Goal: Transaction & Acquisition: Book appointment/travel/reservation

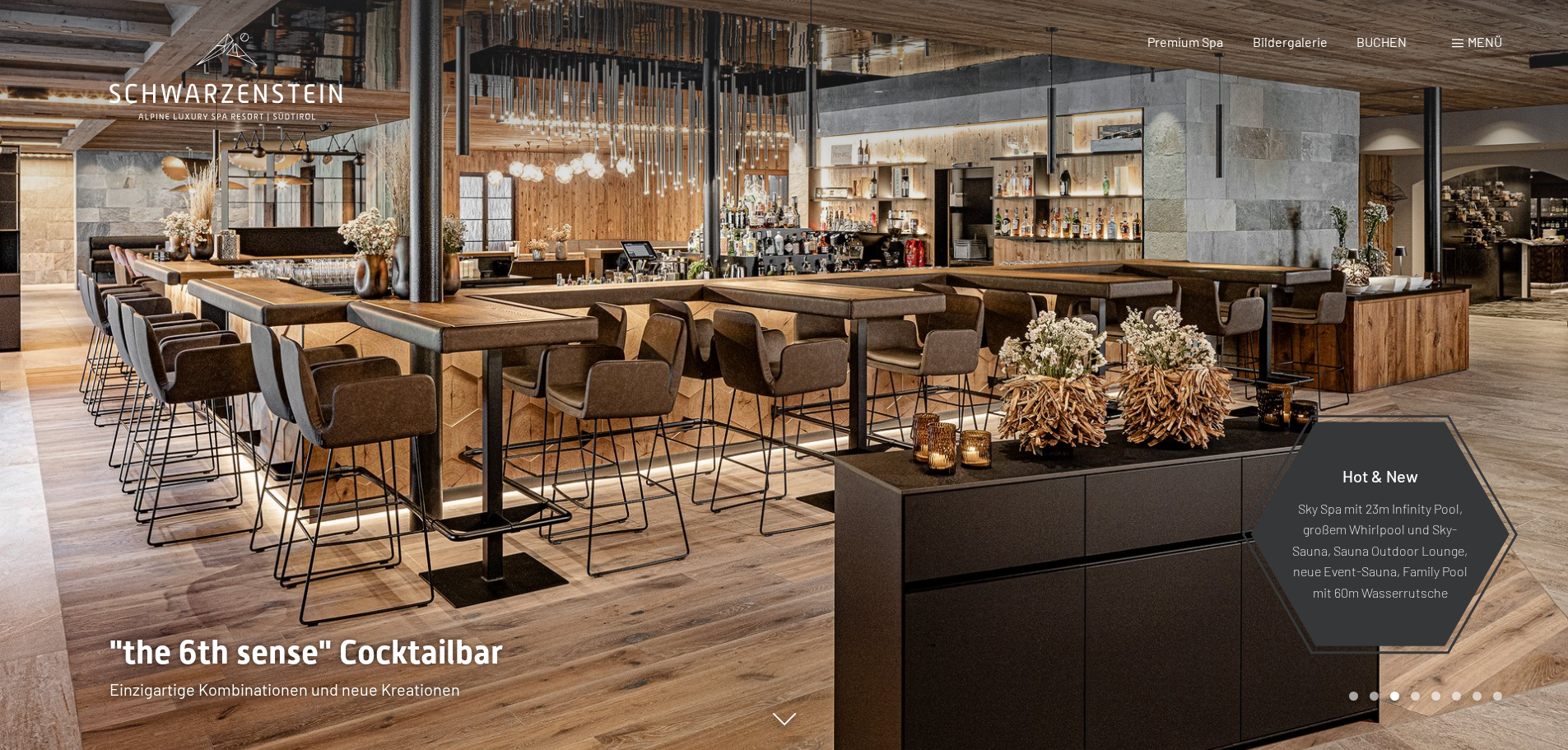
click at [1192, 244] on div at bounding box center [1176, 375] width 784 height 750
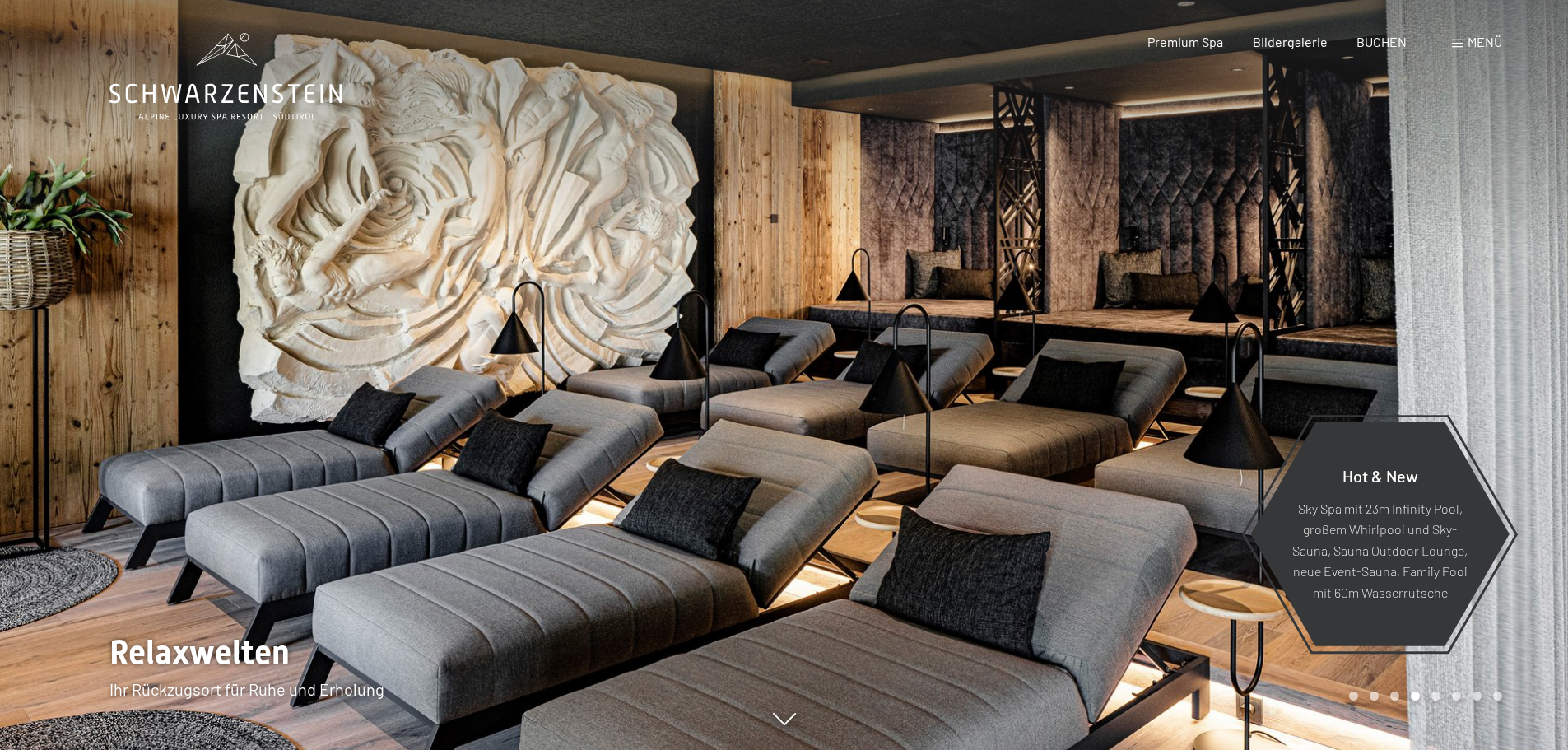
click at [1197, 269] on div at bounding box center [1176, 375] width 784 height 750
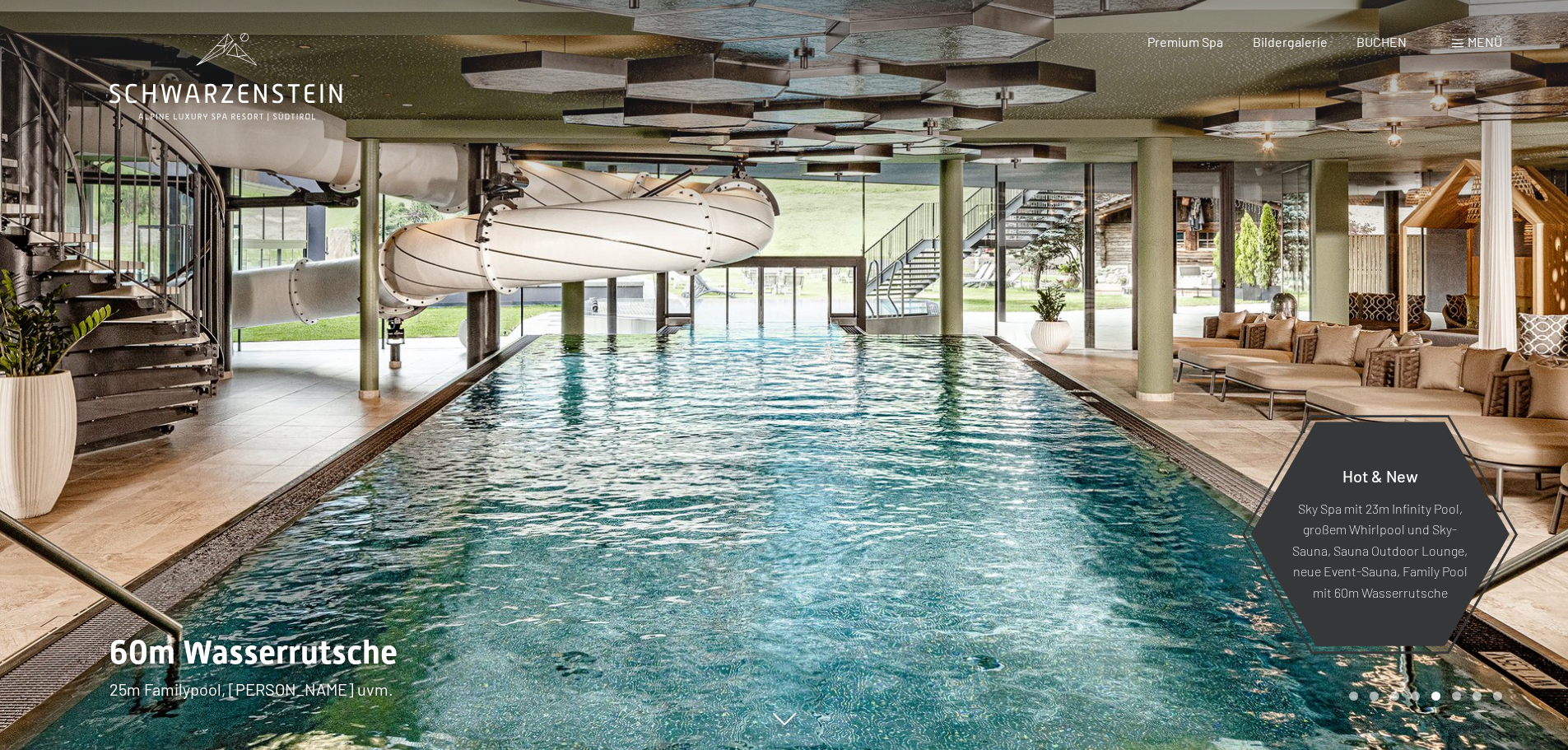
click at [1197, 269] on div at bounding box center [1176, 375] width 784 height 750
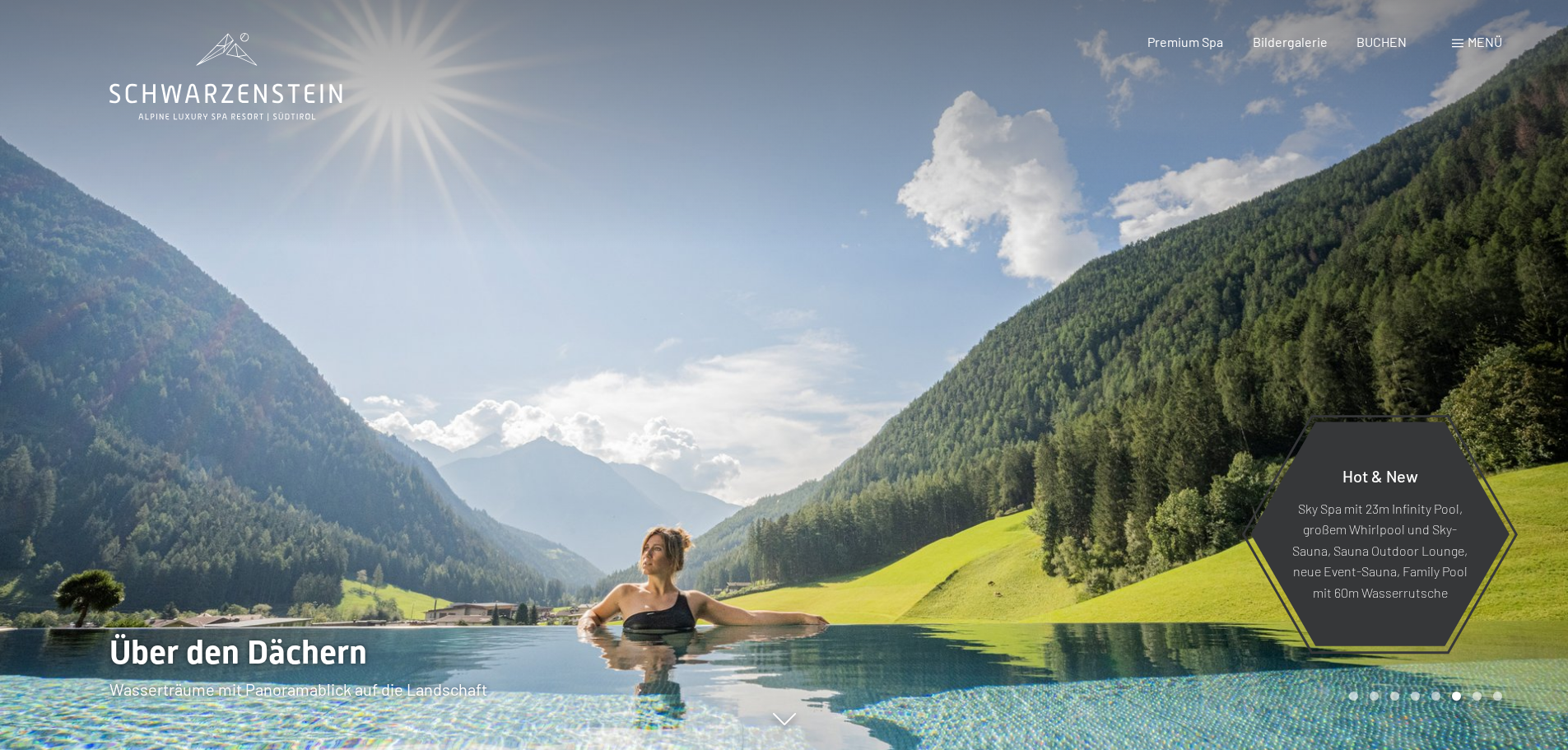
click at [1197, 269] on div at bounding box center [1176, 375] width 784 height 750
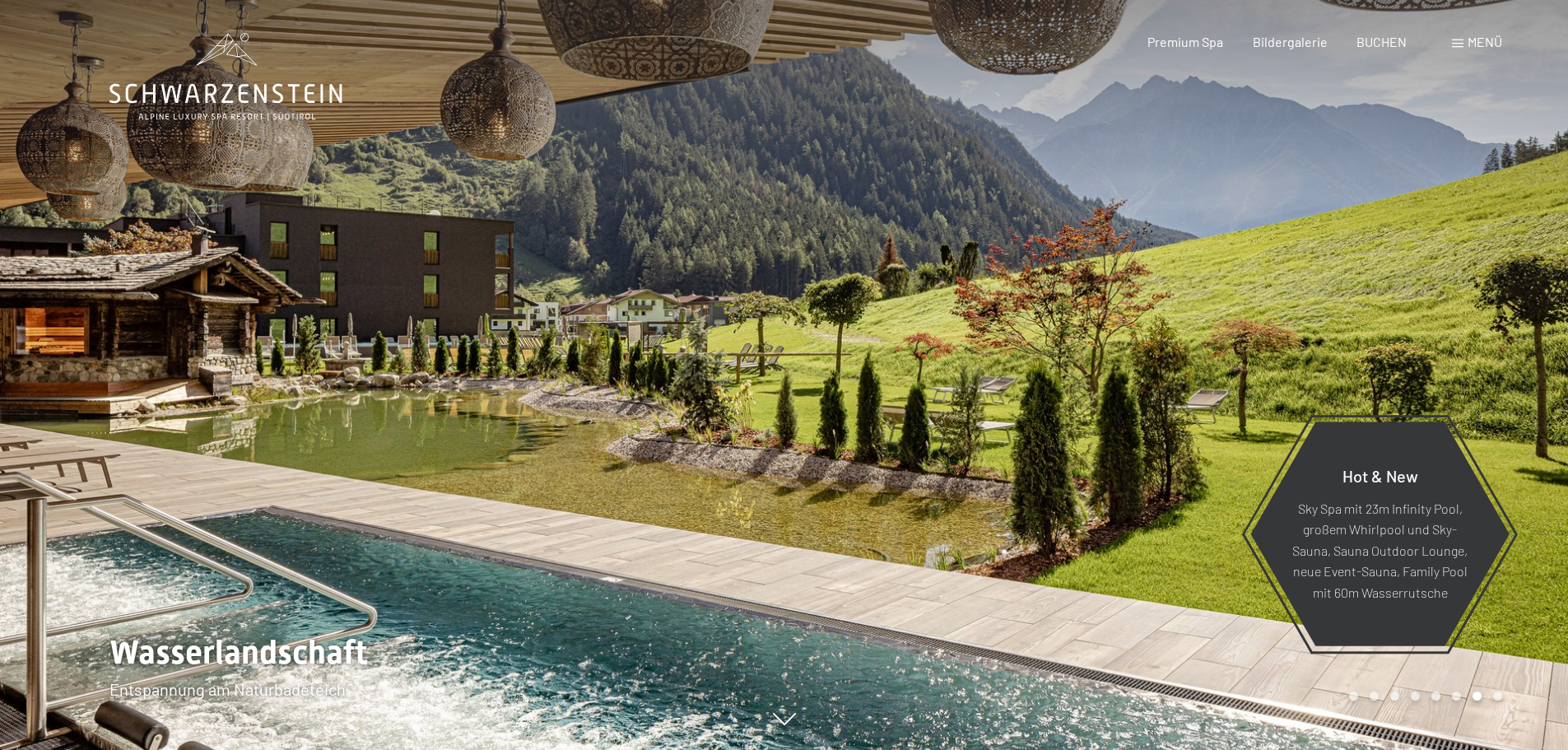
click at [1197, 269] on div at bounding box center [1176, 375] width 784 height 750
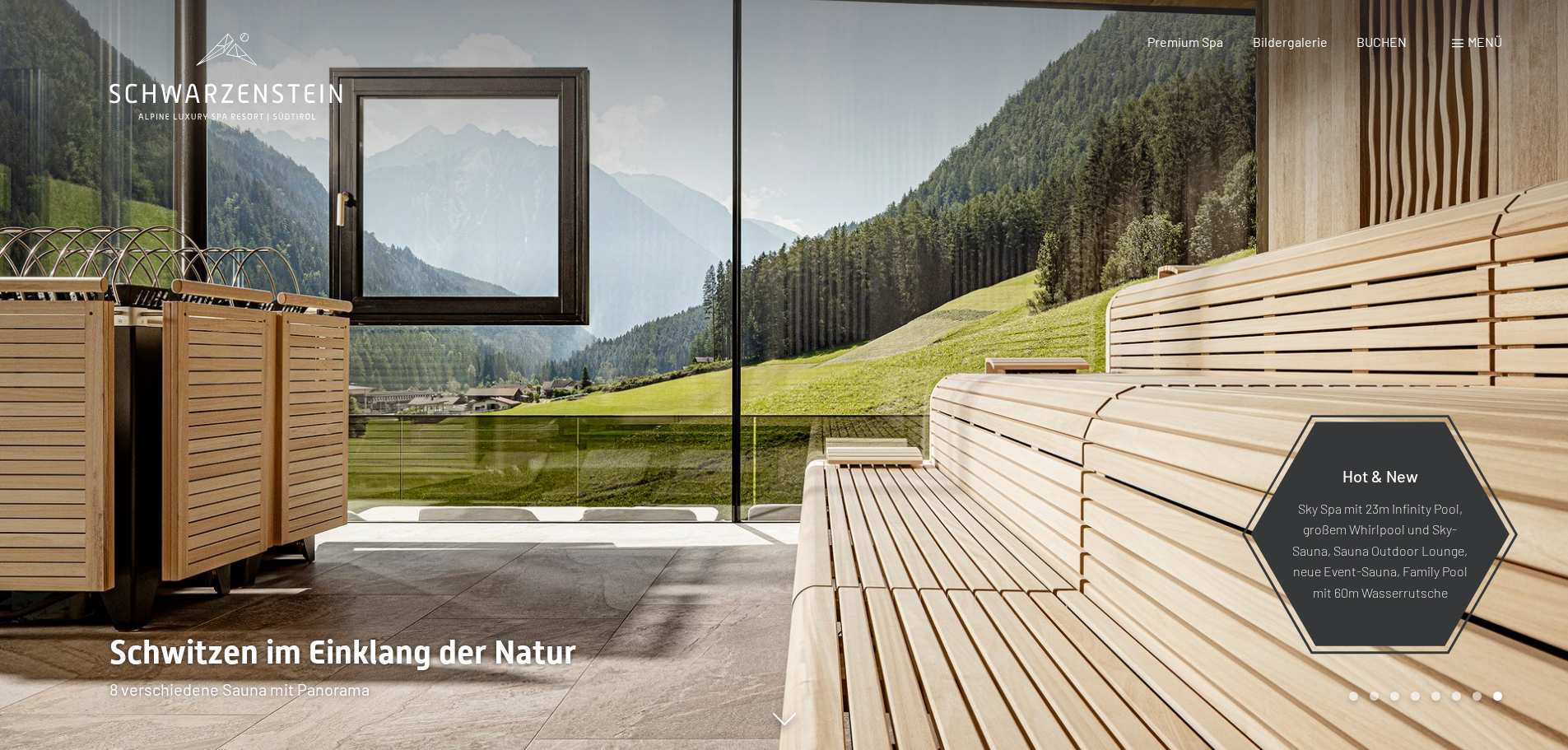
click at [1197, 269] on div at bounding box center [1176, 375] width 784 height 750
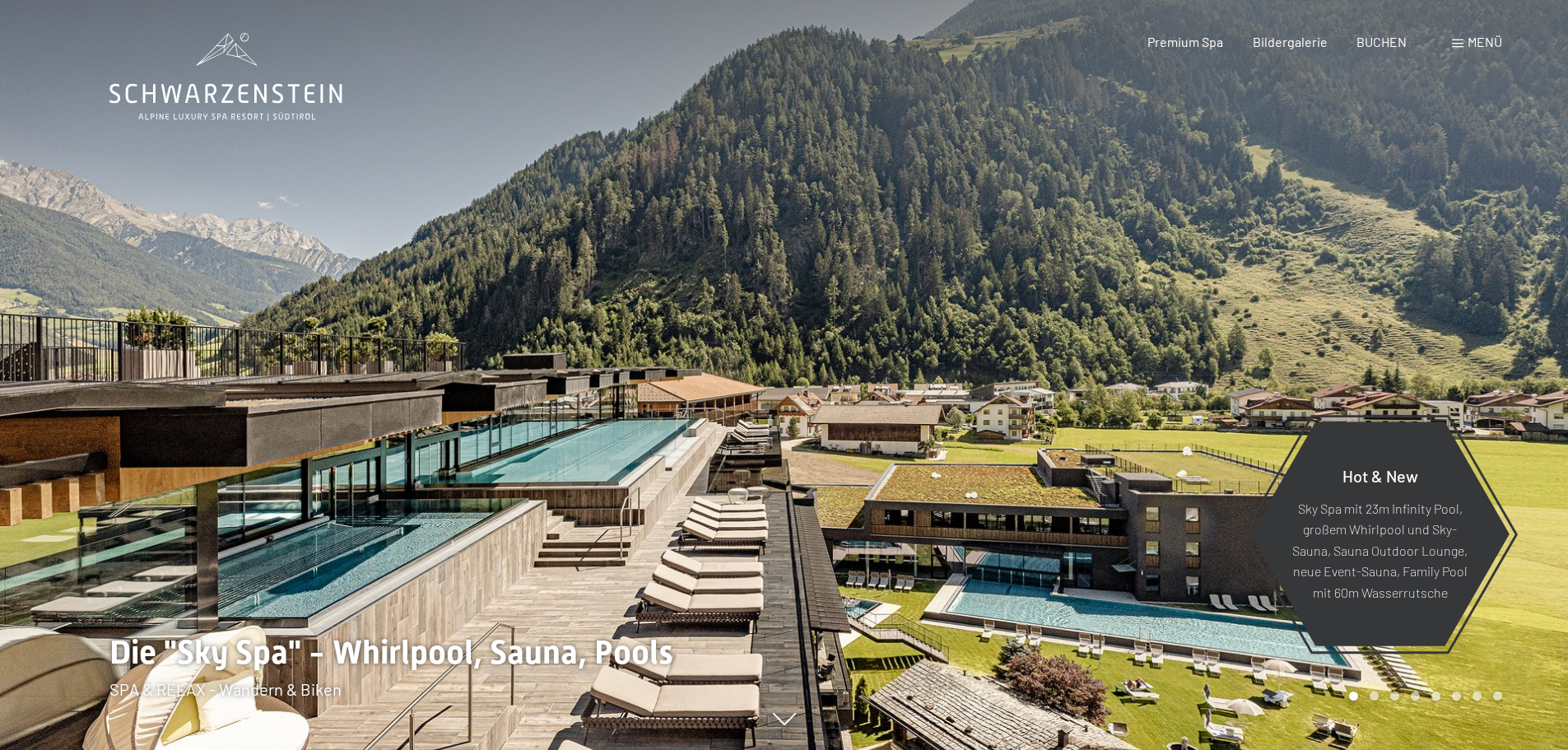
click at [1248, 256] on div at bounding box center [1176, 375] width 784 height 750
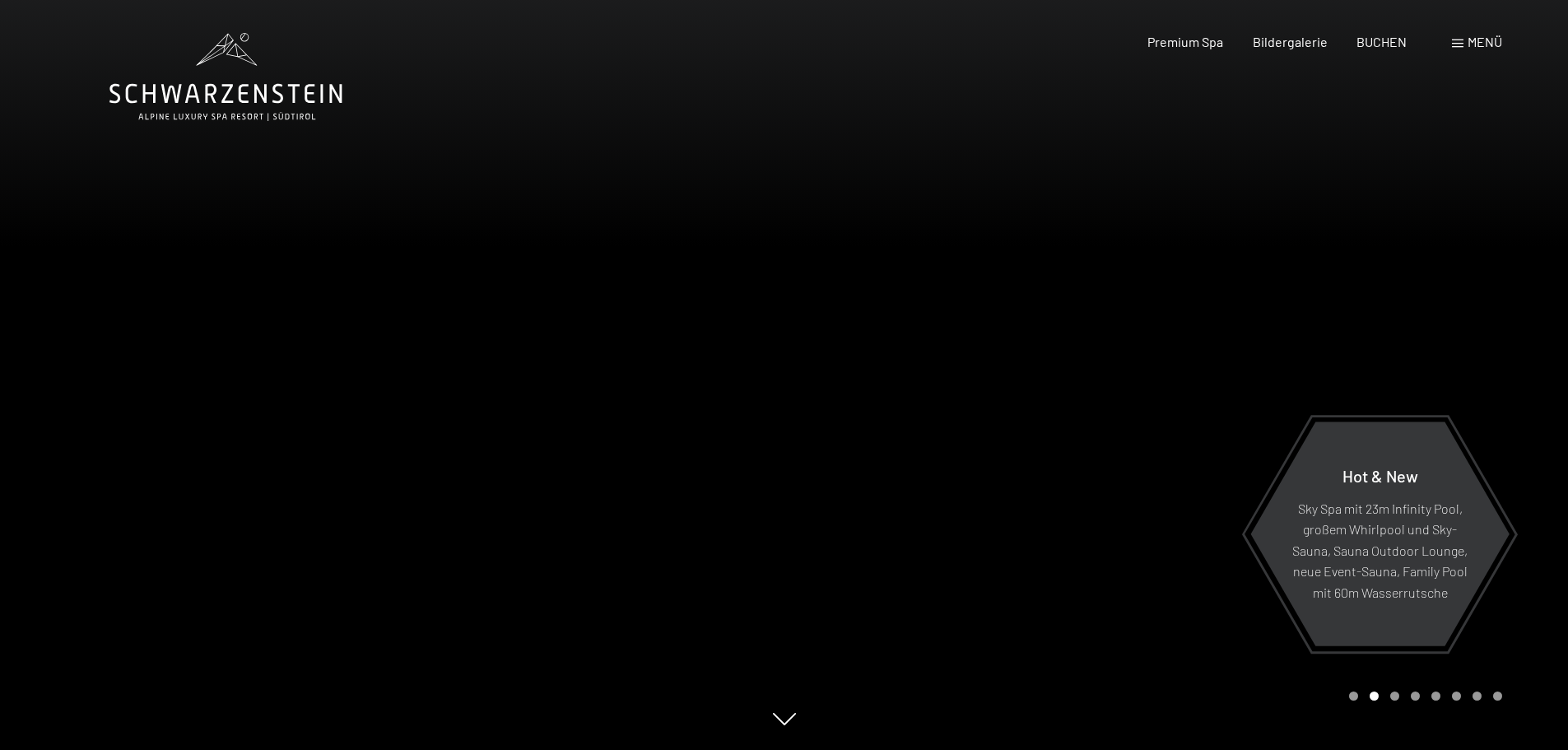
click at [1248, 256] on div at bounding box center [1176, 375] width 784 height 750
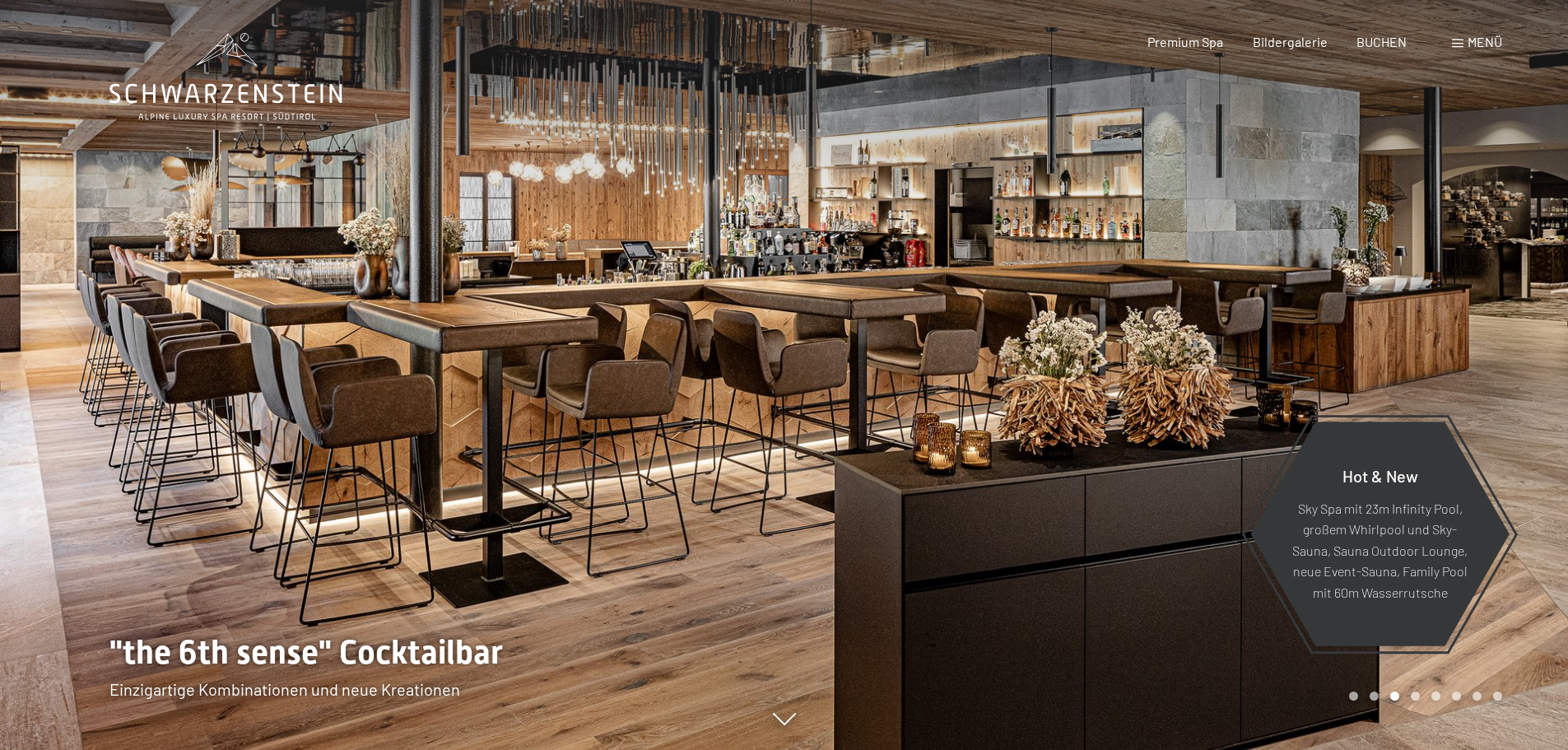
click at [1248, 256] on div at bounding box center [1176, 375] width 784 height 750
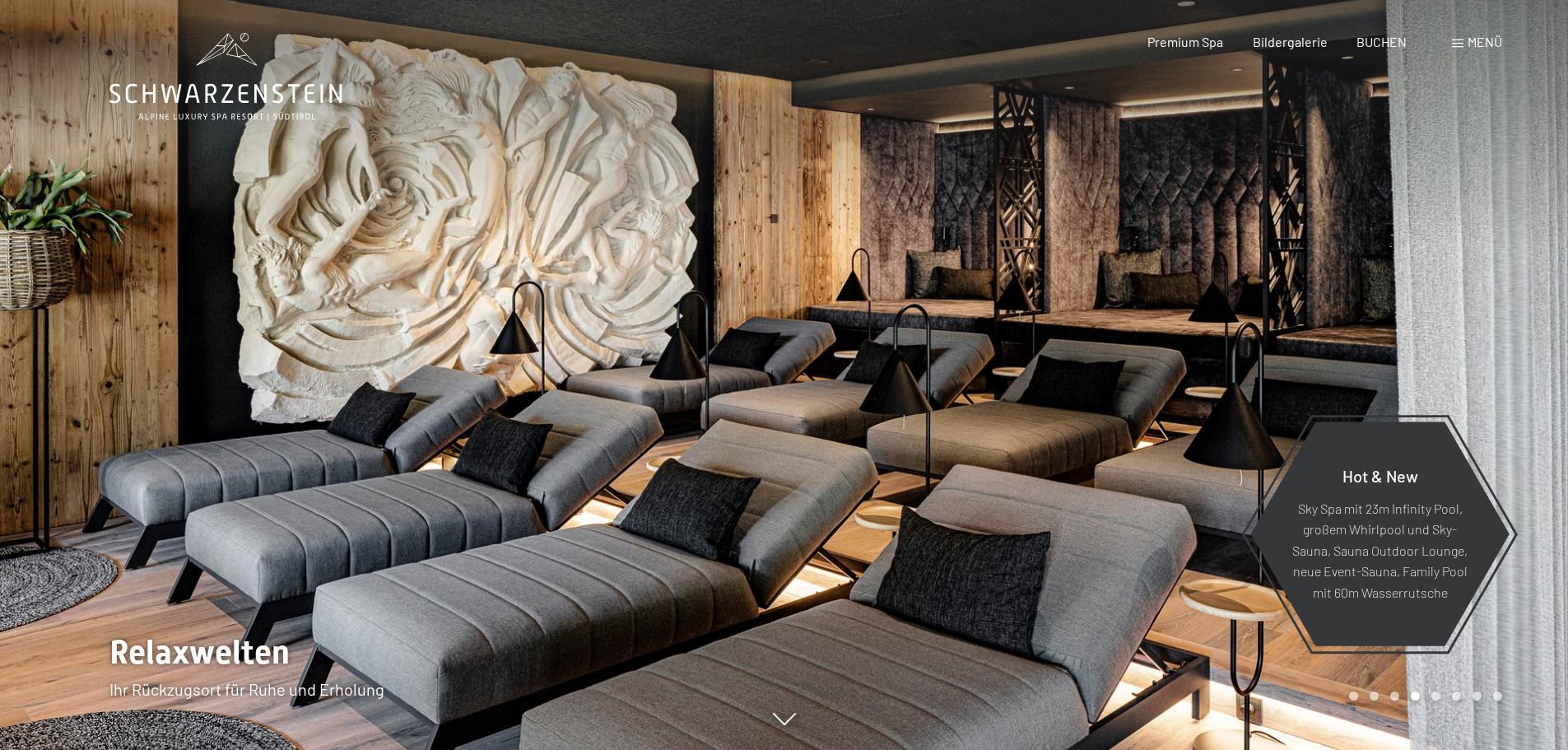
click at [1248, 256] on div at bounding box center [1176, 375] width 784 height 750
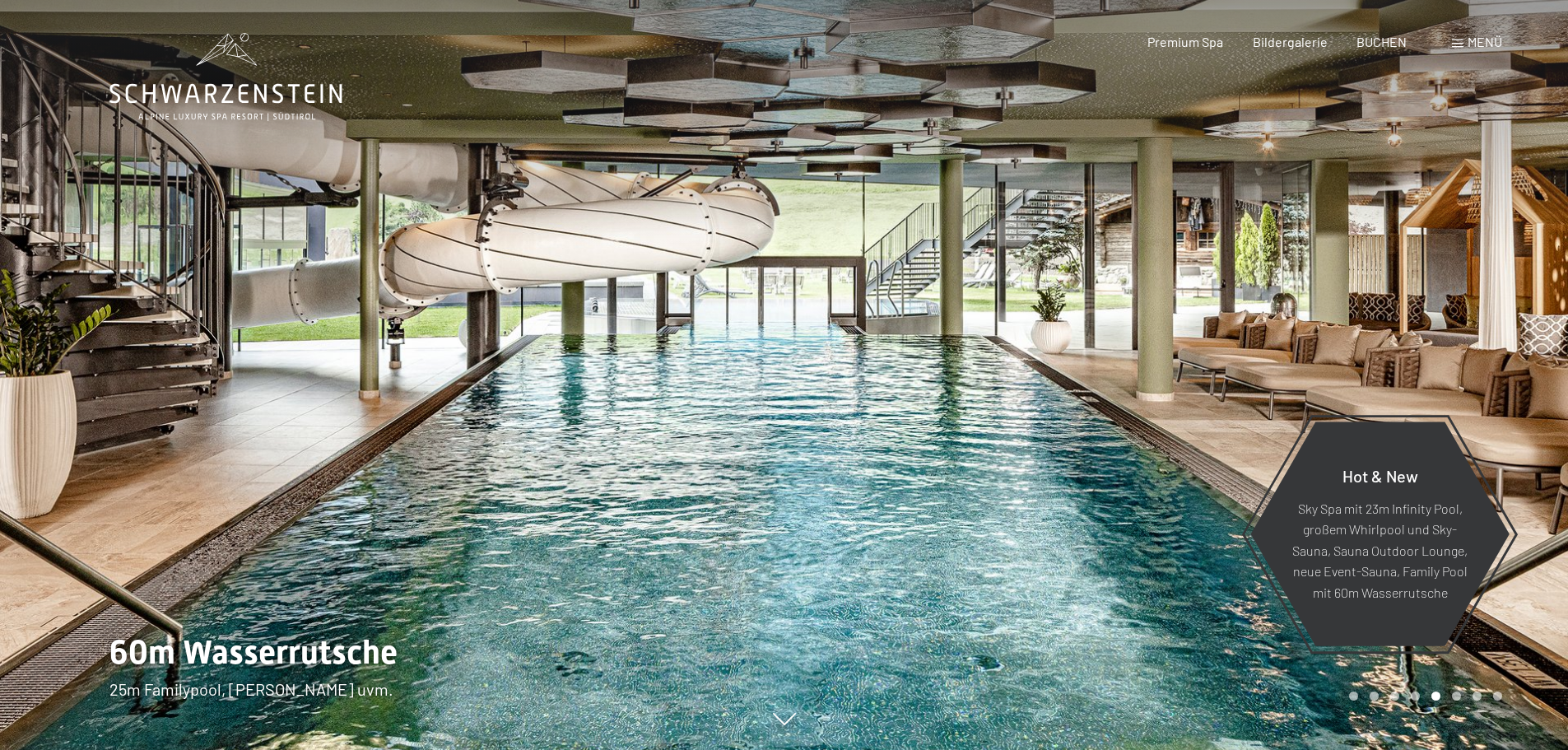
click at [1248, 256] on div at bounding box center [1176, 375] width 784 height 750
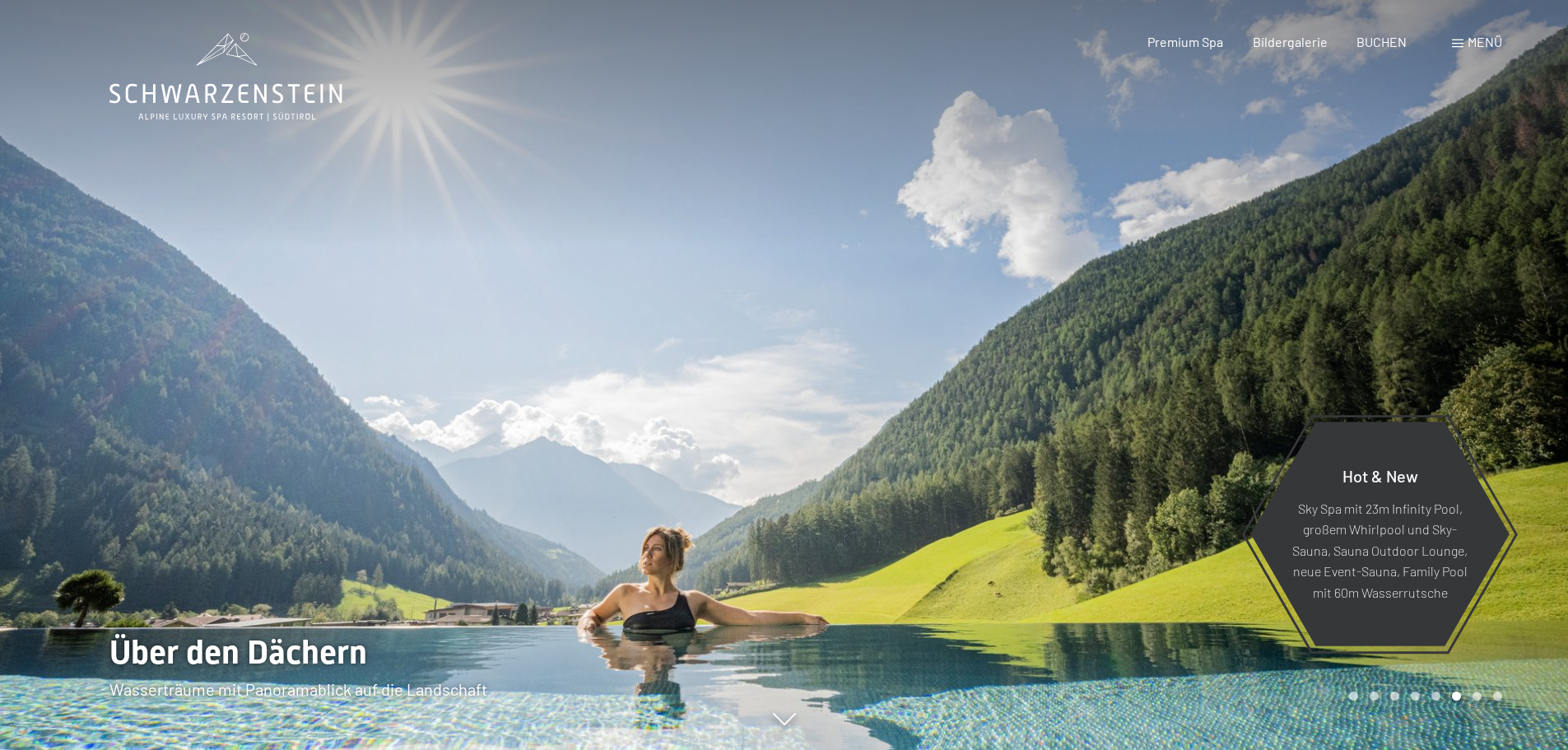
click at [1248, 256] on div at bounding box center [1176, 375] width 784 height 750
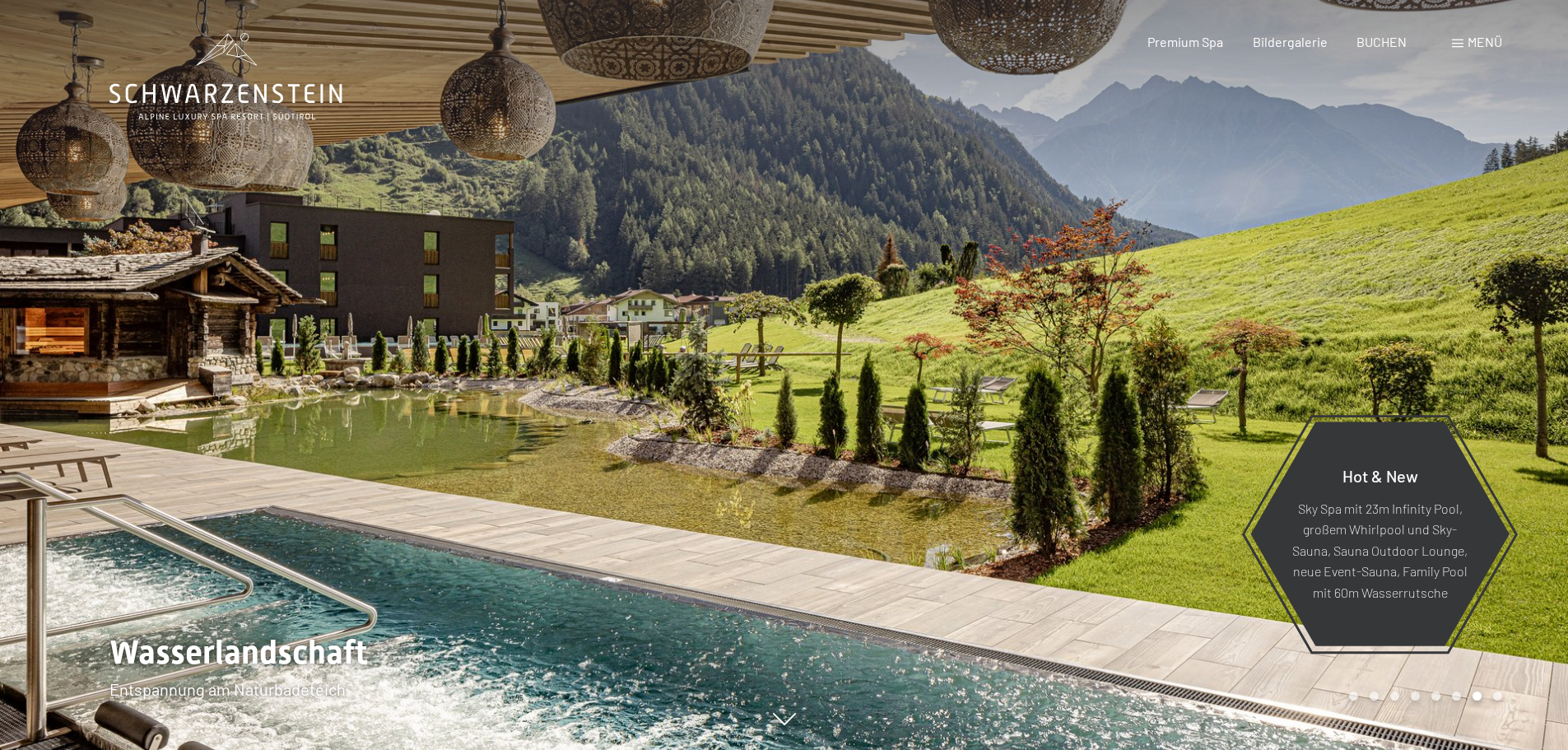
click at [1248, 256] on div at bounding box center [1176, 375] width 784 height 750
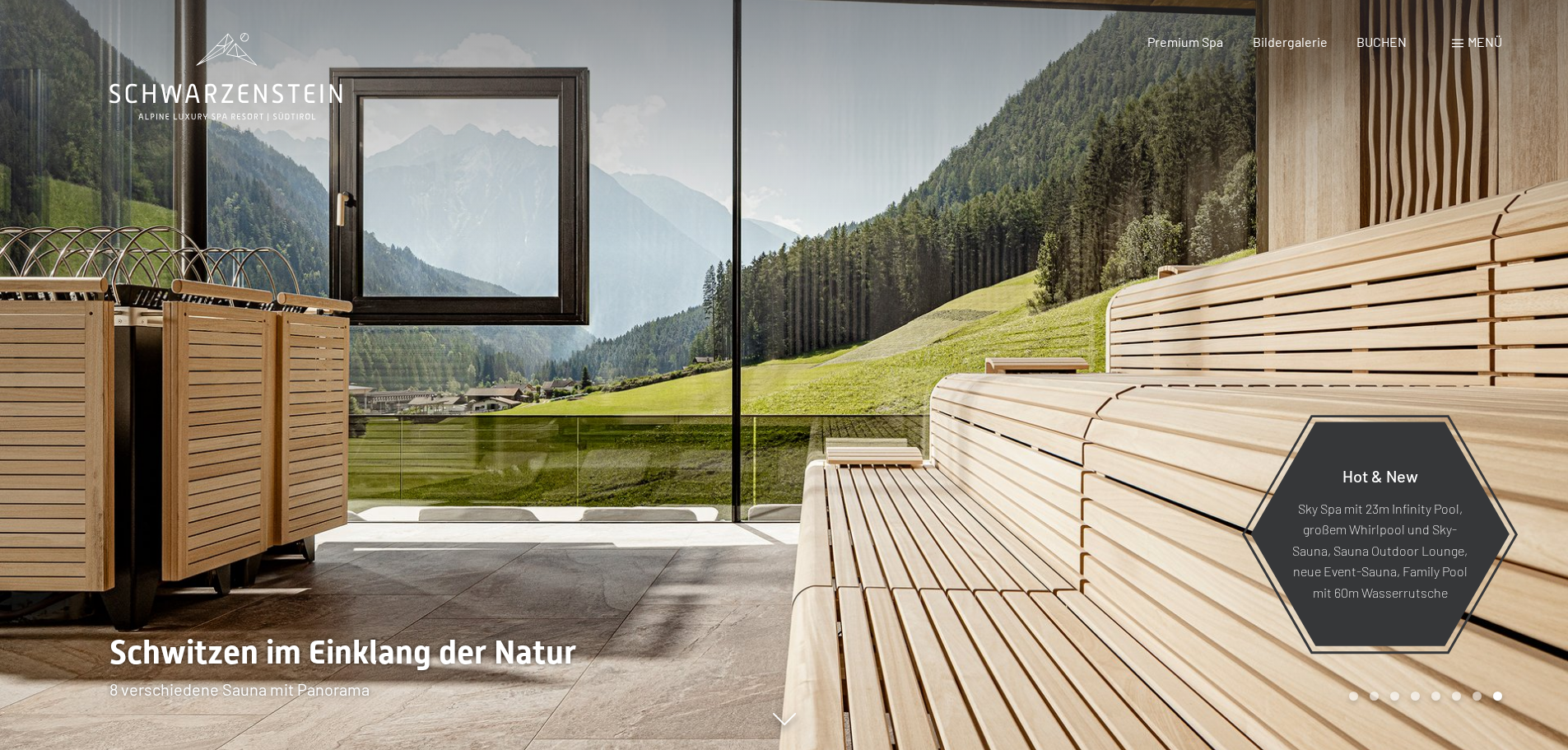
click at [1248, 256] on div at bounding box center [1176, 375] width 784 height 750
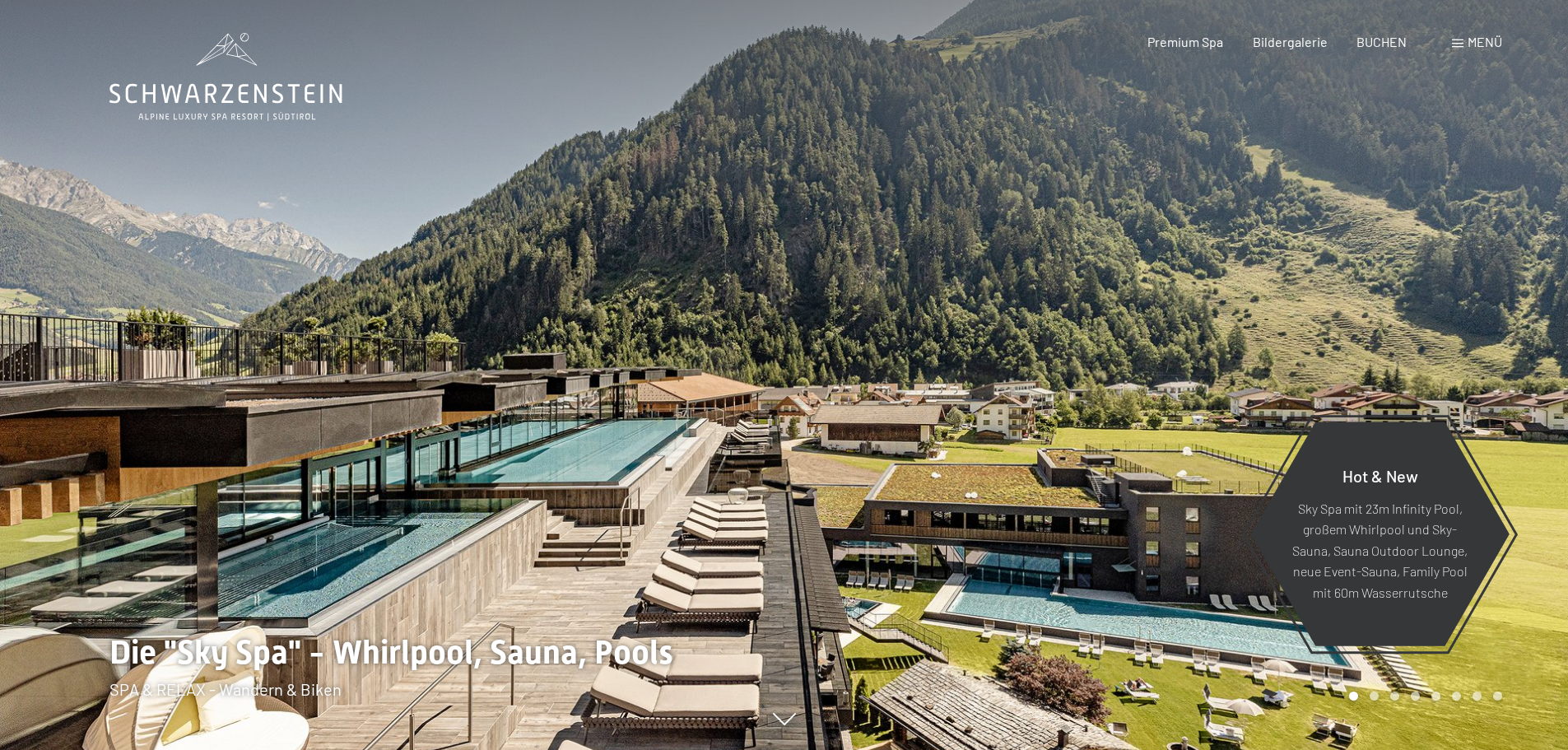
click at [1474, 43] on span "Menü" at bounding box center [1485, 41] width 34 height 16
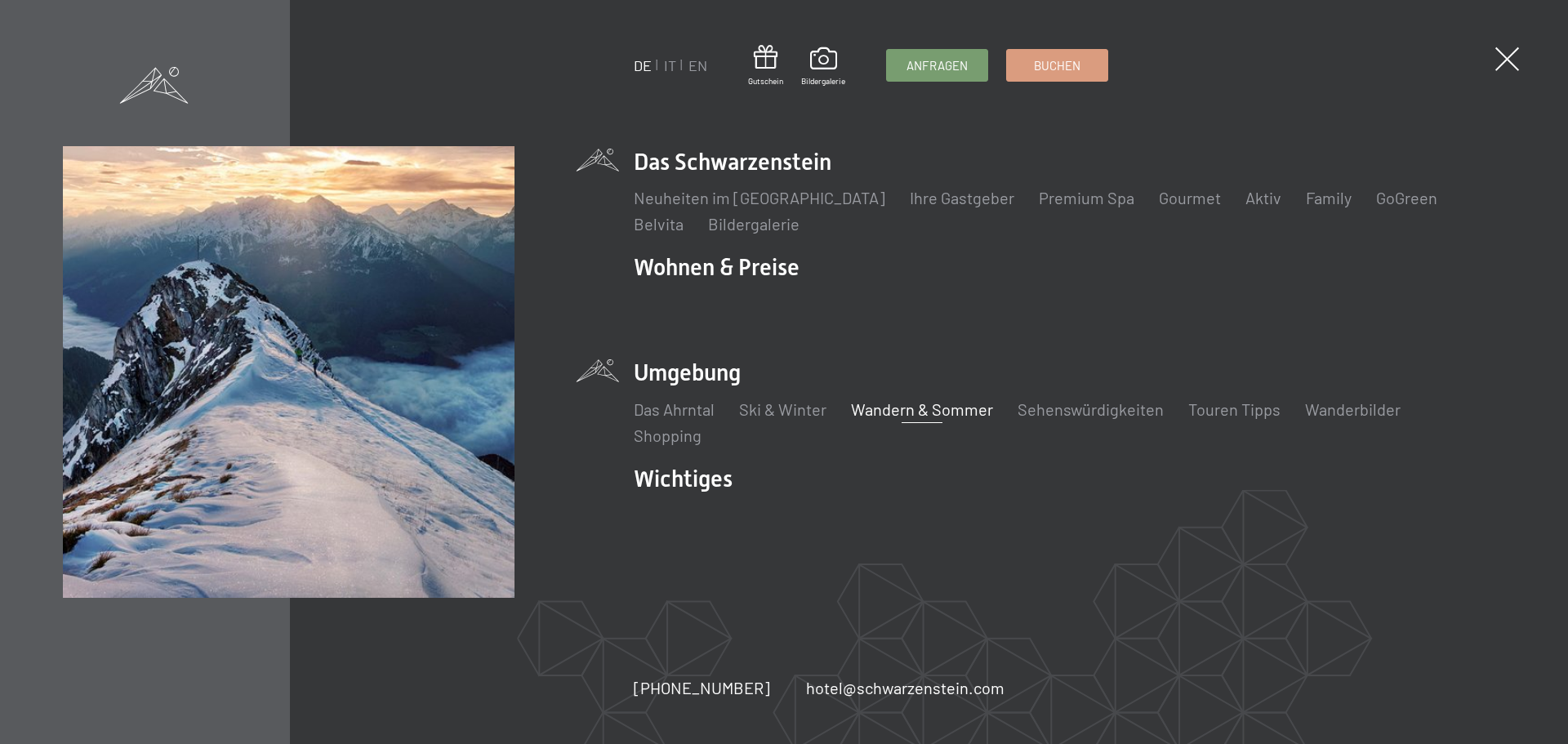
click at [893, 410] on link "Wandern & Sommer" at bounding box center [921, 409] width 142 height 19
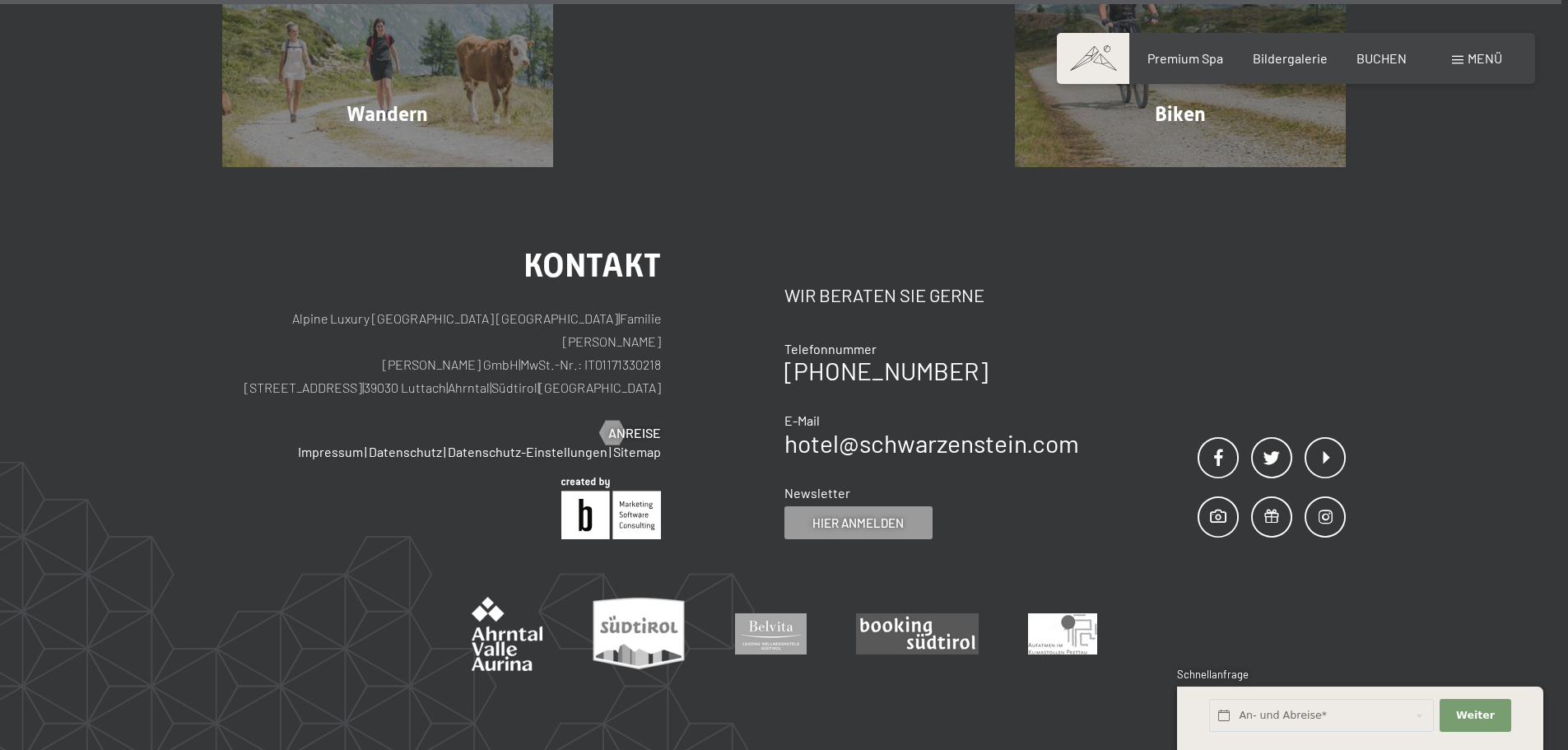
scroll to position [9079, 0]
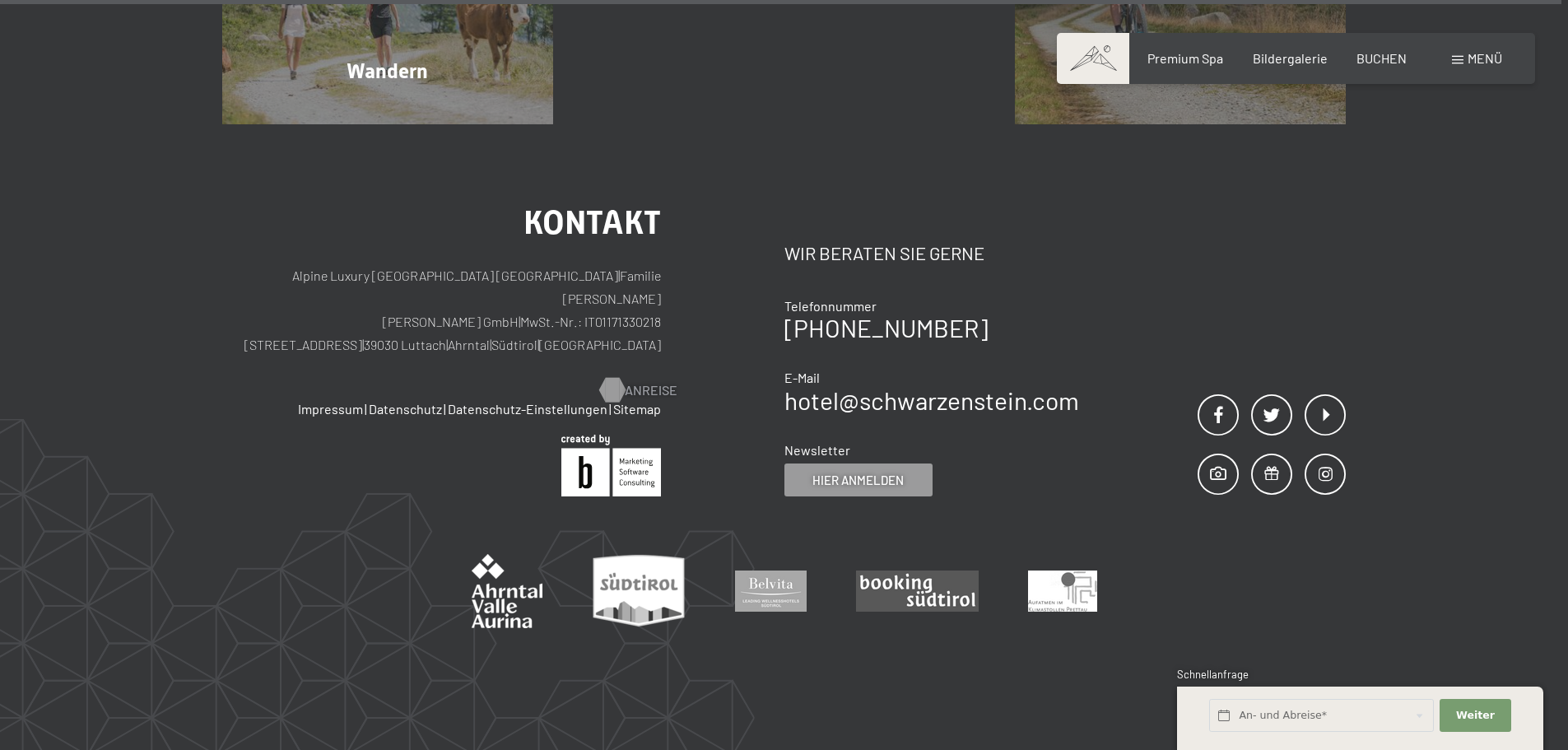
click at [638, 381] on span "Anreise" at bounding box center [651, 391] width 53 height 19
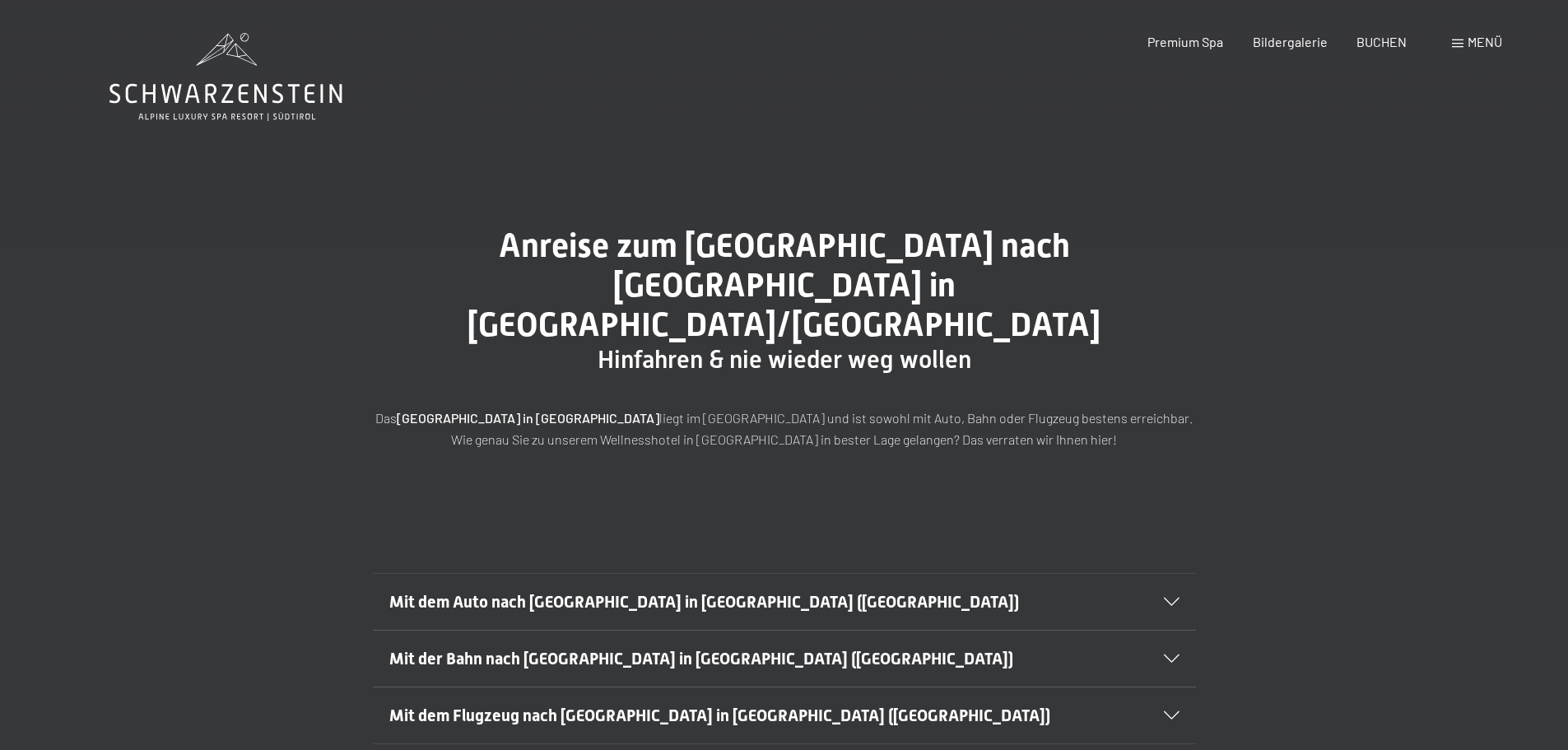
click at [1461, 44] on span at bounding box center [1458, 44] width 11 height 8
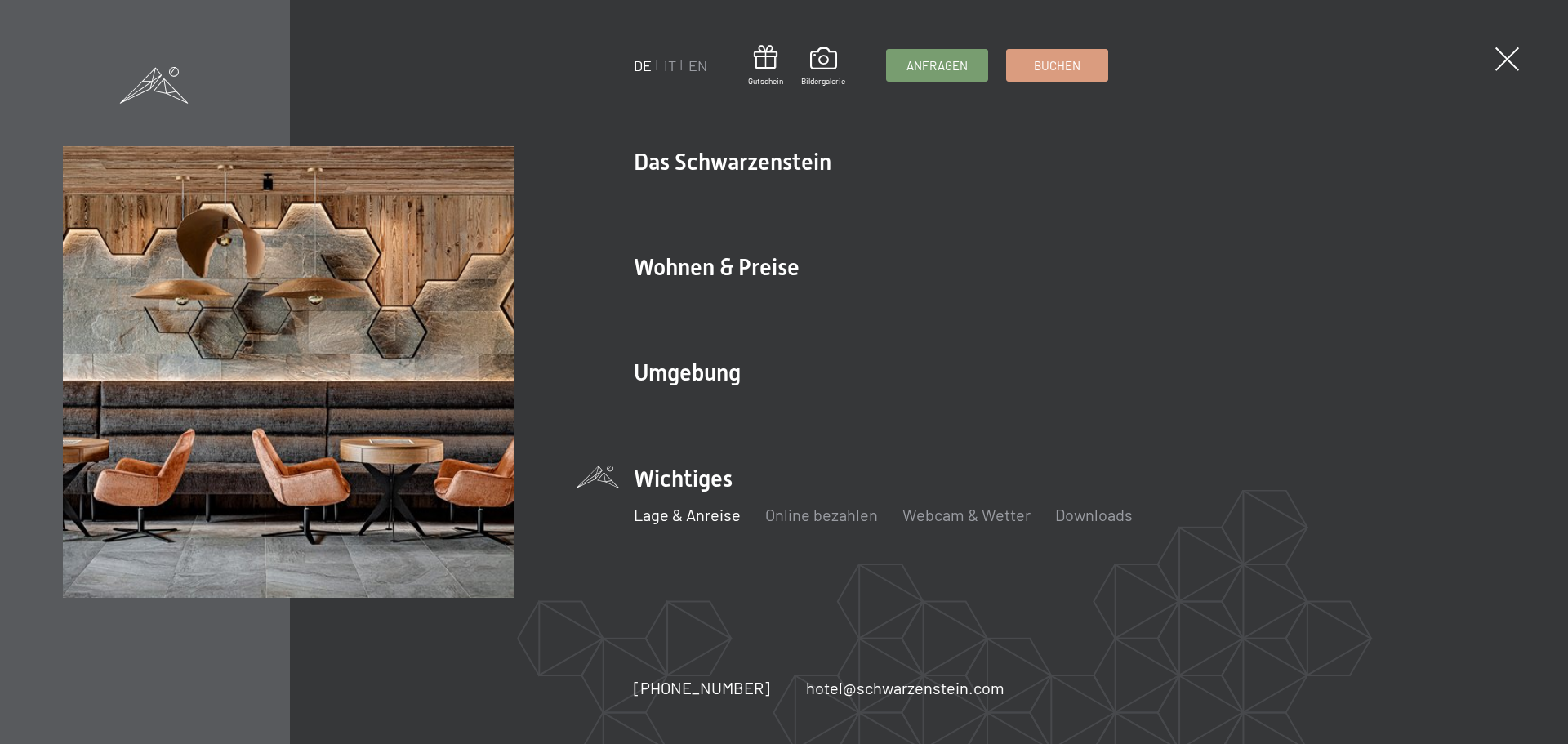
click at [682, 518] on link "Lage & Anreise" at bounding box center [687, 513] width 107 height 19
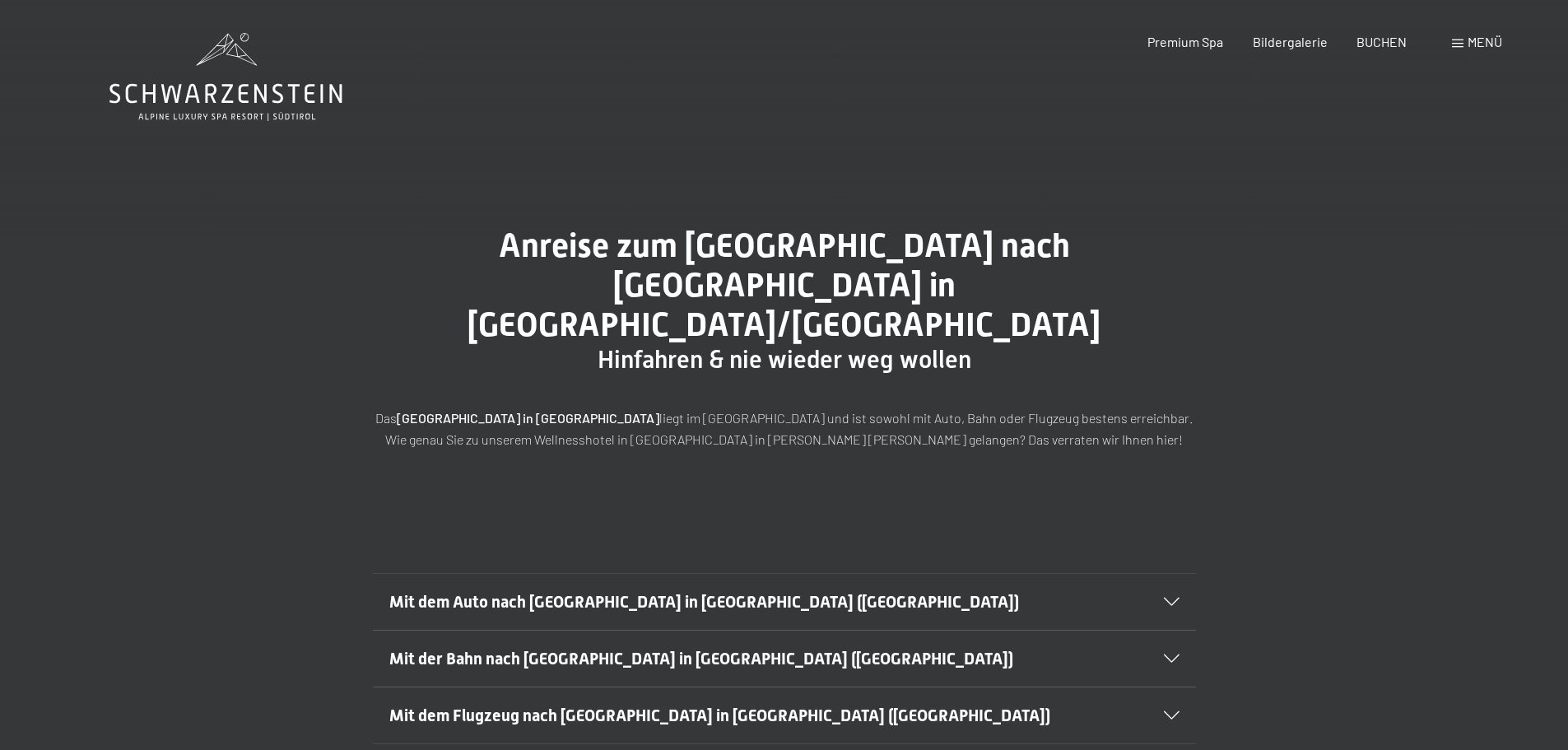
click at [1461, 43] on span at bounding box center [1458, 44] width 11 height 8
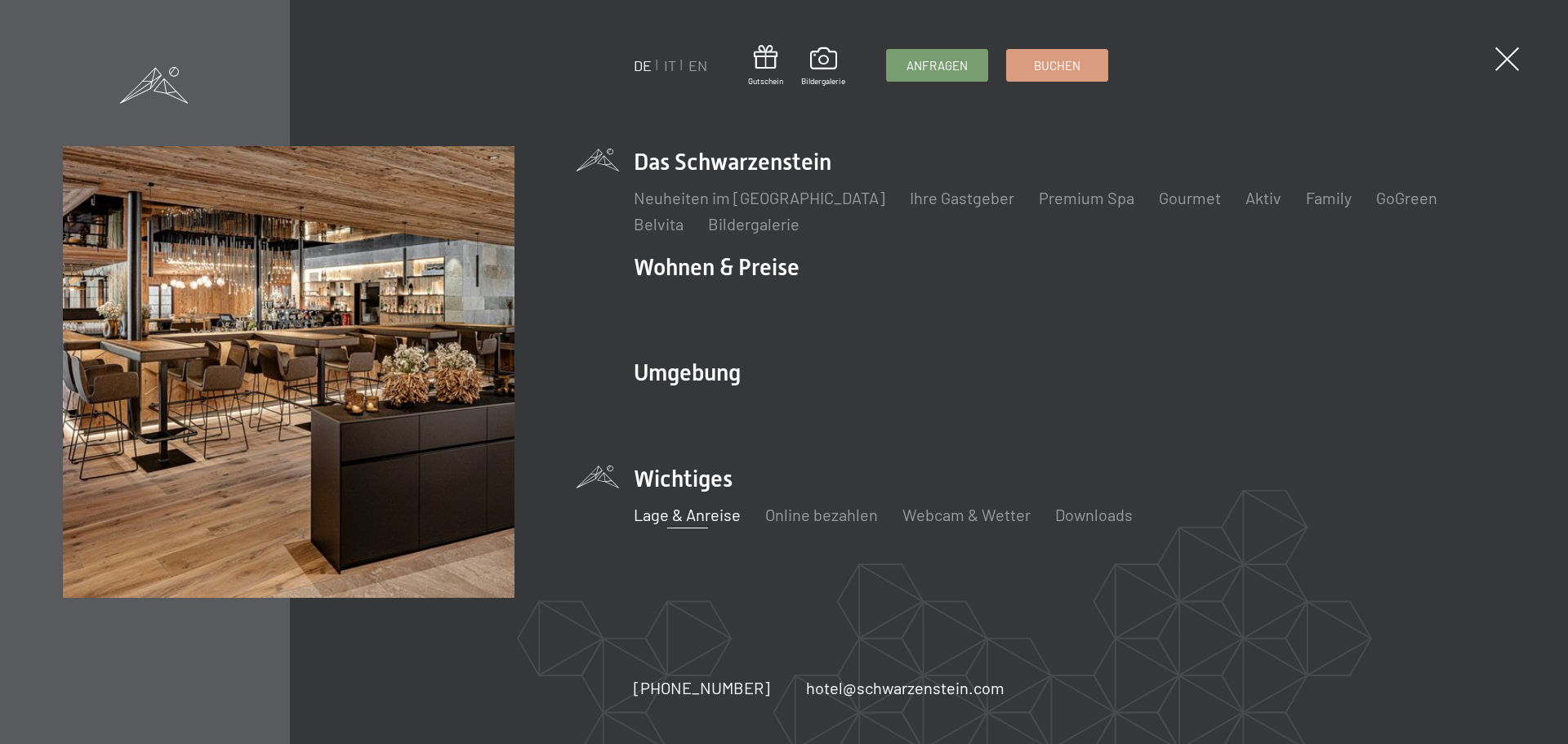
click at [773, 166] on li "Das Schwarzenstein Neuheiten im Schwarzenstein Ihre Gastgeber Premium Spa Gourm…" at bounding box center [1069, 190] width 871 height 89
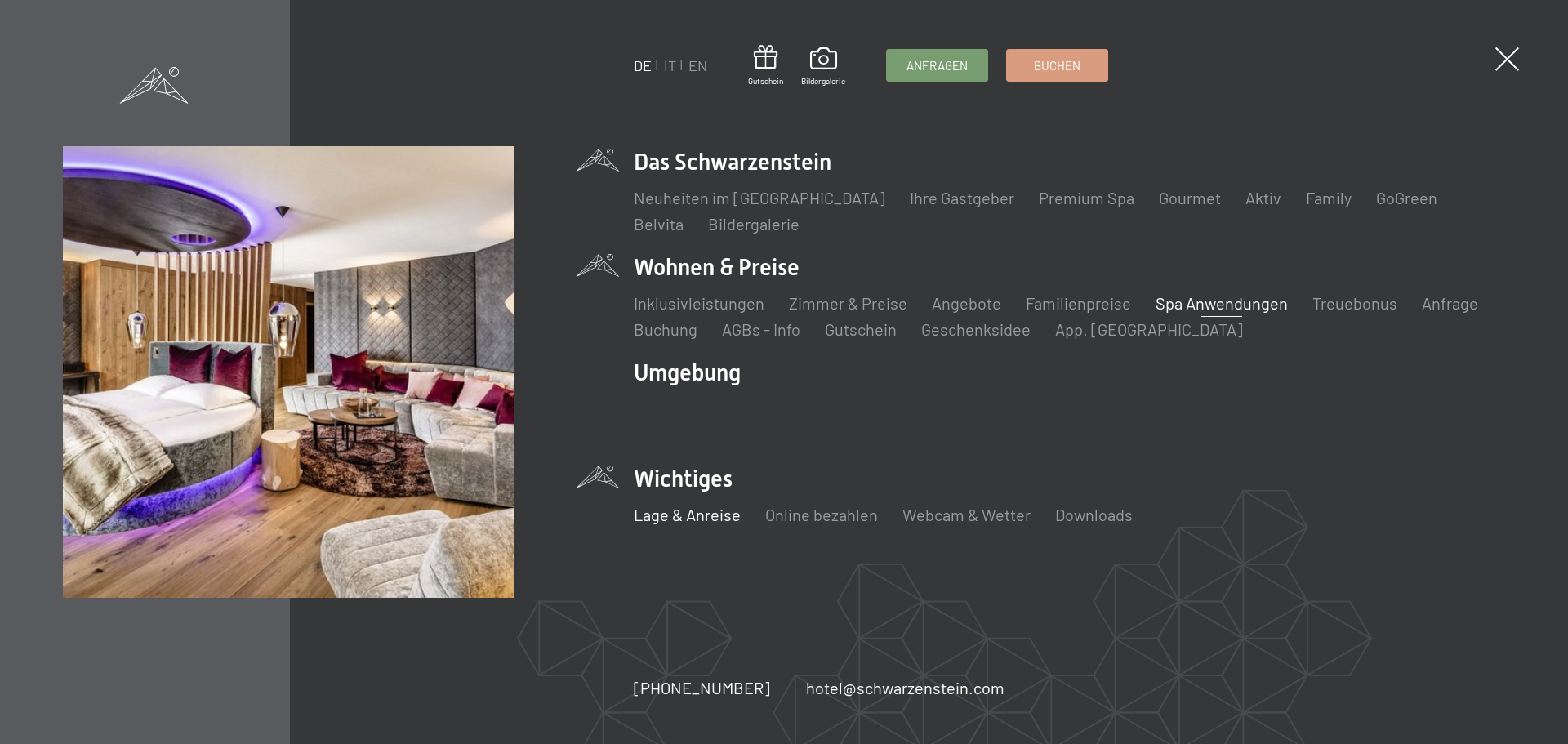
click at [1156, 310] on link "Spa Anwendungen" at bounding box center [1222, 302] width 132 height 19
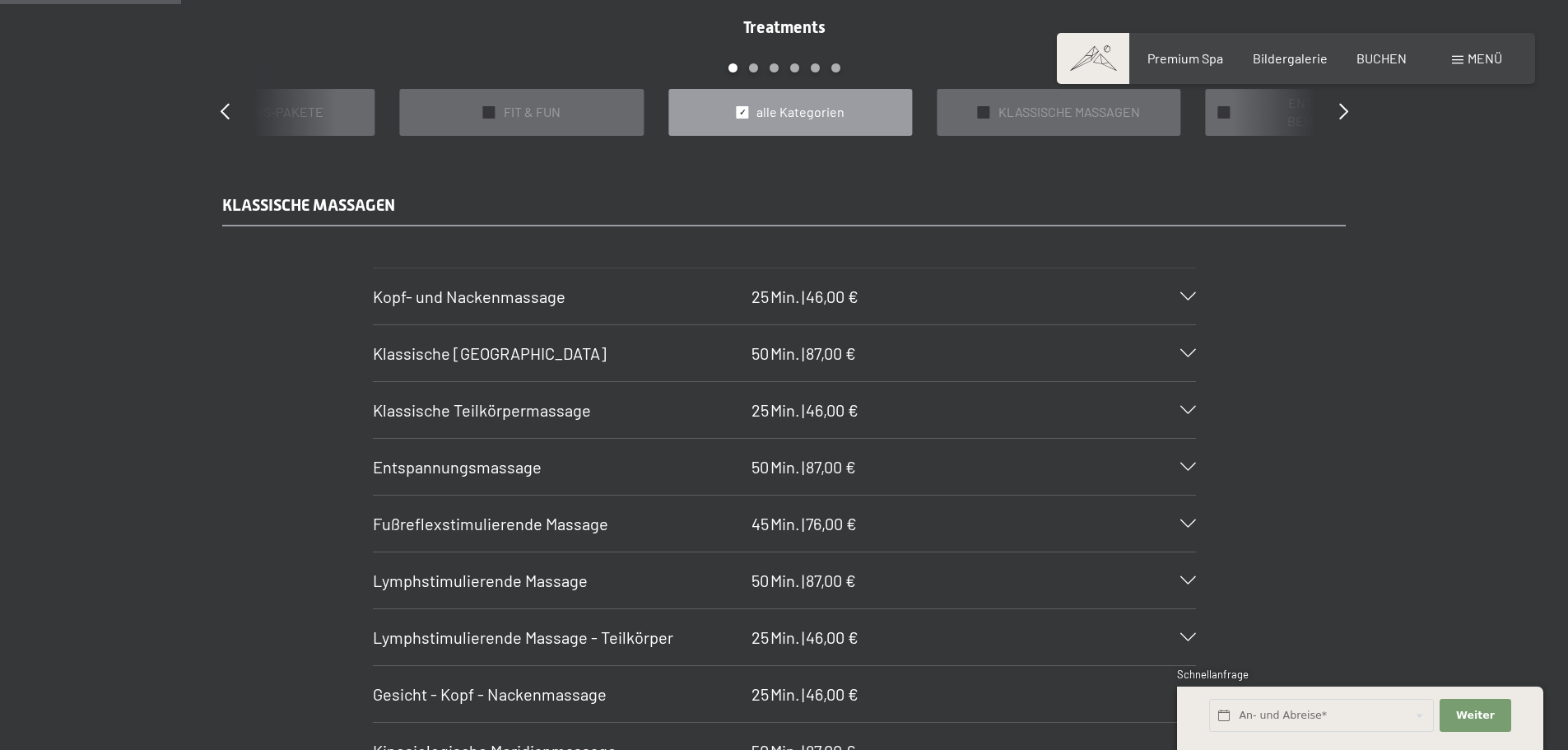
scroll to position [1515, 0]
click at [232, 106] on div "Treatments slide 3 to 7 of 22 ✓ BÄDER & PACKUNGEN ✓ VORFREUDE FÜR WERDENDE MÜTT…" at bounding box center [784, 73] width 1185 height 120
click at [1188, 56] on span "Premium Spa" at bounding box center [1185, 56] width 76 height 16
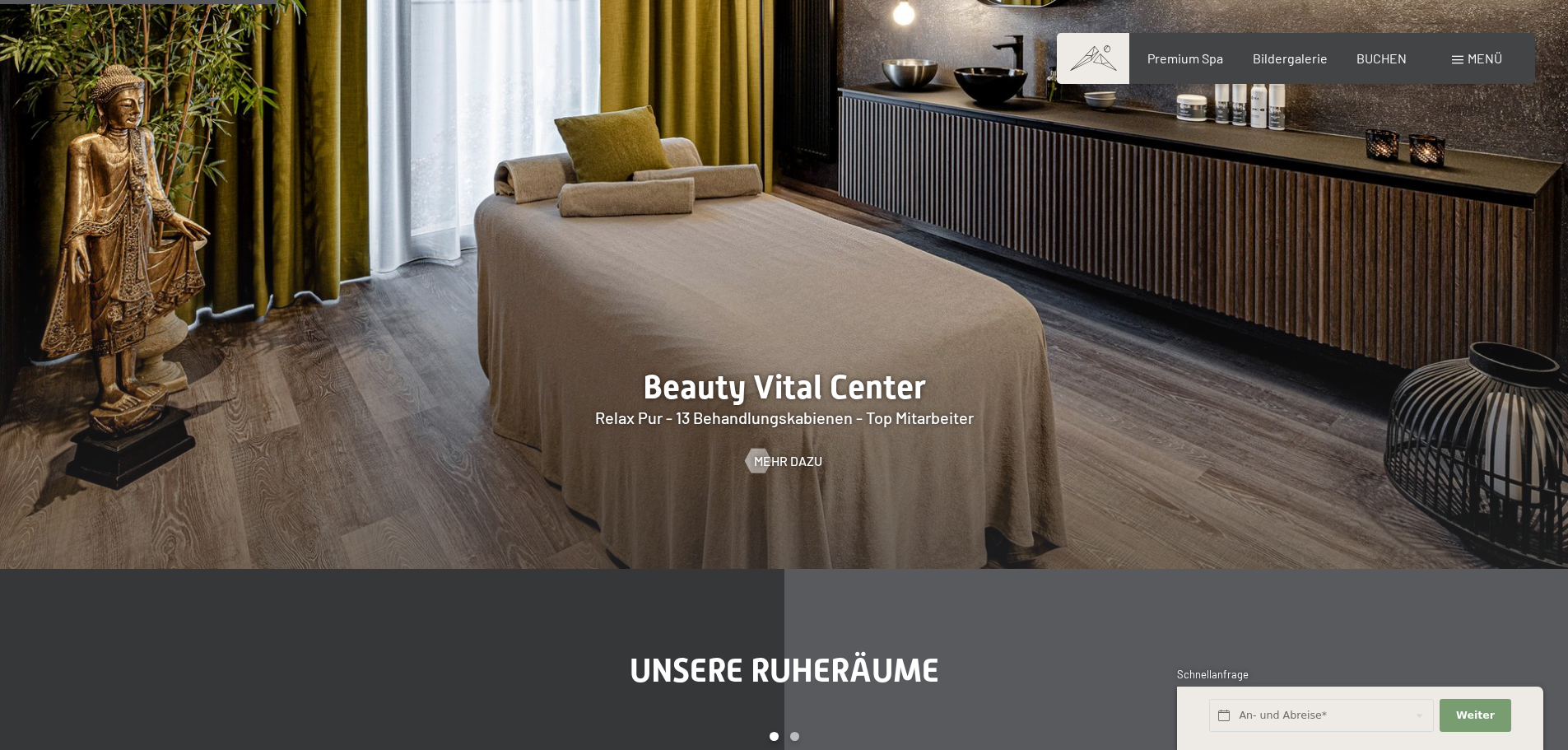
scroll to position [1369, 0]
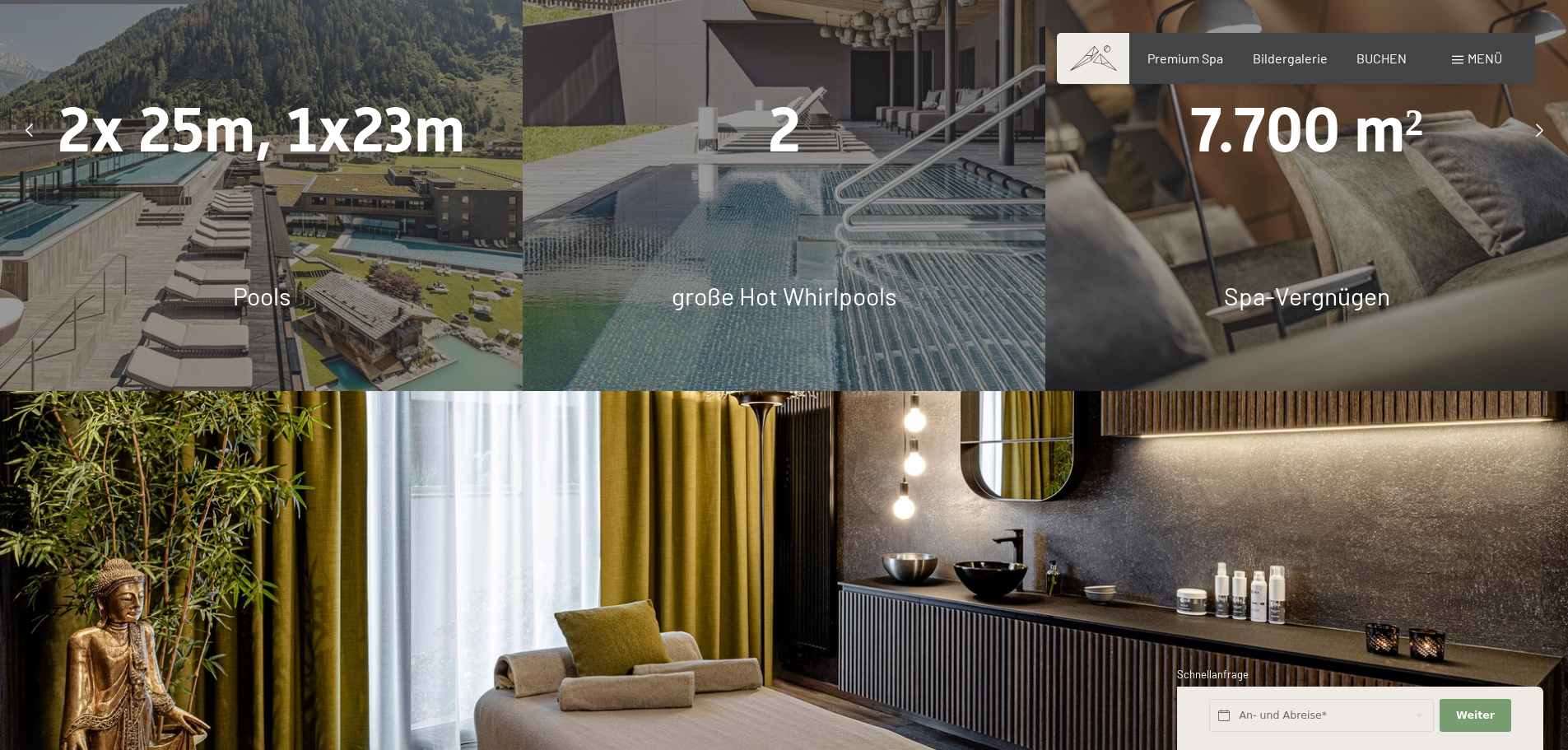
click at [1084, 66] on span at bounding box center [1093, 58] width 72 height 51
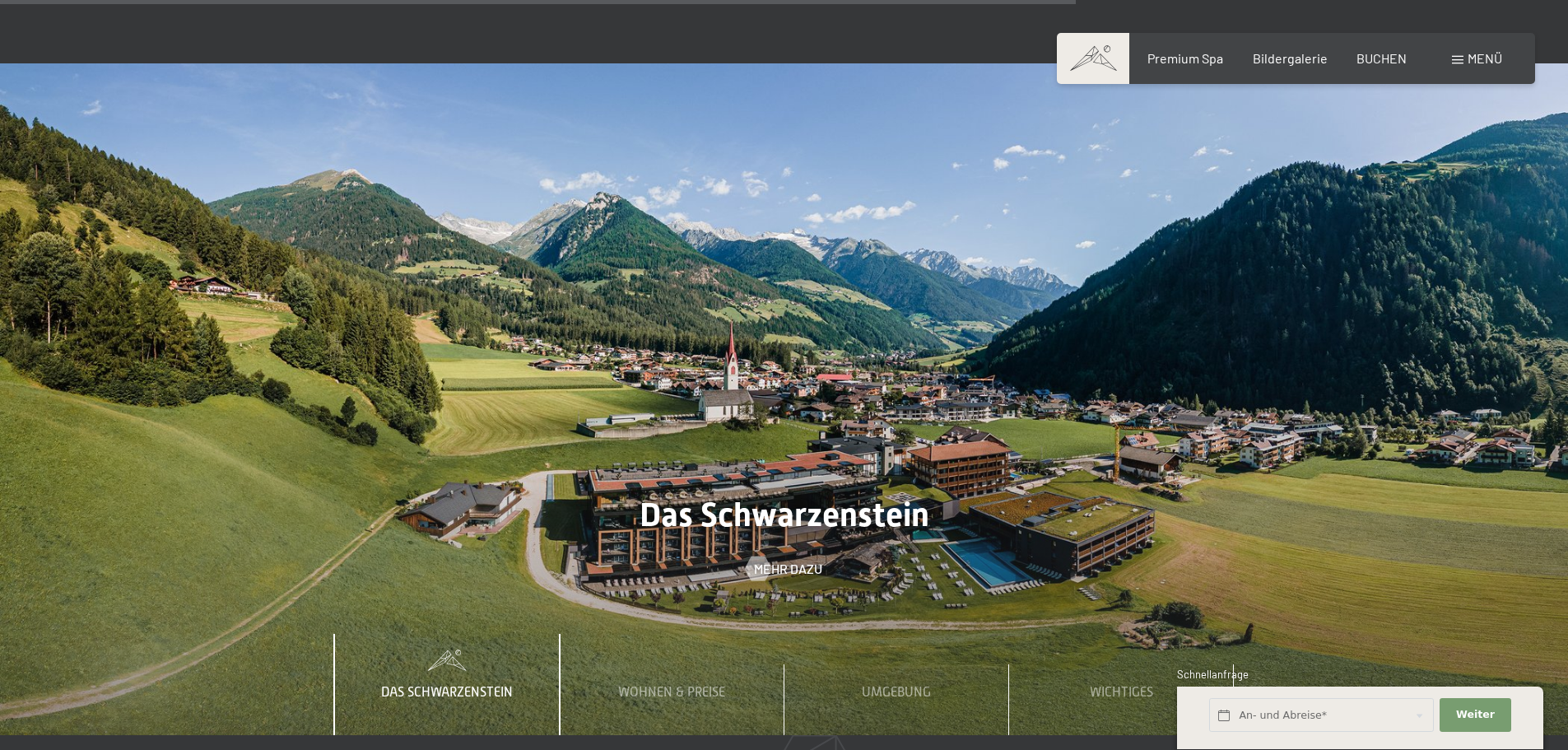
scroll to position [5761, 0]
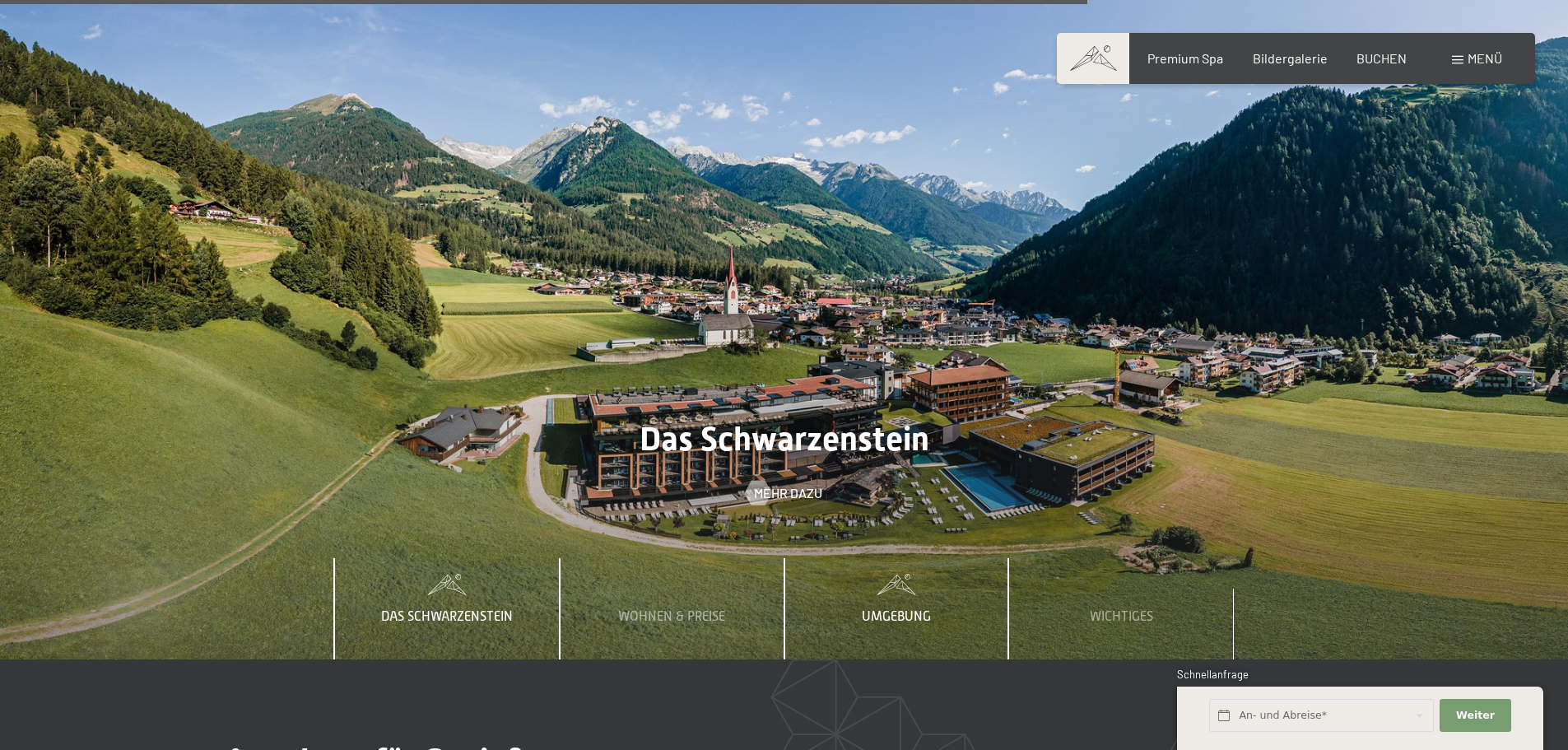
click at [879, 609] on span "Umgebung" at bounding box center [897, 617] width 69 height 15
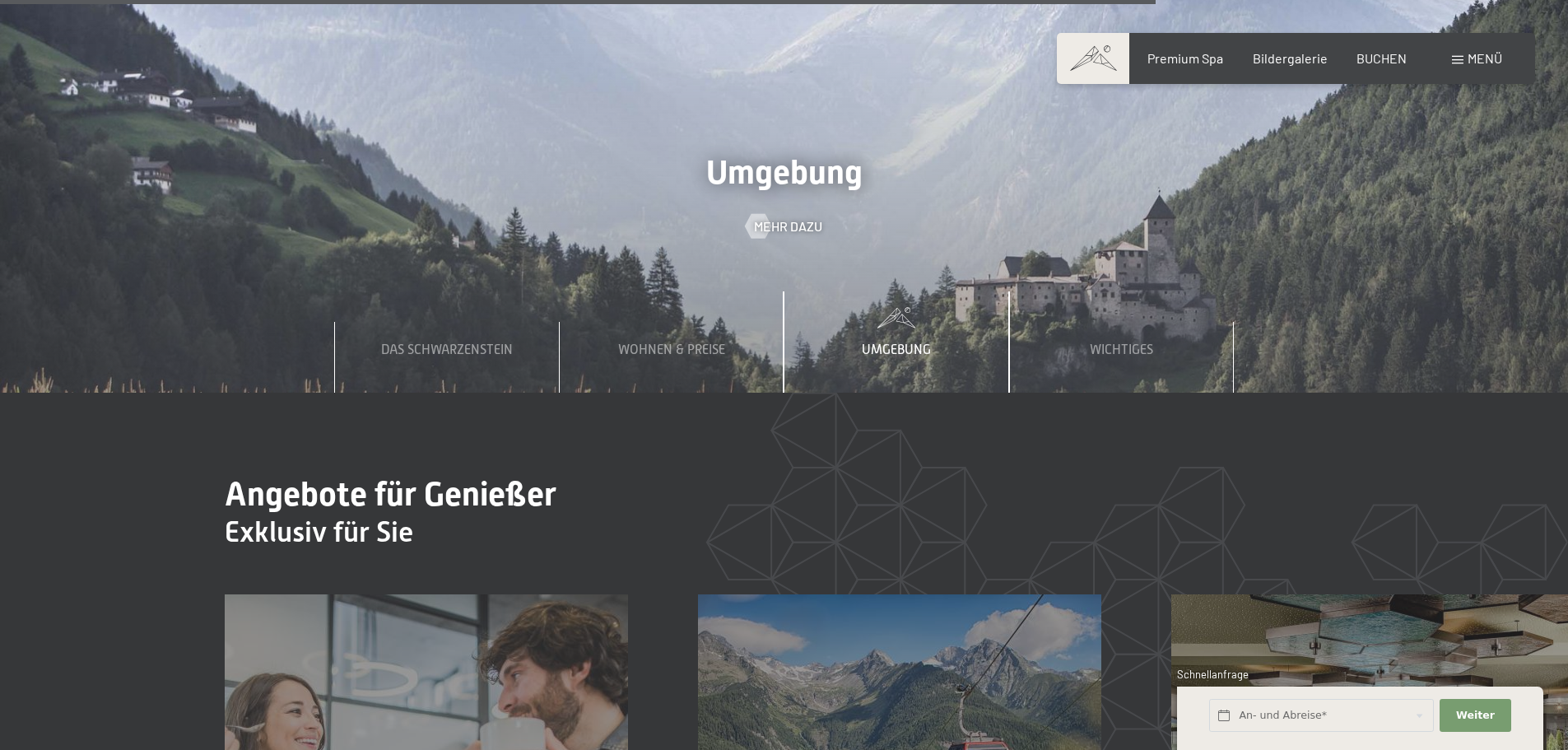
scroll to position [6255, 0]
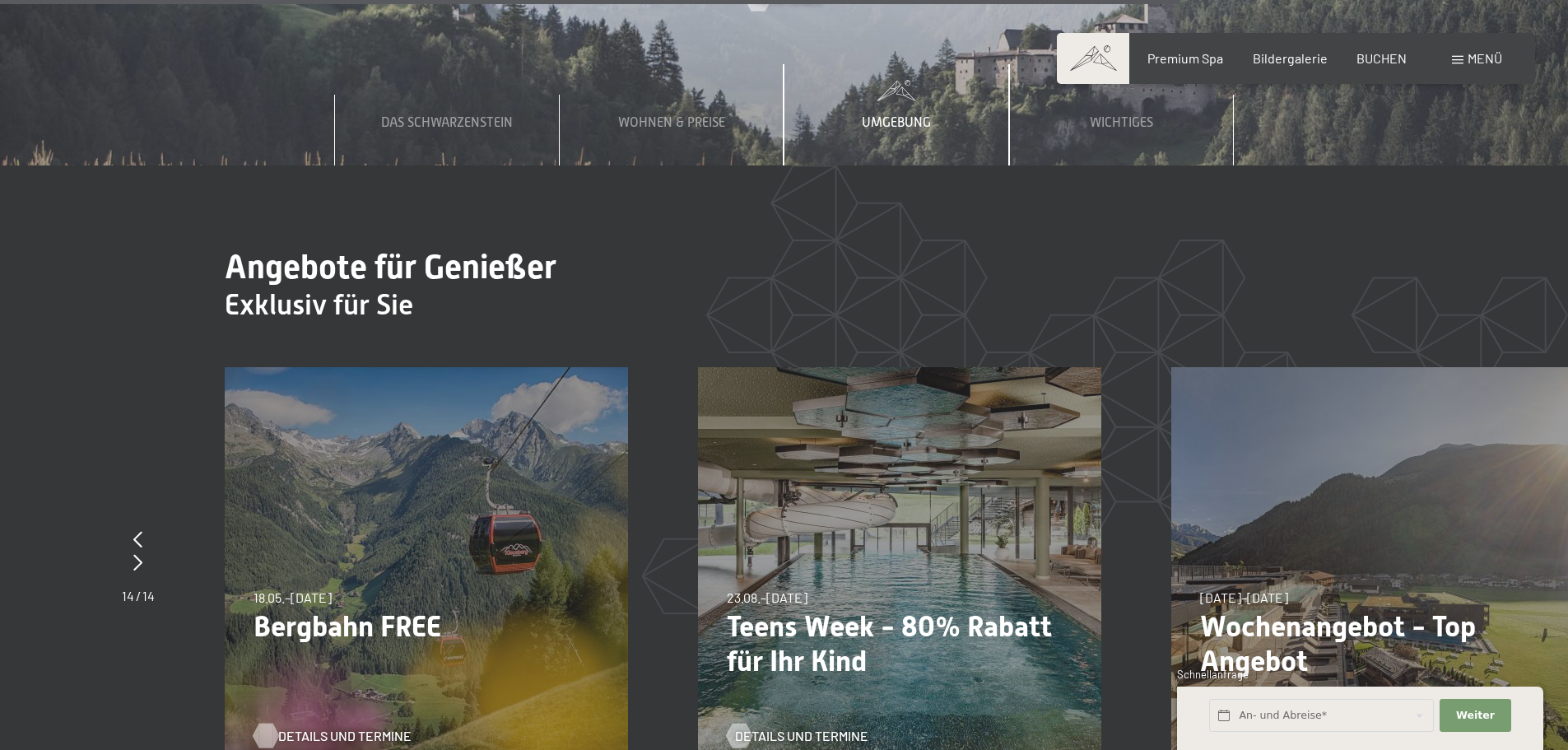
click at [330, 727] on span "Details und Termine" at bounding box center [345, 736] width 133 height 19
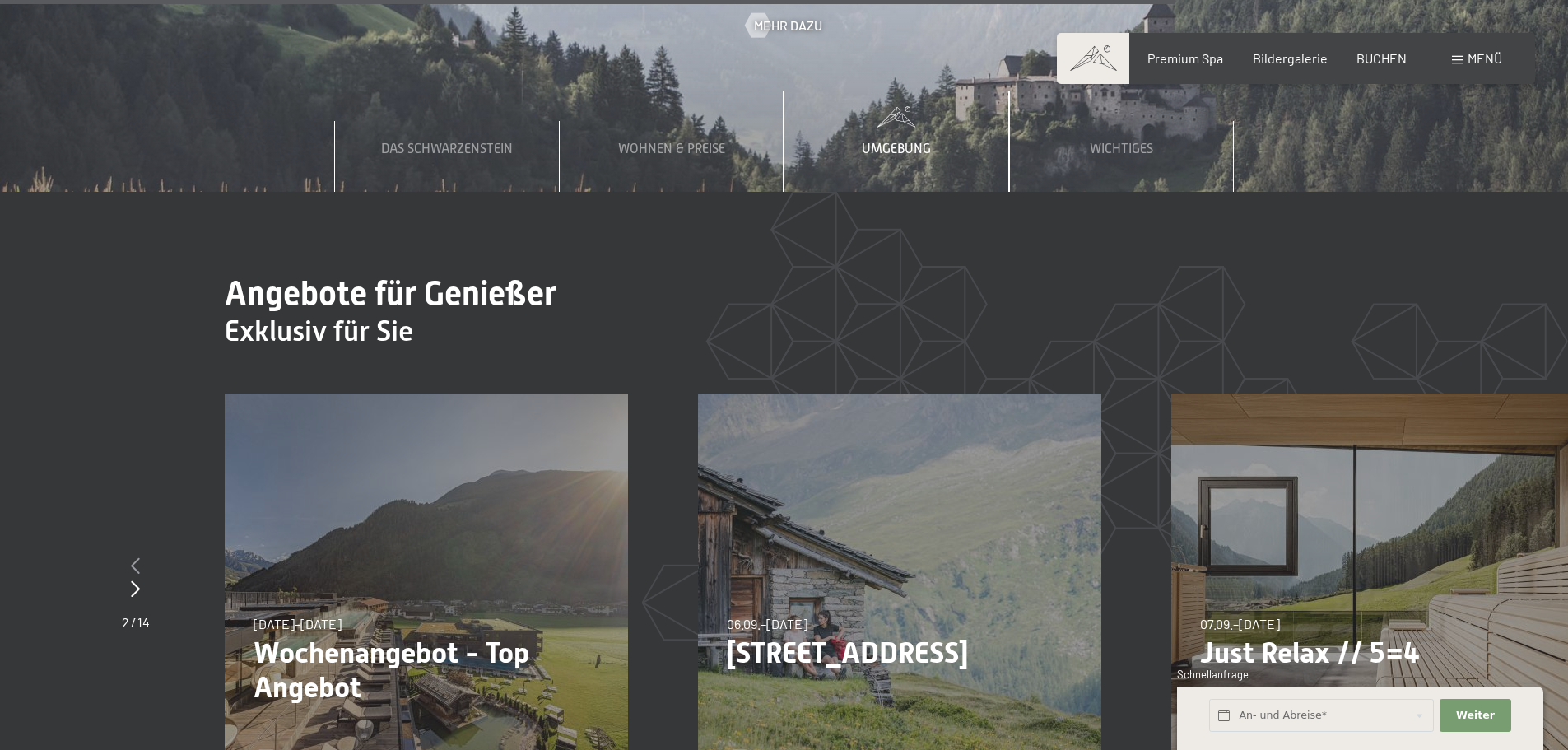
click at [136, 557] on icon at bounding box center [135, 566] width 9 height 17
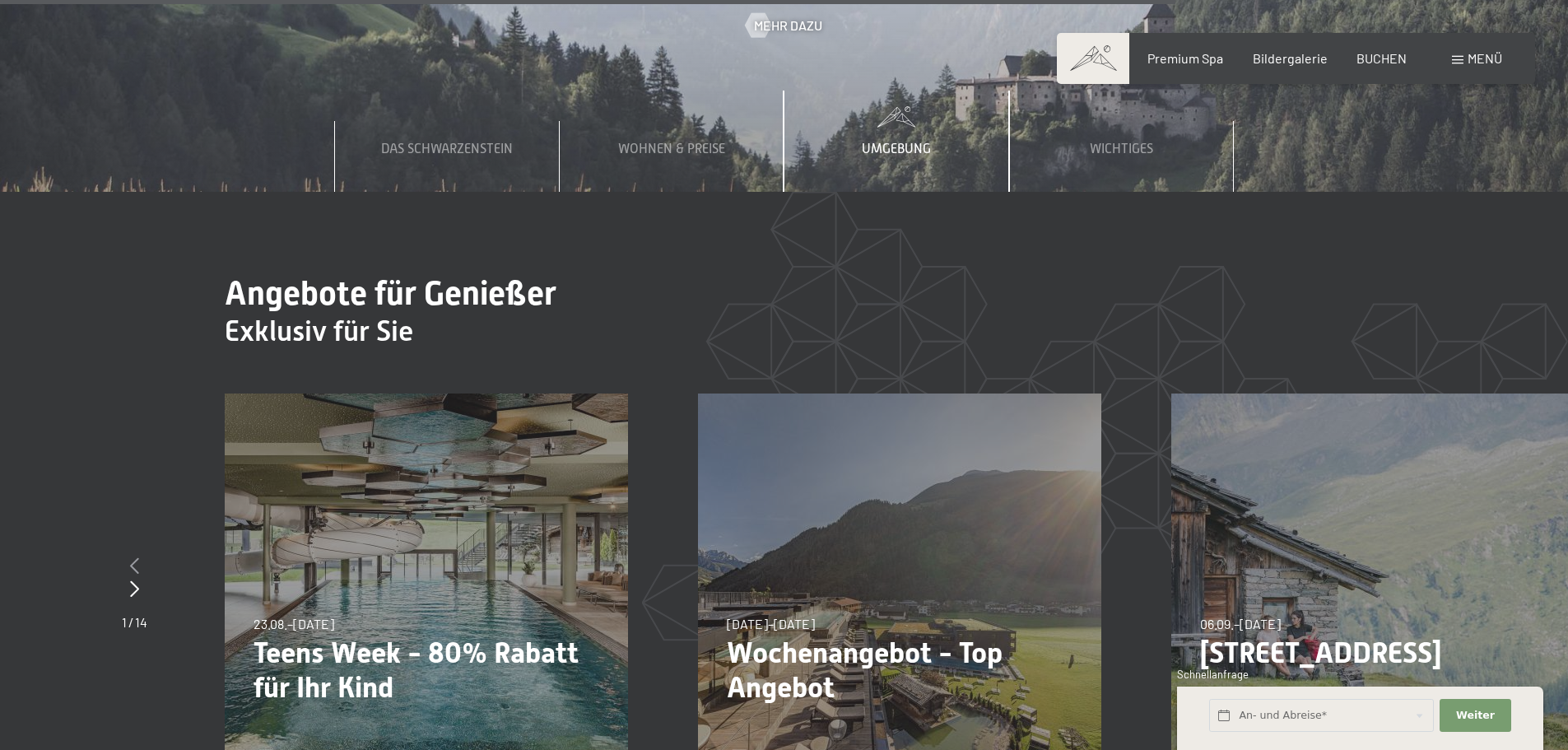
click at [136, 557] on icon at bounding box center [134, 566] width 9 height 17
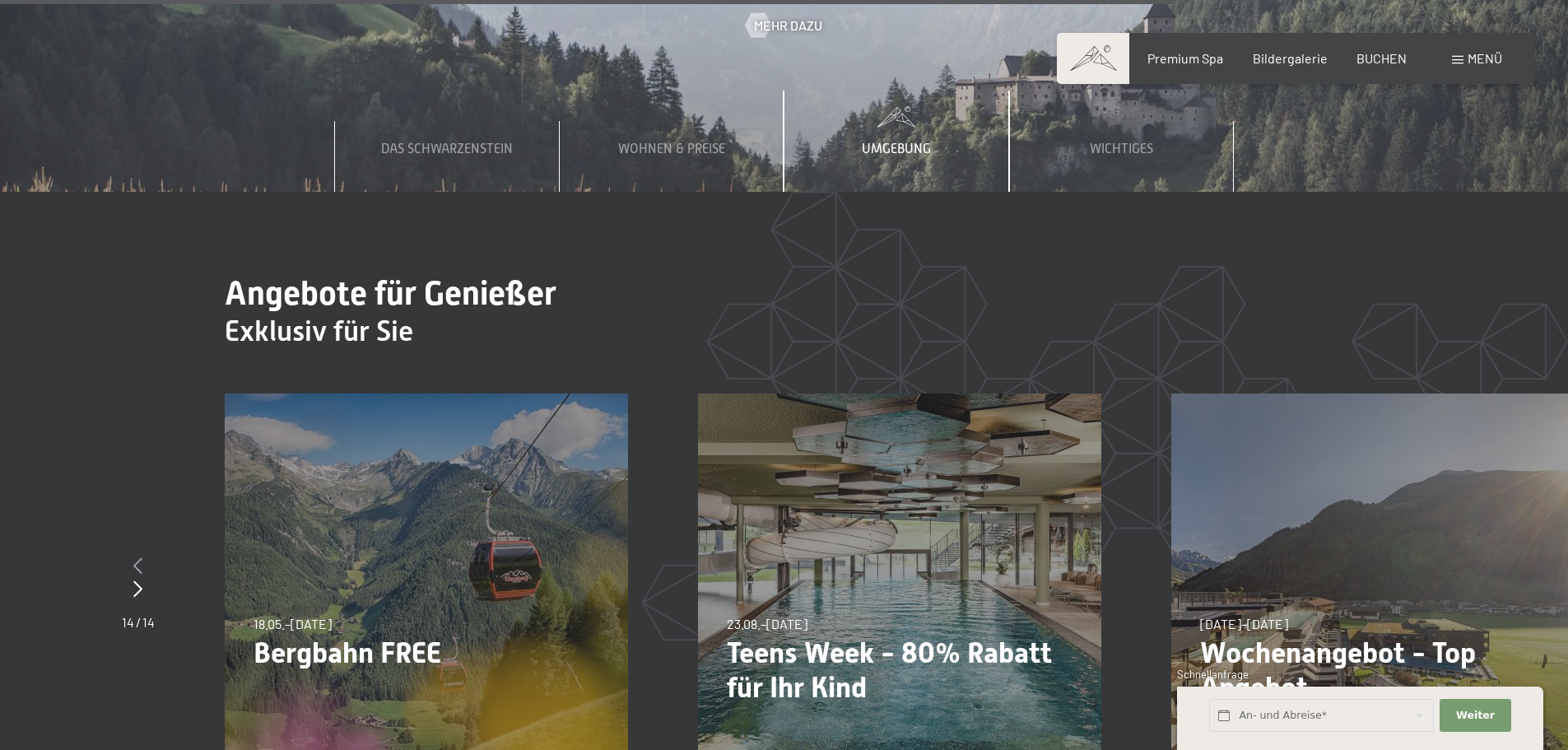
click at [136, 557] on icon at bounding box center [138, 566] width 9 height 17
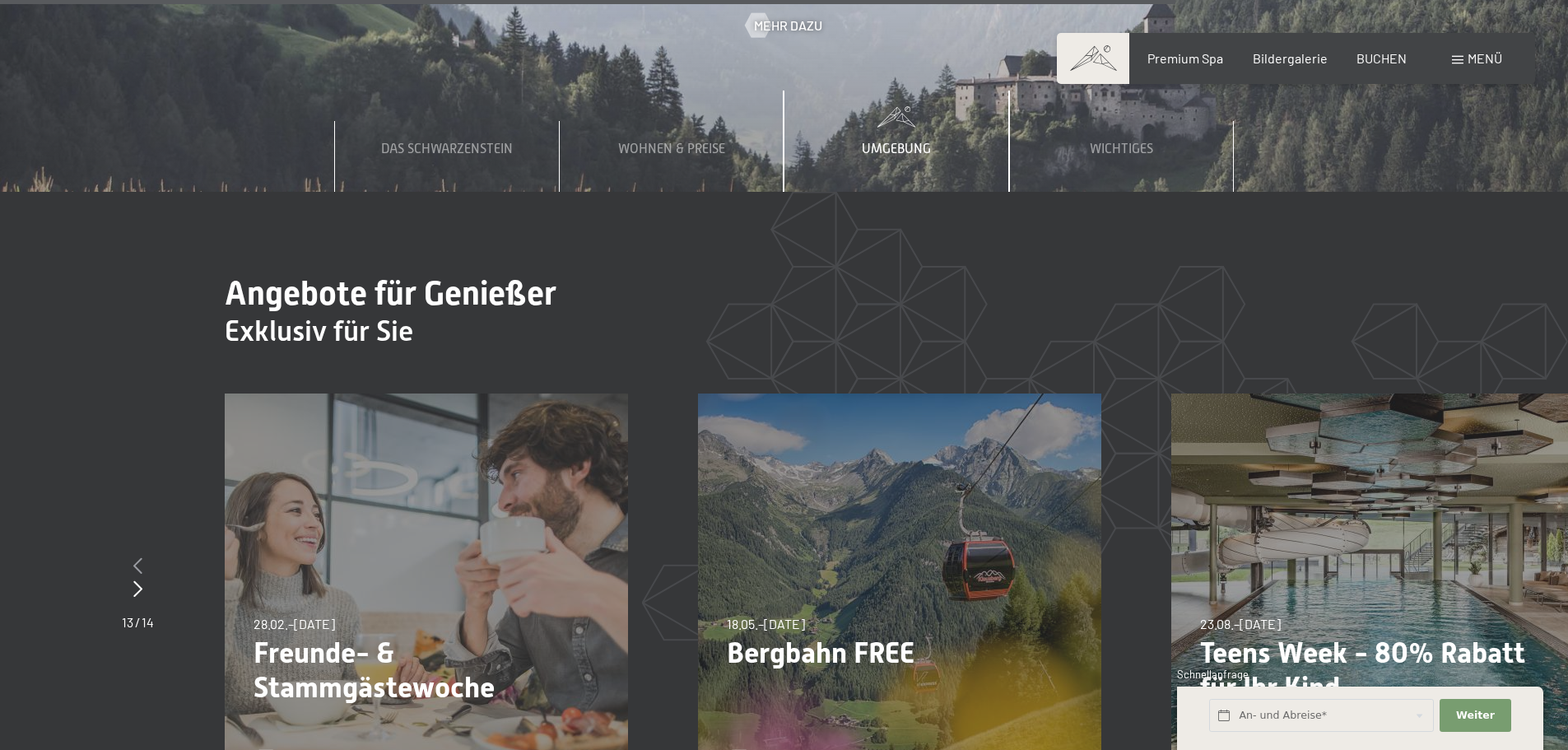
click at [136, 557] on icon at bounding box center [138, 566] width 9 height 17
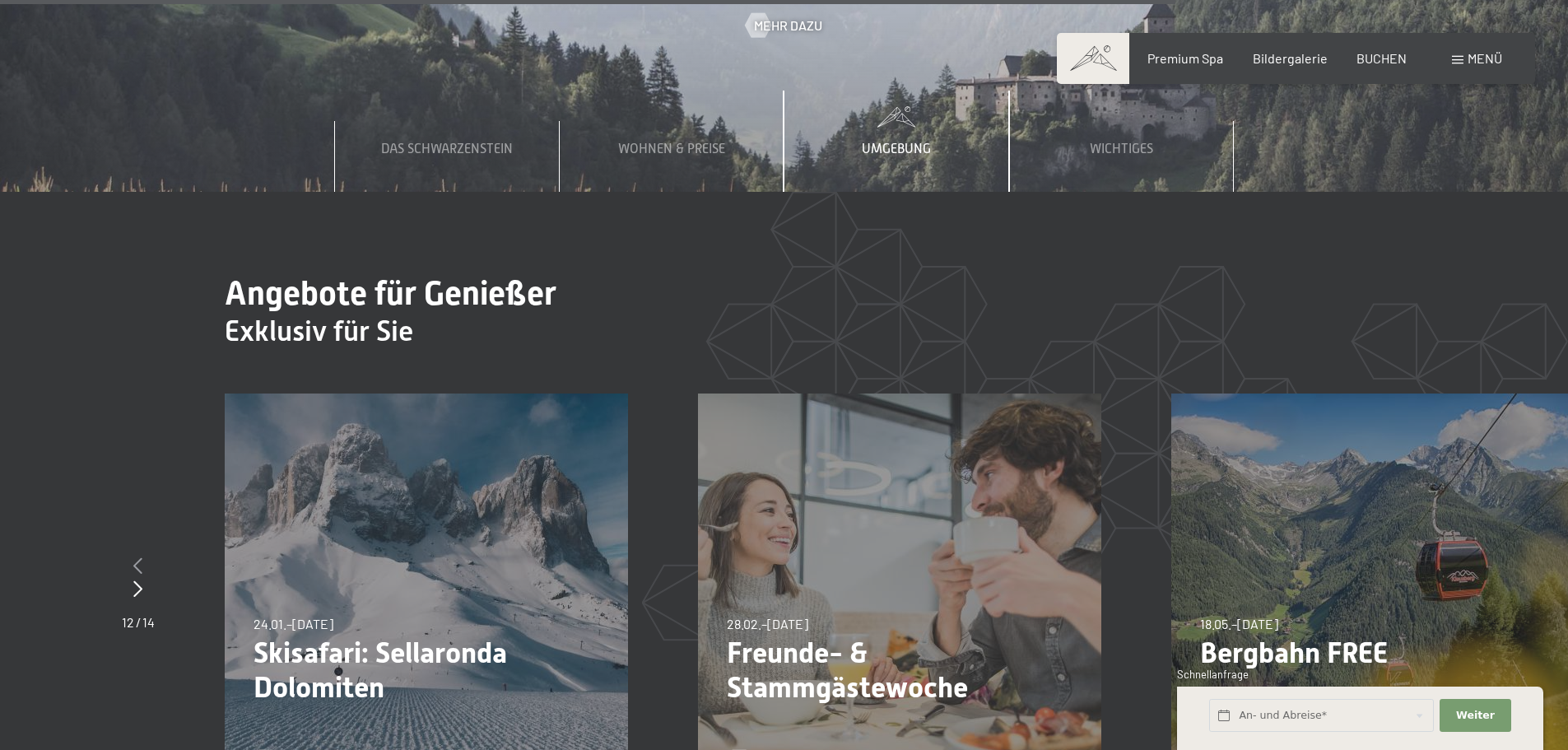
click at [136, 557] on icon at bounding box center [138, 566] width 9 height 17
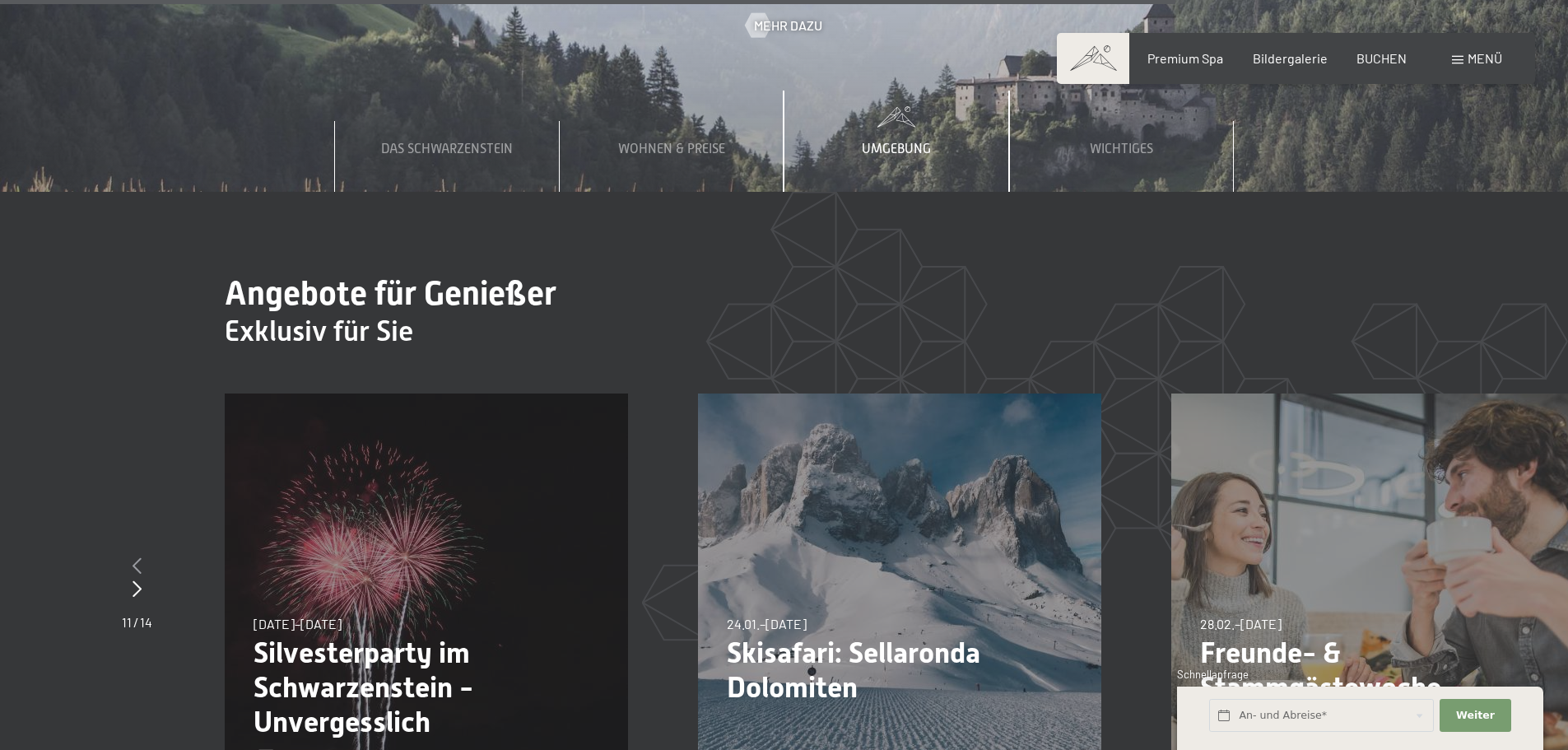
click at [136, 557] on icon at bounding box center [137, 566] width 9 height 17
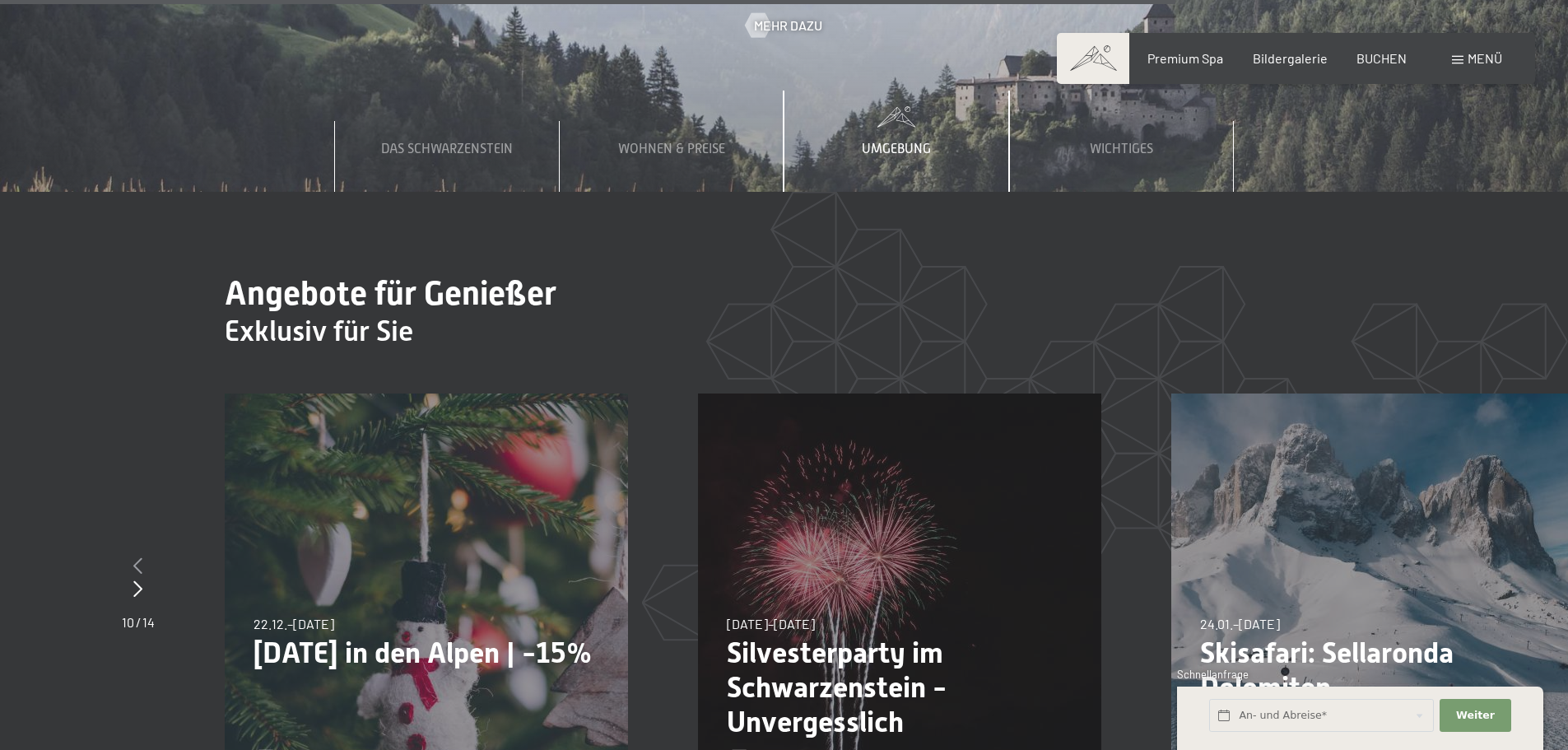
click at [136, 557] on icon at bounding box center [138, 566] width 9 height 17
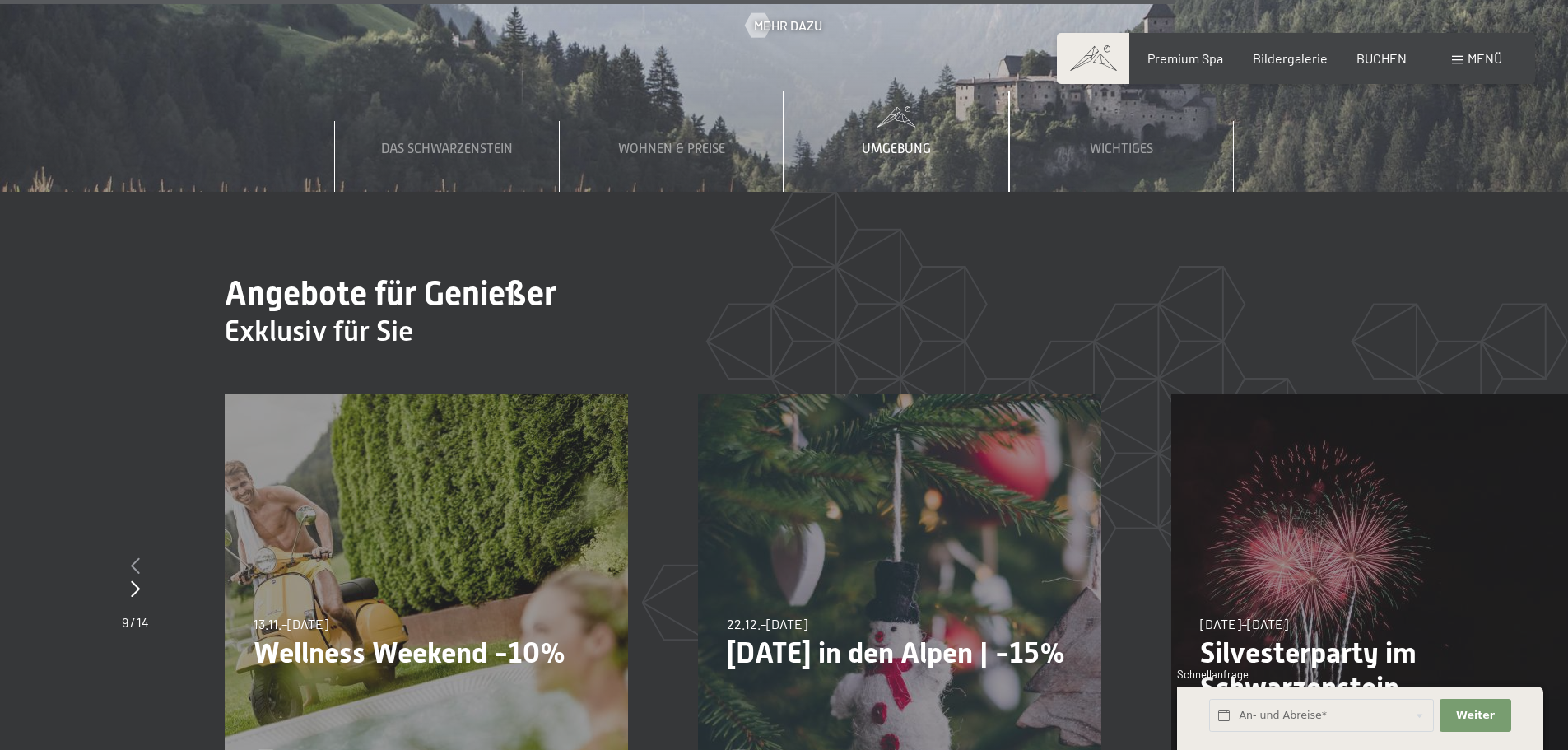
click at [136, 557] on icon at bounding box center [135, 566] width 9 height 17
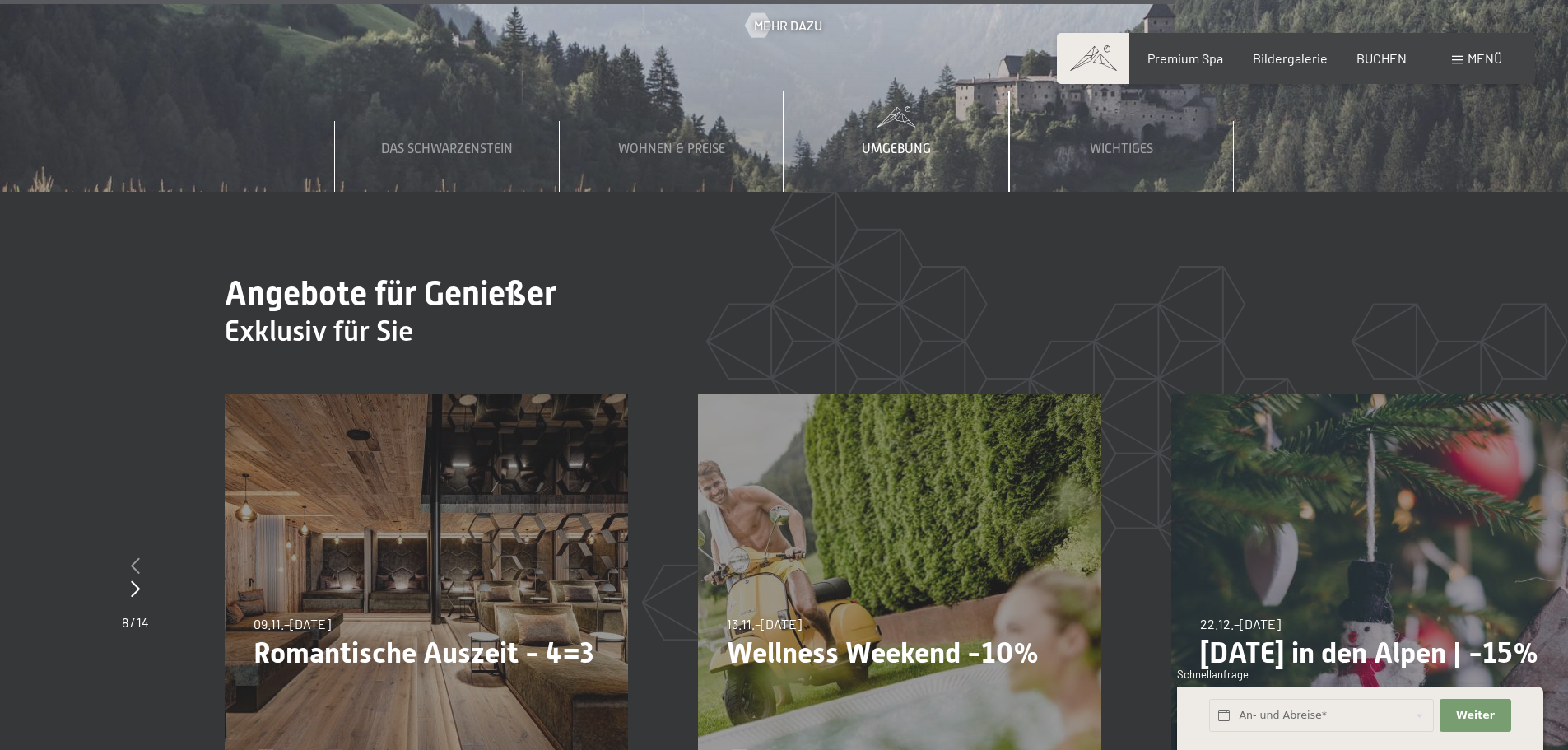
click at [136, 557] on icon at bounding box center [135, 566] width 9 height 17
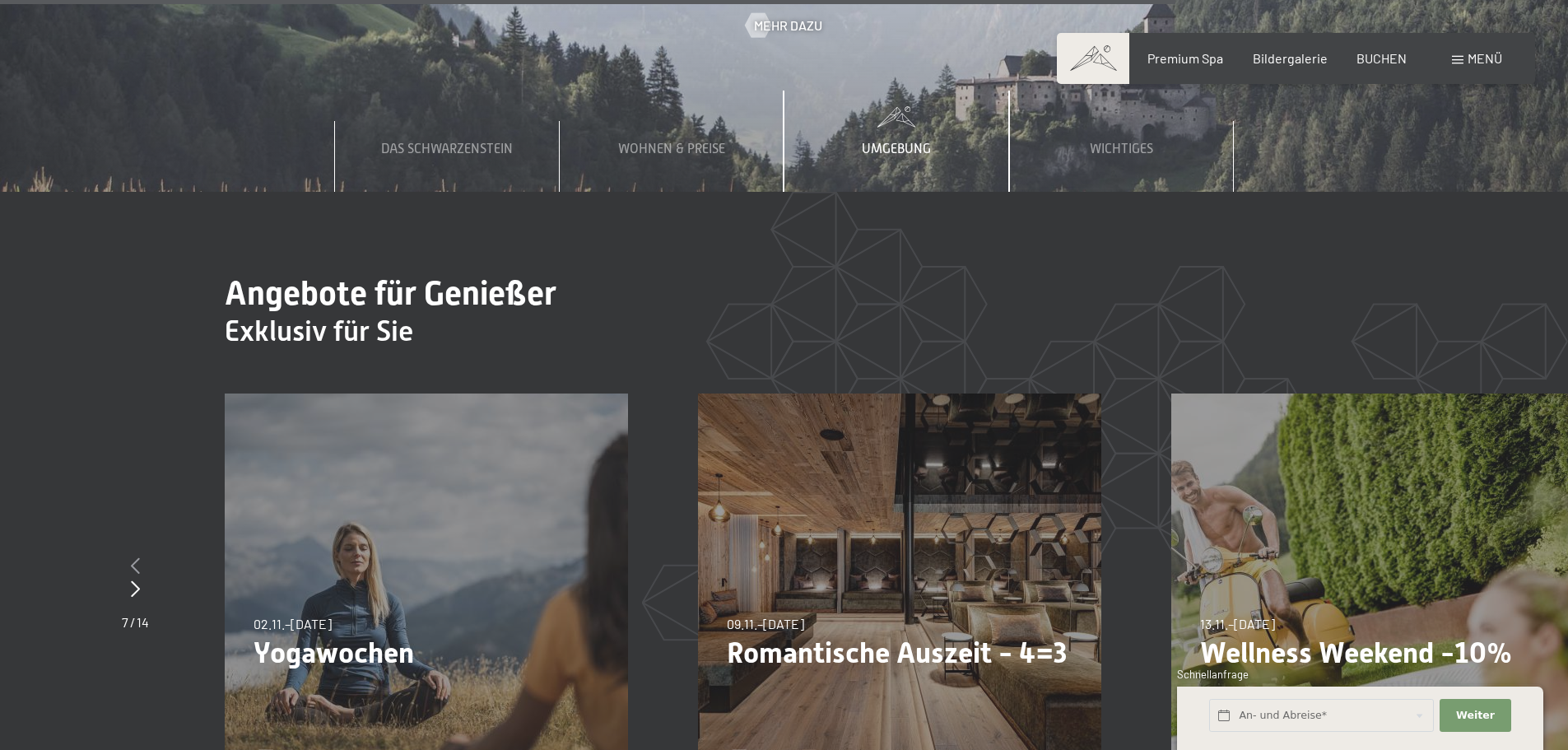
click at [136, 557] on icon at bounding box center [135, 566] width 9 height 17
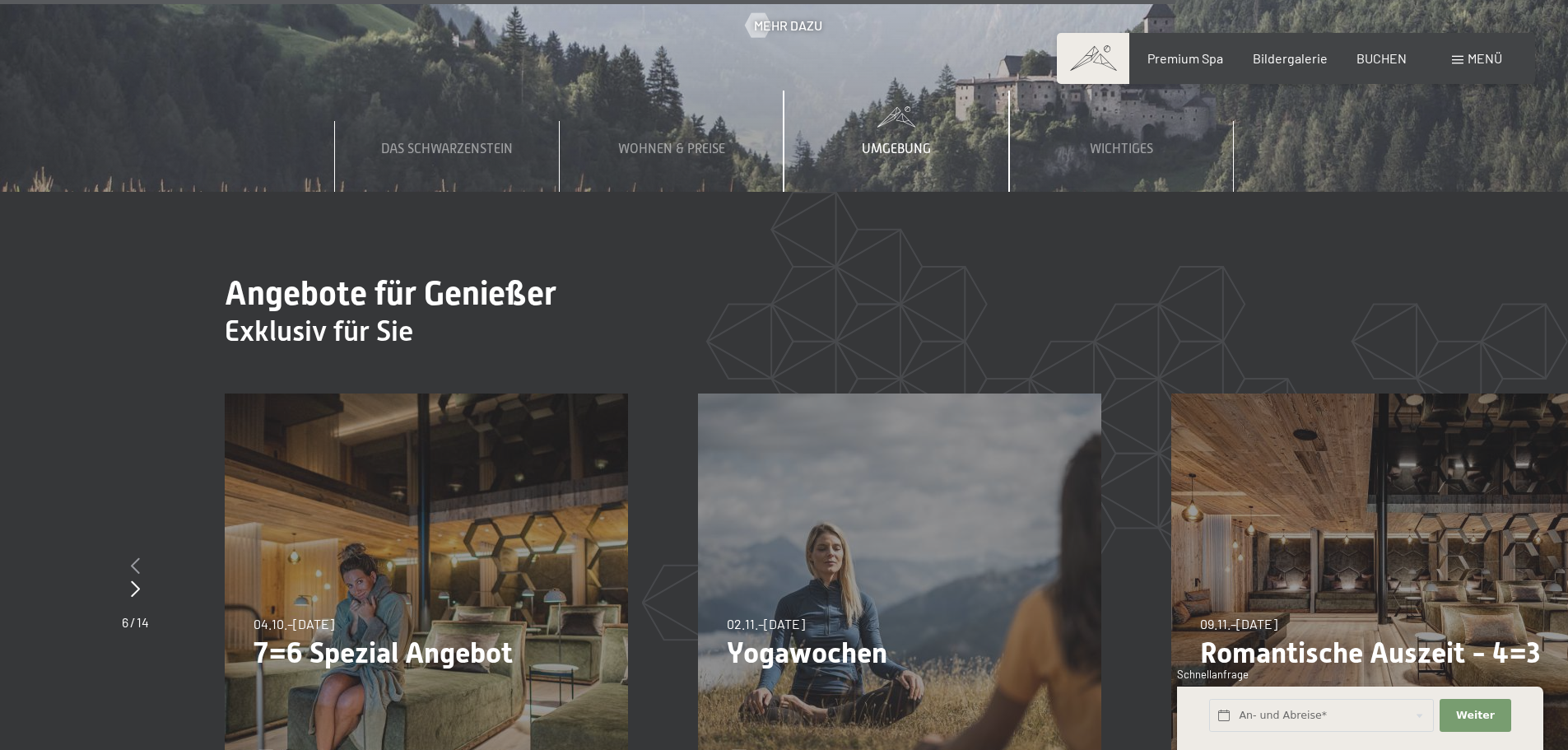
click at [136, 557] on icon at bounding box center [135, 566] width 9 height 17
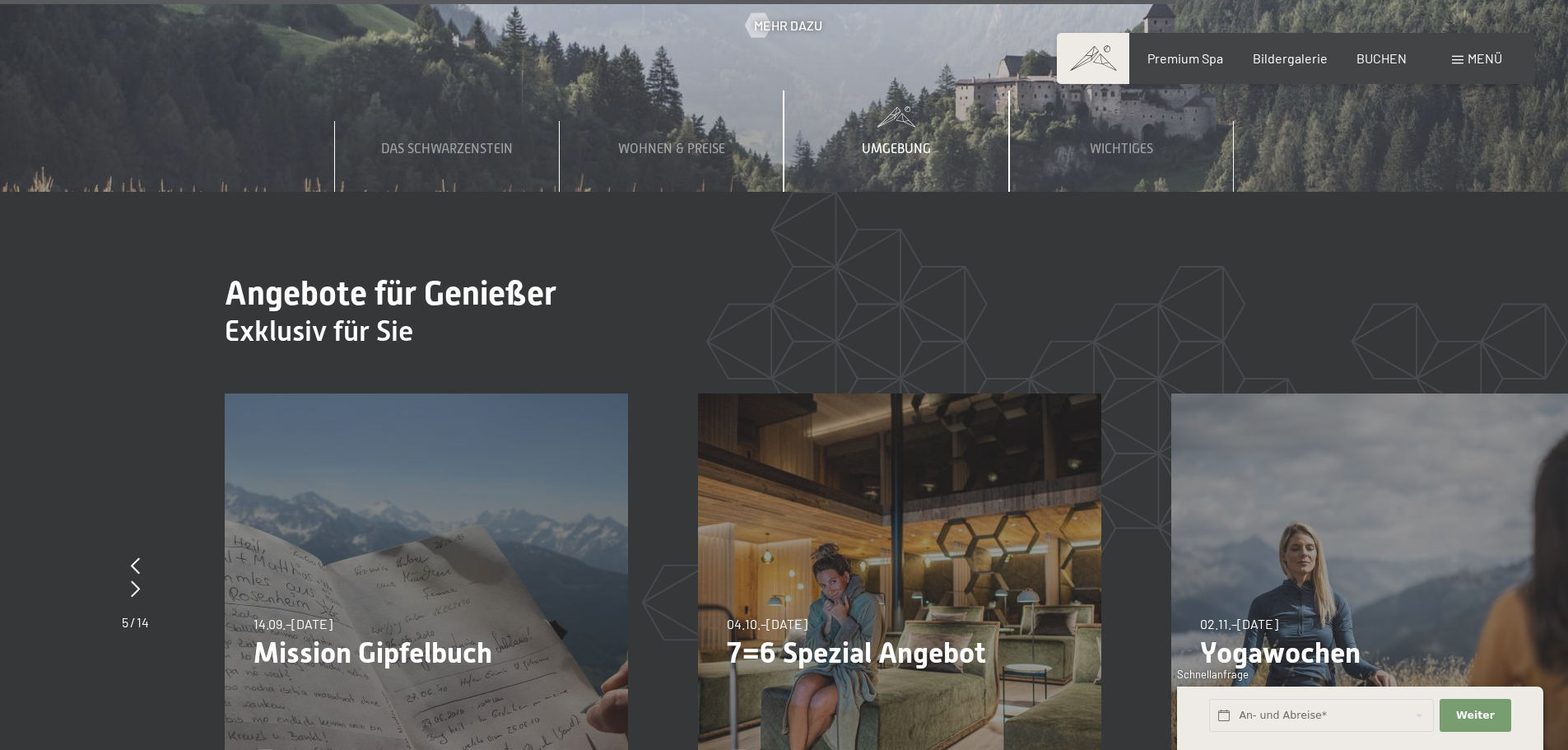
click at [310, 749] on span "Details und Termine" at bounding box center [345, 762] width 133 height 19
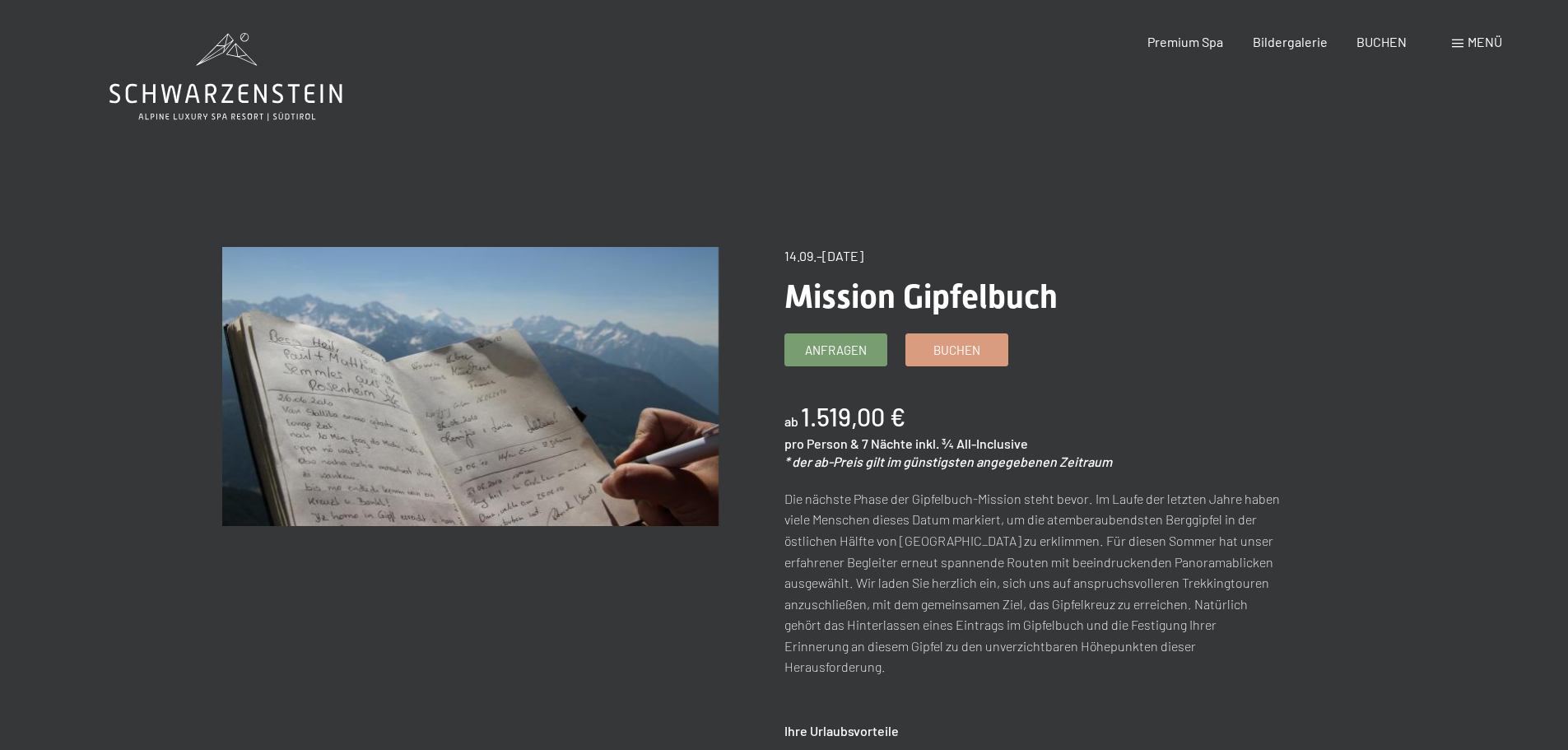
click at [1474, 44] on span "Menü" at bounding box center [1485, 41] width 34 height 16
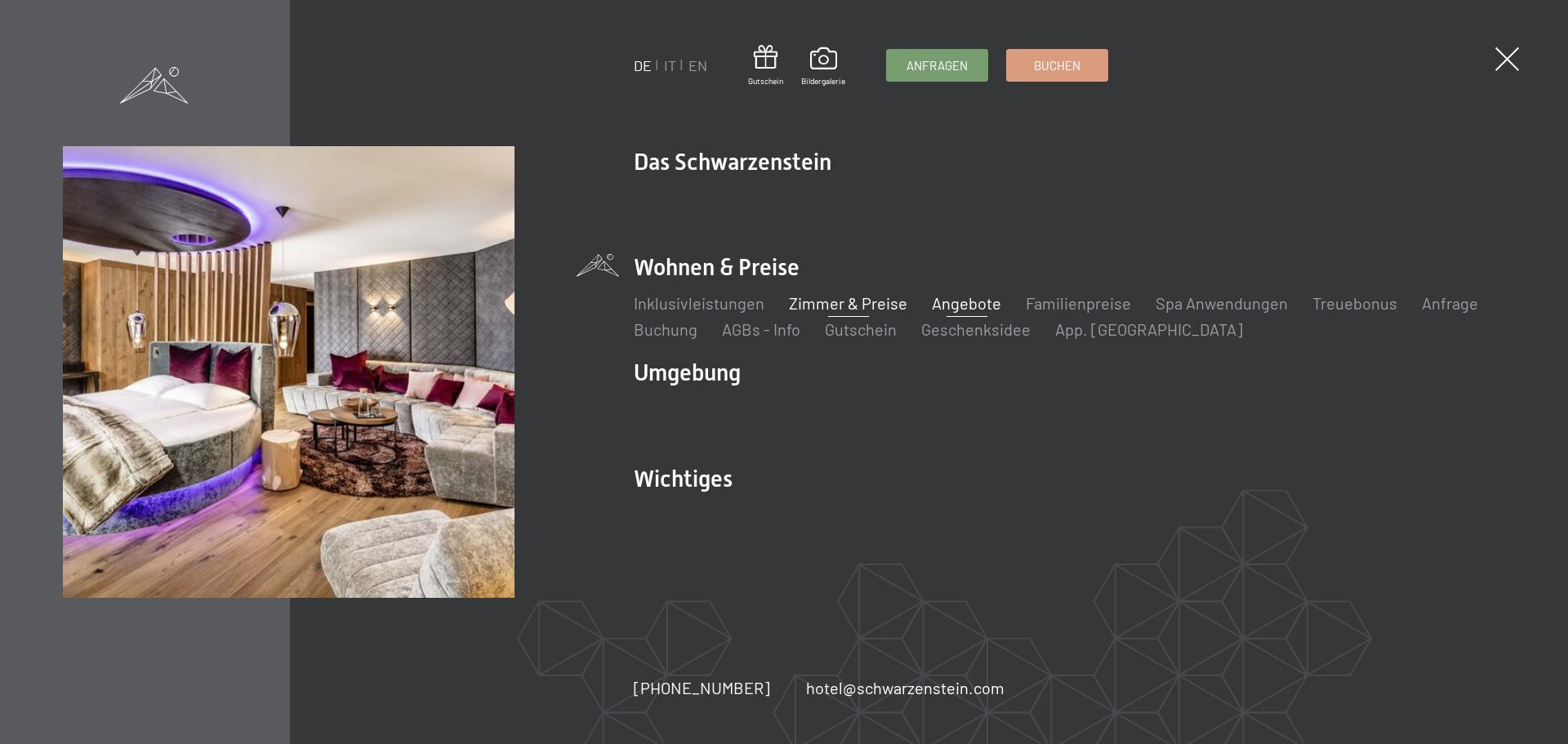
click at [840, 305] on link "Zimmer & Preise" at bounding box center [848, 302] width 118 height 19
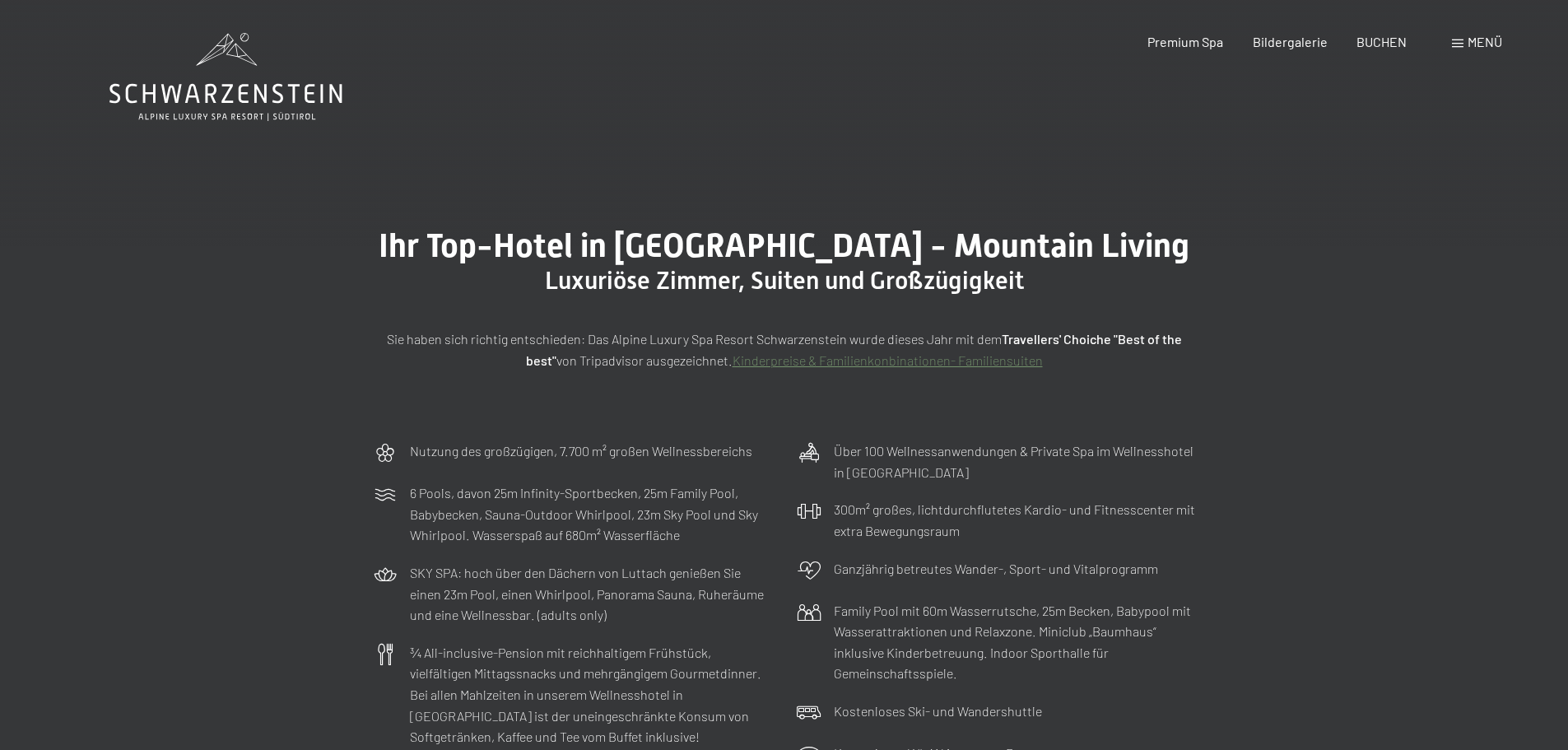
click at [1466, 48] on div "Menü" at bounding box center [1477, 43] width 50 height 19
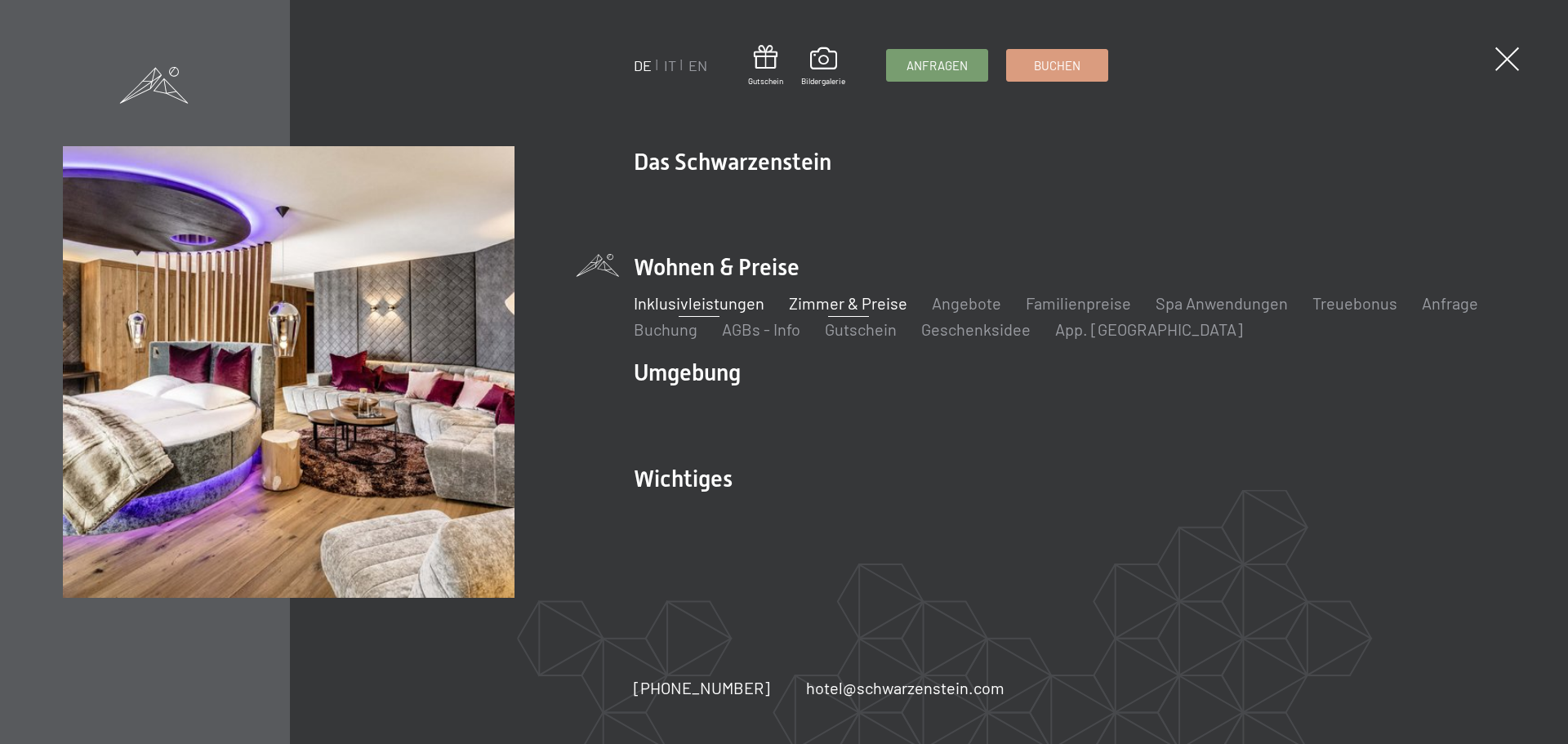
click at [701, 299] on link "Inklusivleistungen" at bounding box center [699, 302] width 130 height 19
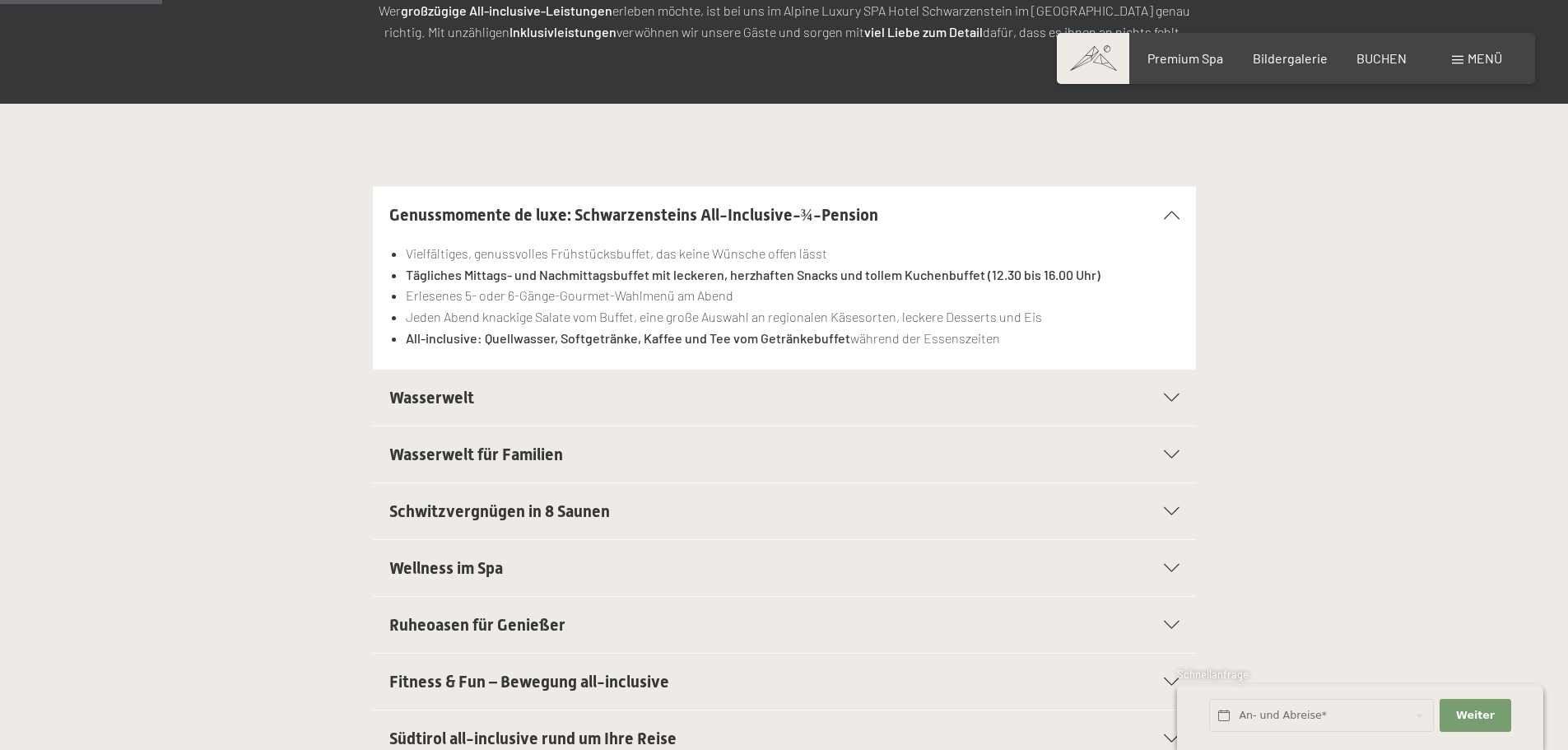
scroll to position [330, 0]
click at [1172, 394] on icon at bounding box center [1172, 396] width 16 height 8
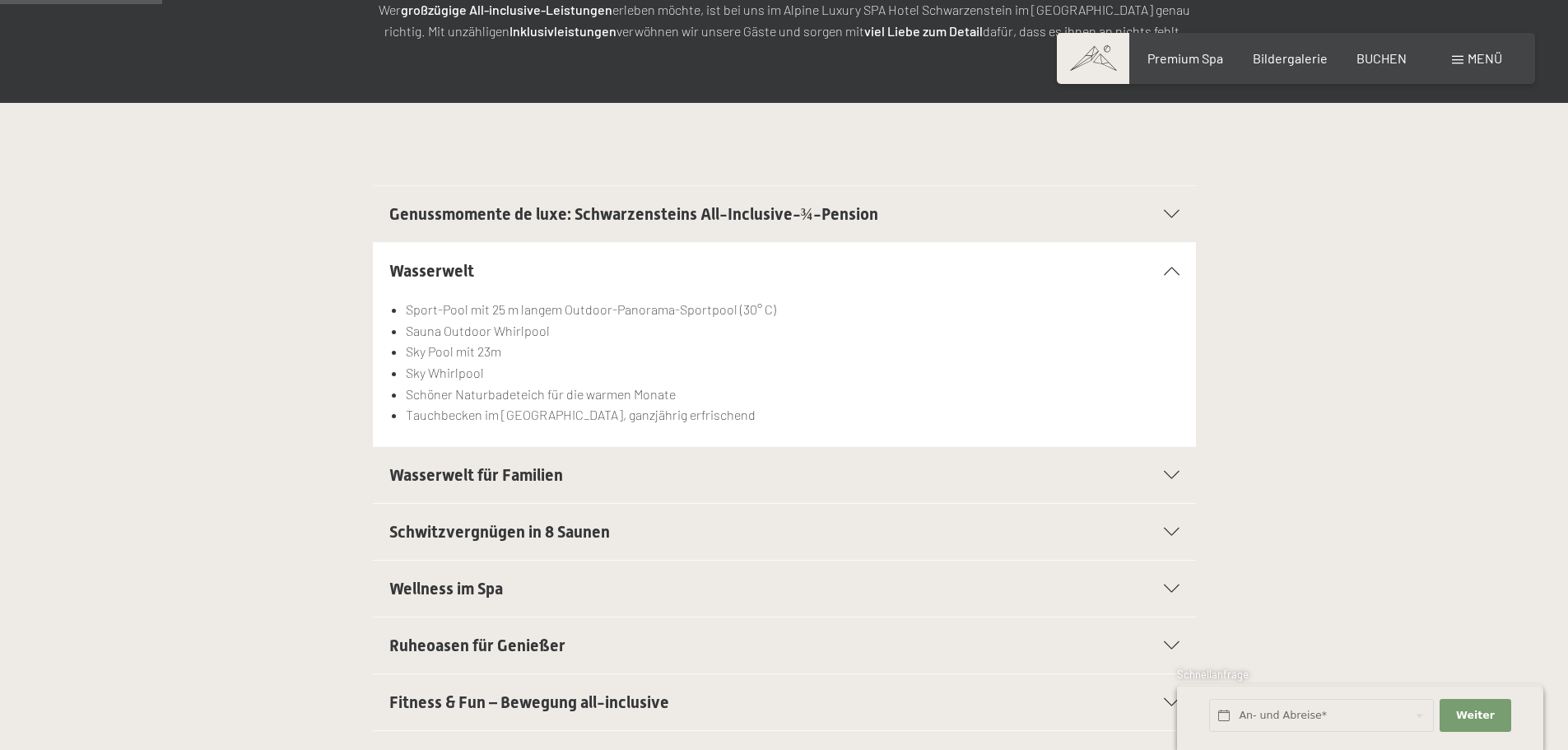
click at [1168, 267] on icon at bounding box center [1172, 270] width 16 height 8
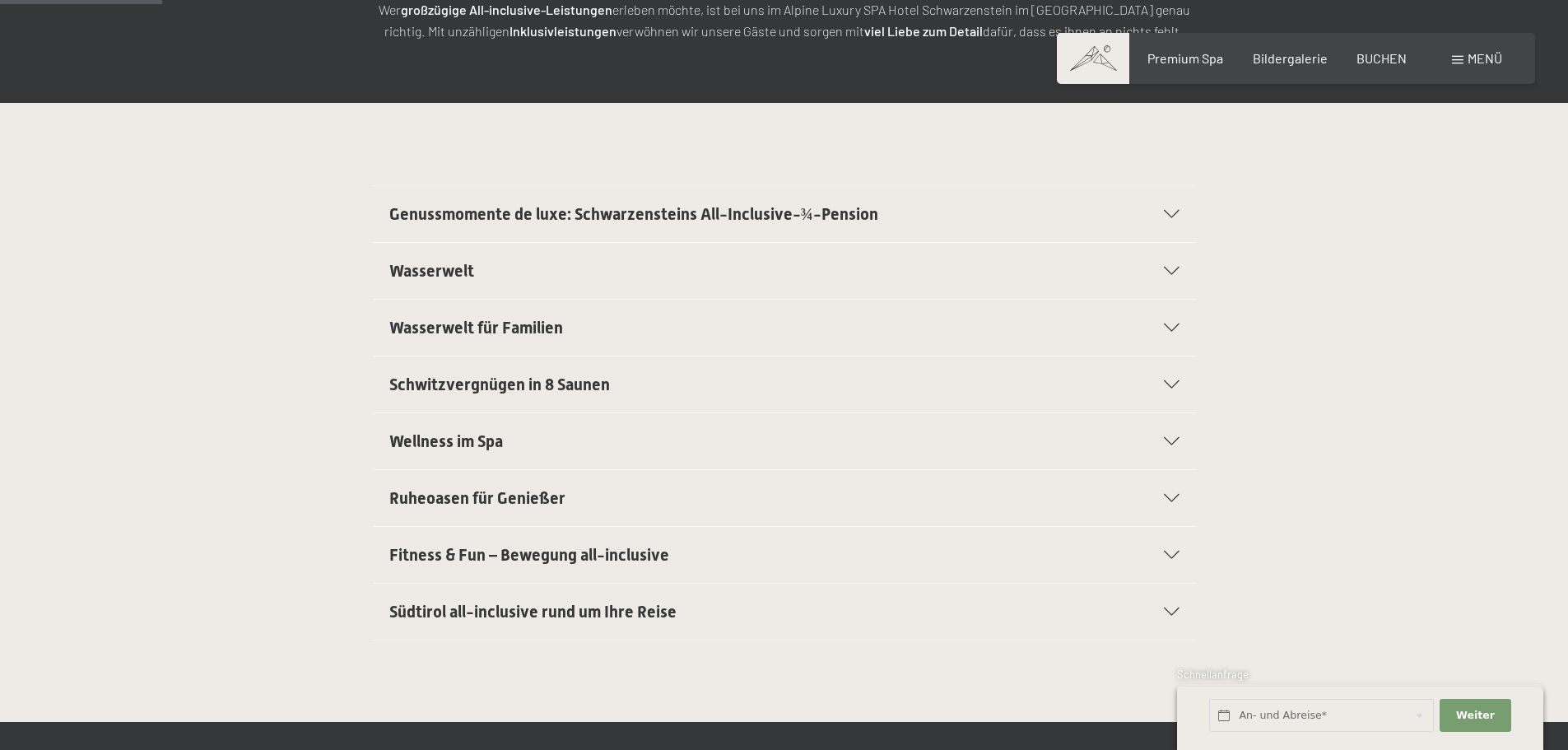
click at [1172, 330] on icon at bounding box center [1172, 327] width 16 height 8
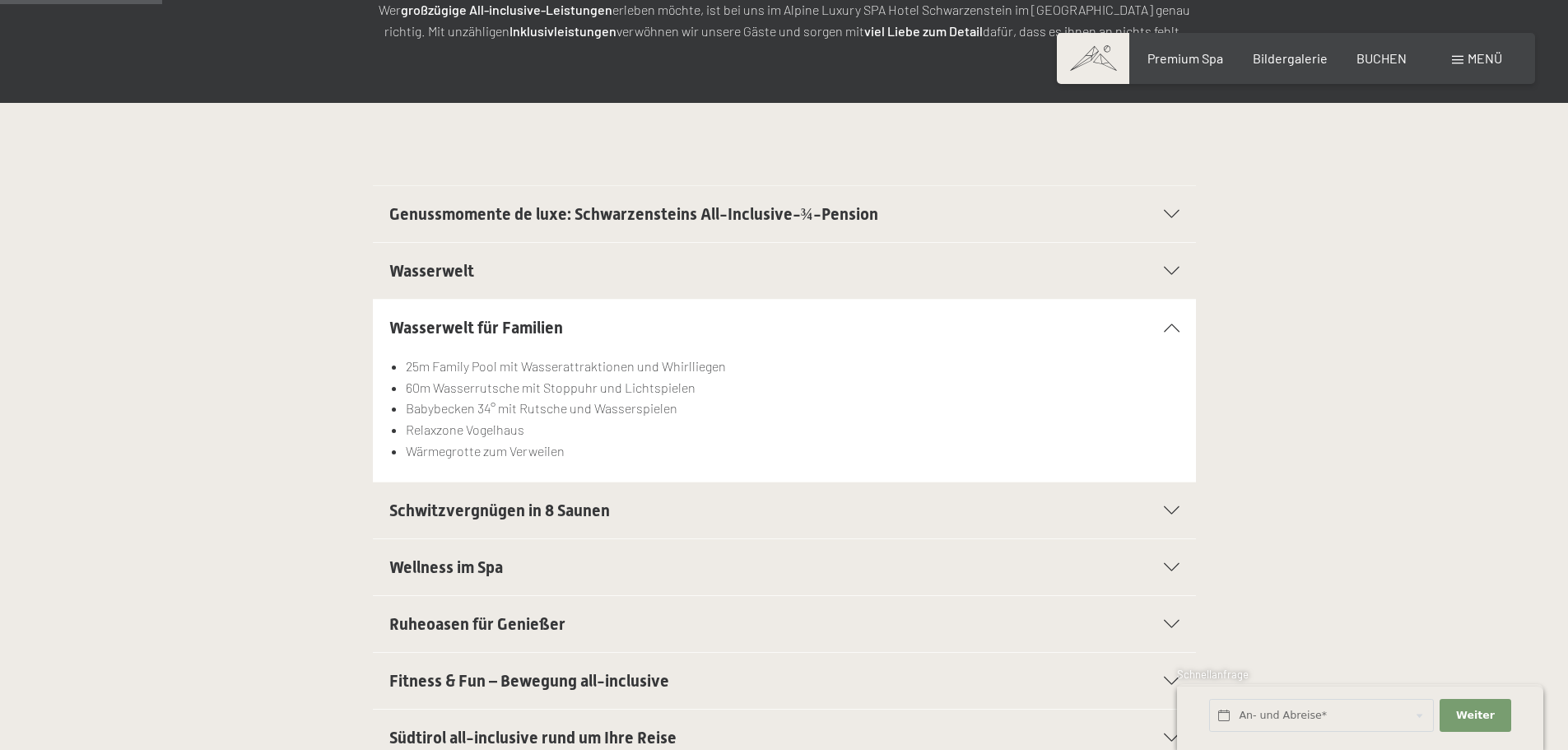
click at [1172, 330] on icon at bounding box center [1172, 327] width 16 height 8
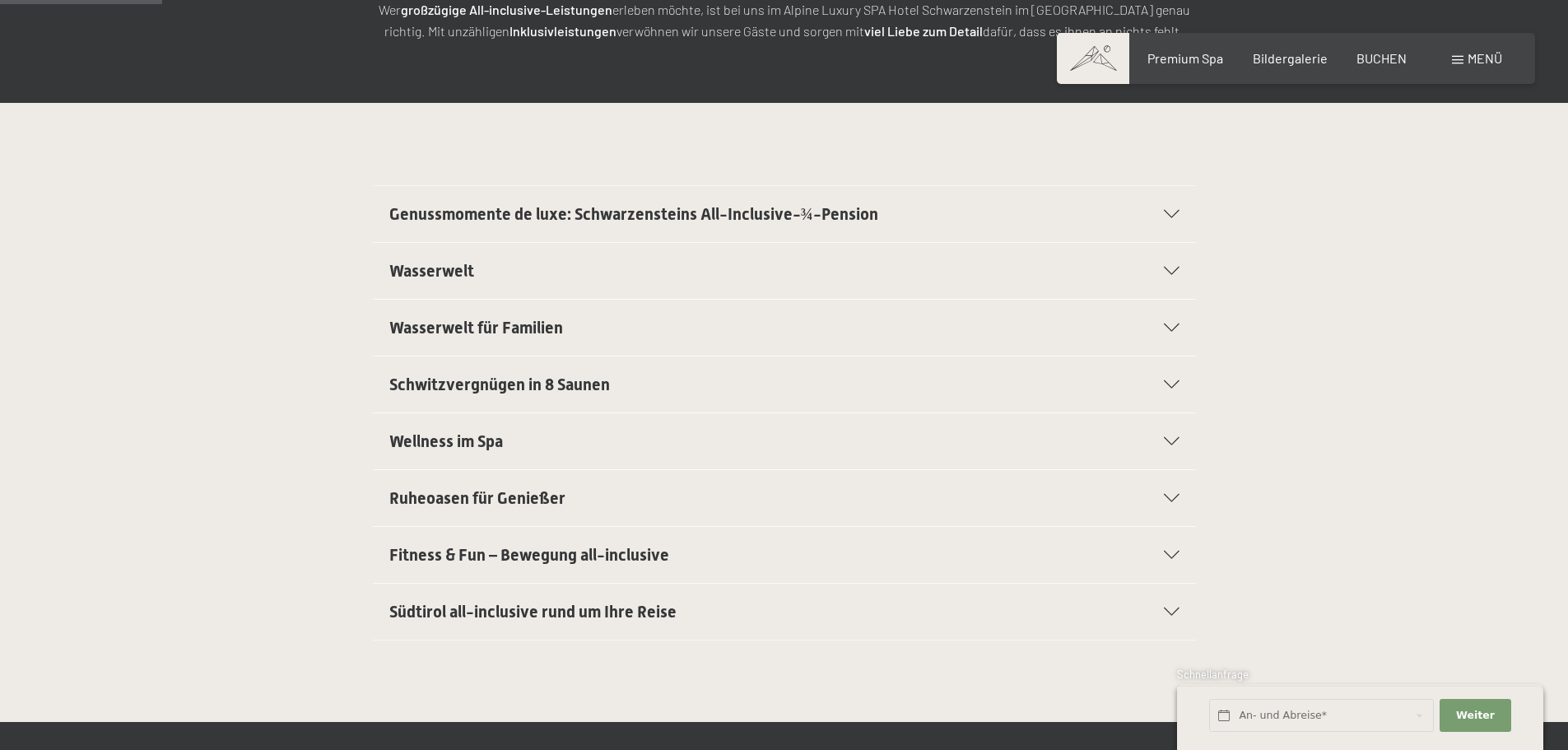
click at [1167, 381] on icon at bounding box center [1172, 384] width 16 height 8
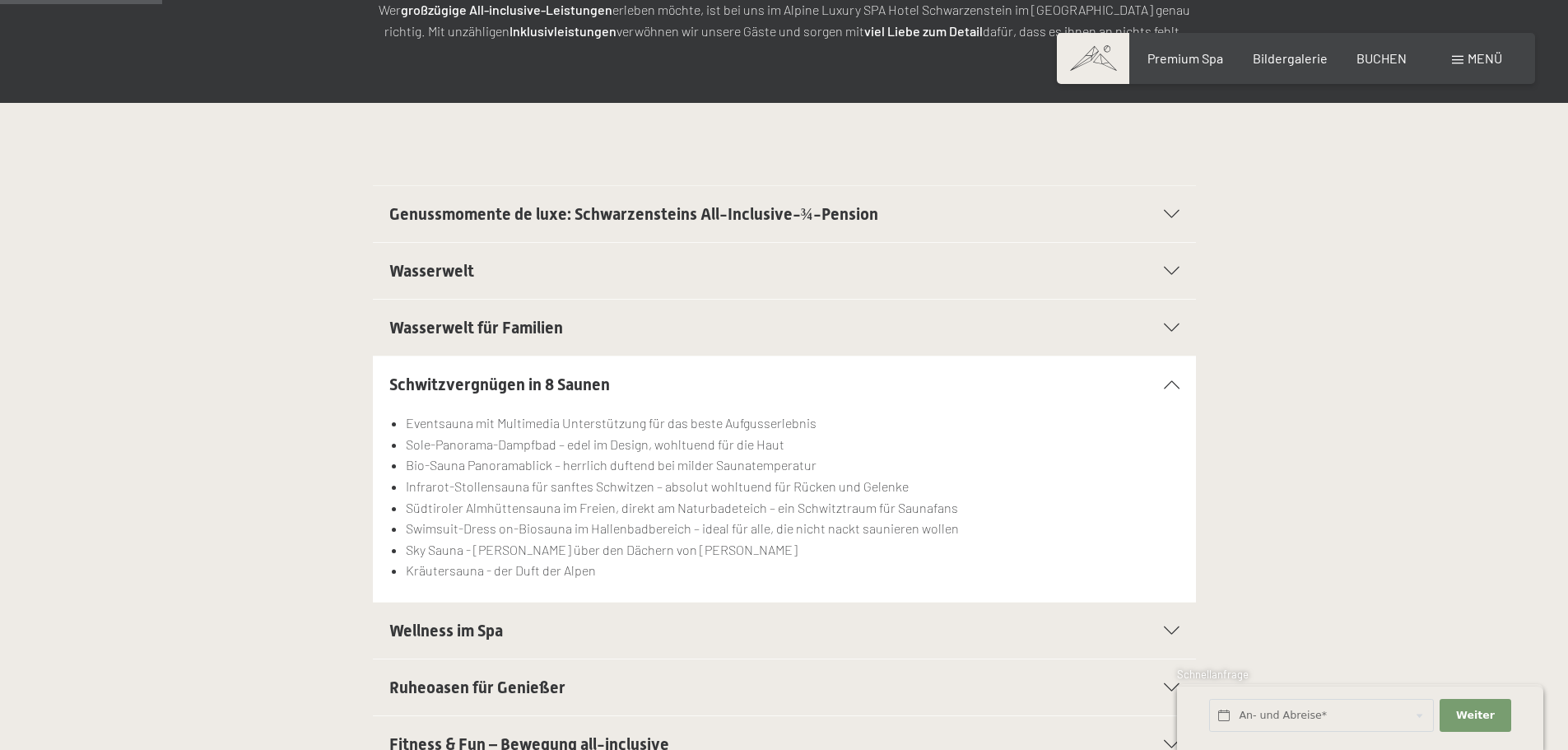
click at [1167, 381] on icon at bounding box center [1172, 384] width 16 height 8
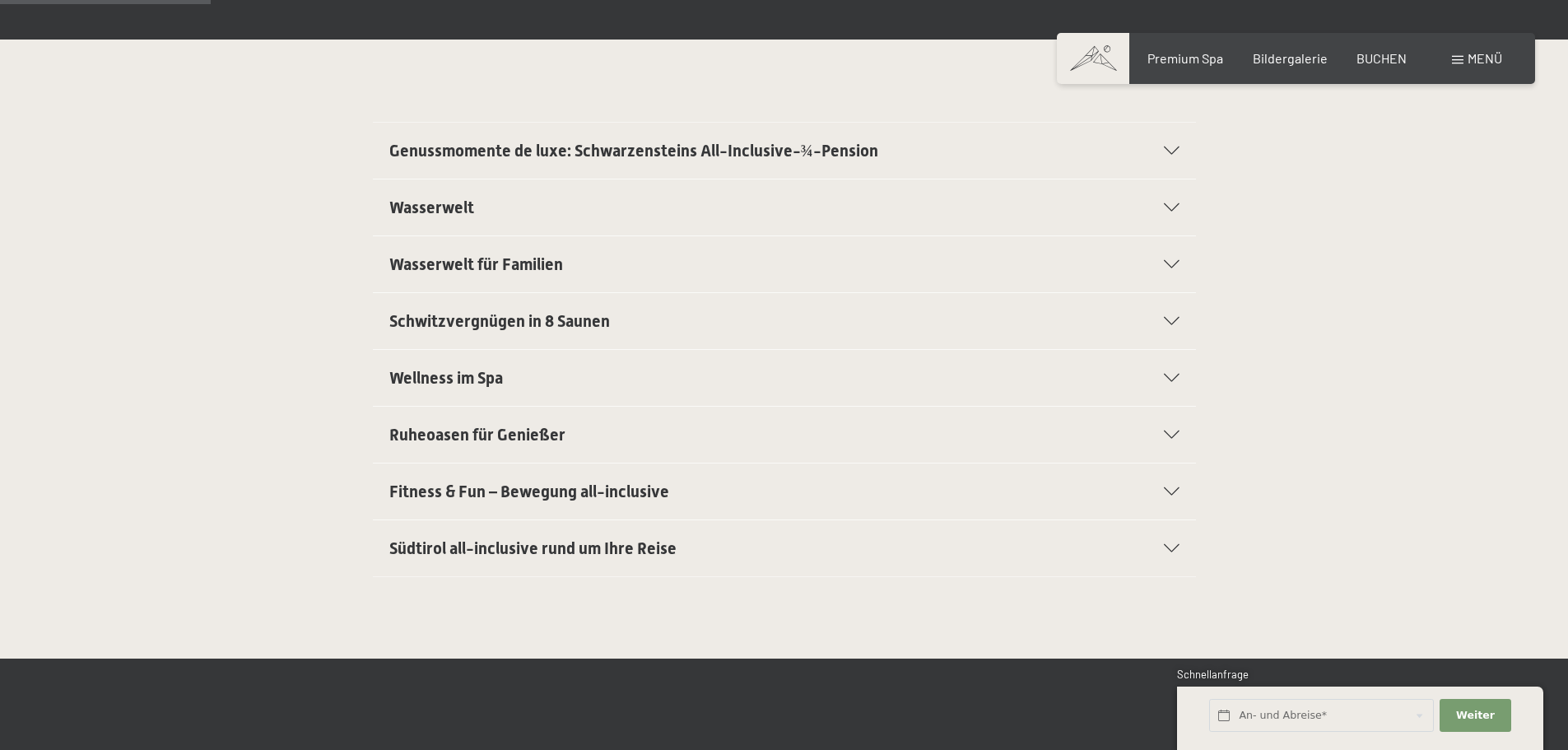
scroll to position [411, 0]
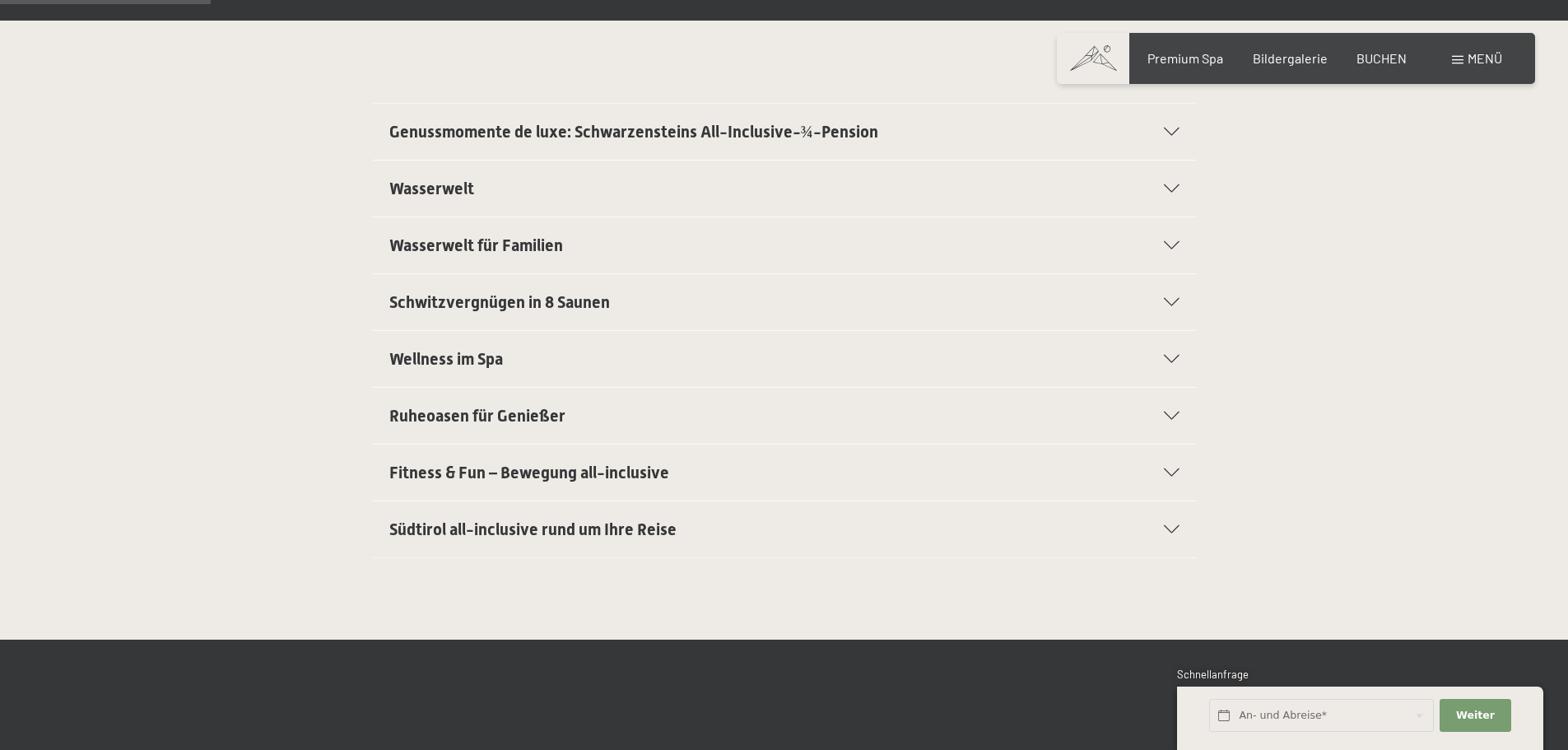
click at [1173, 527] on icon at bounding box center [1172, 529] width 16 height 8
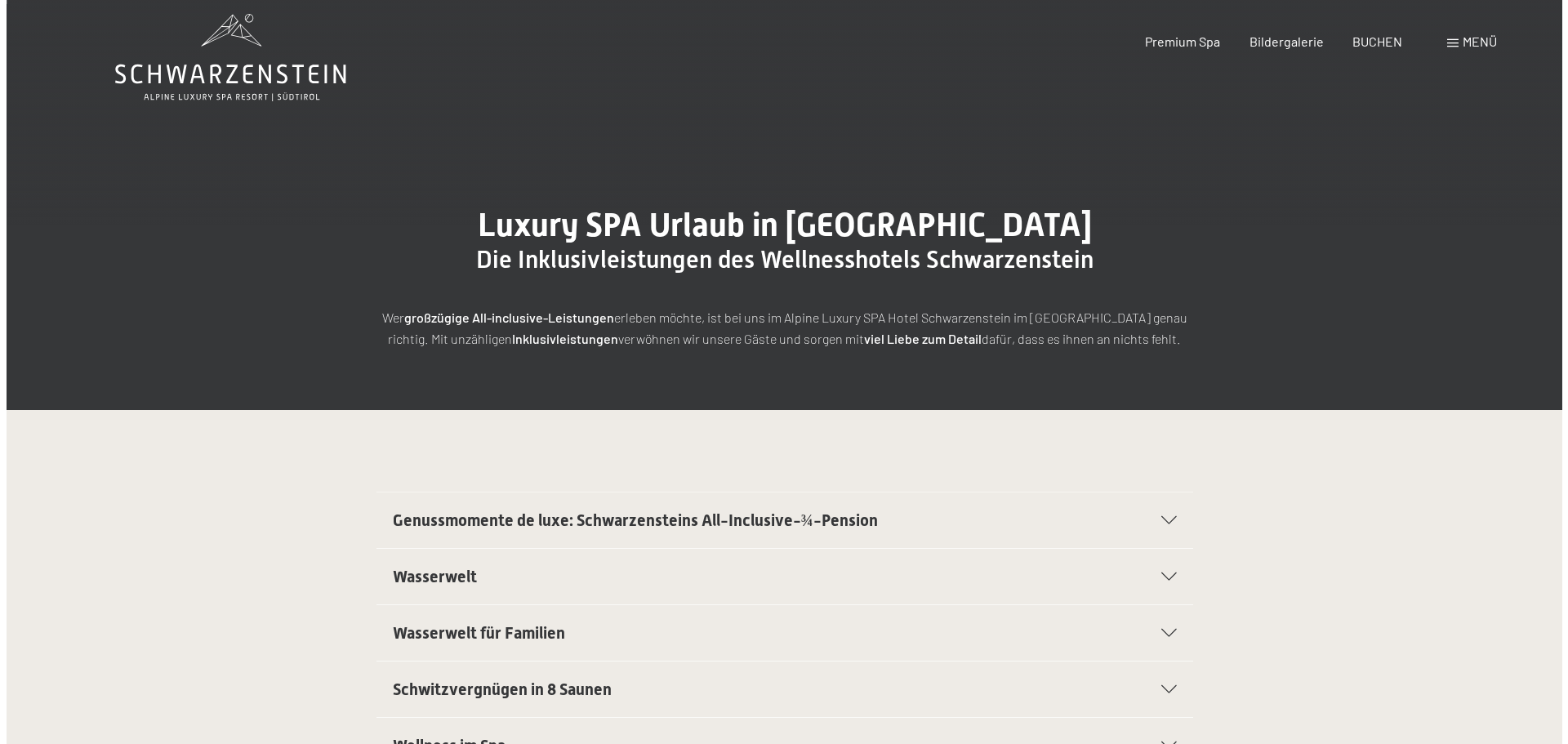
scroll to position [0, 0]
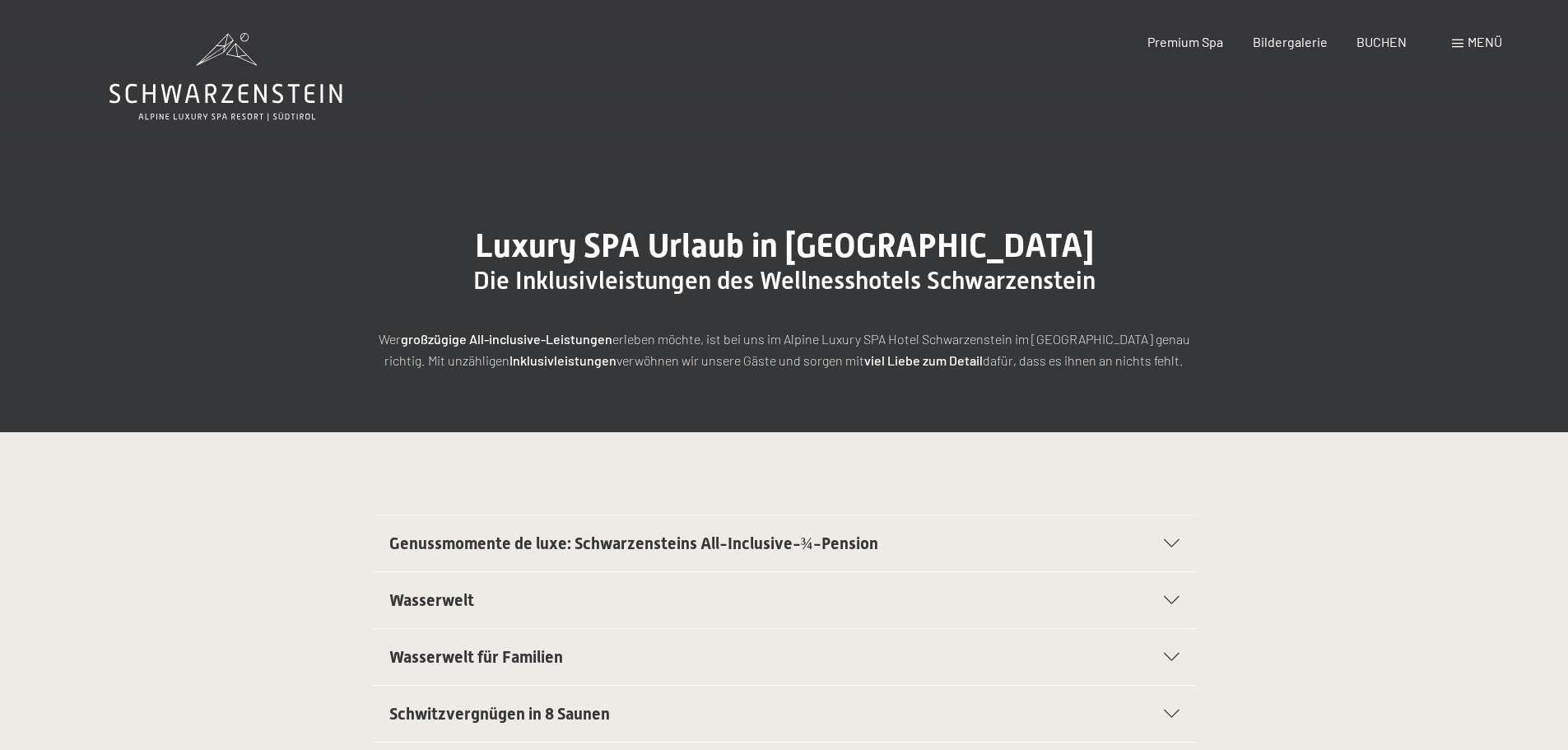
click at [1460, 43] on span at bounding box center [1458, 44] width 11 height 8
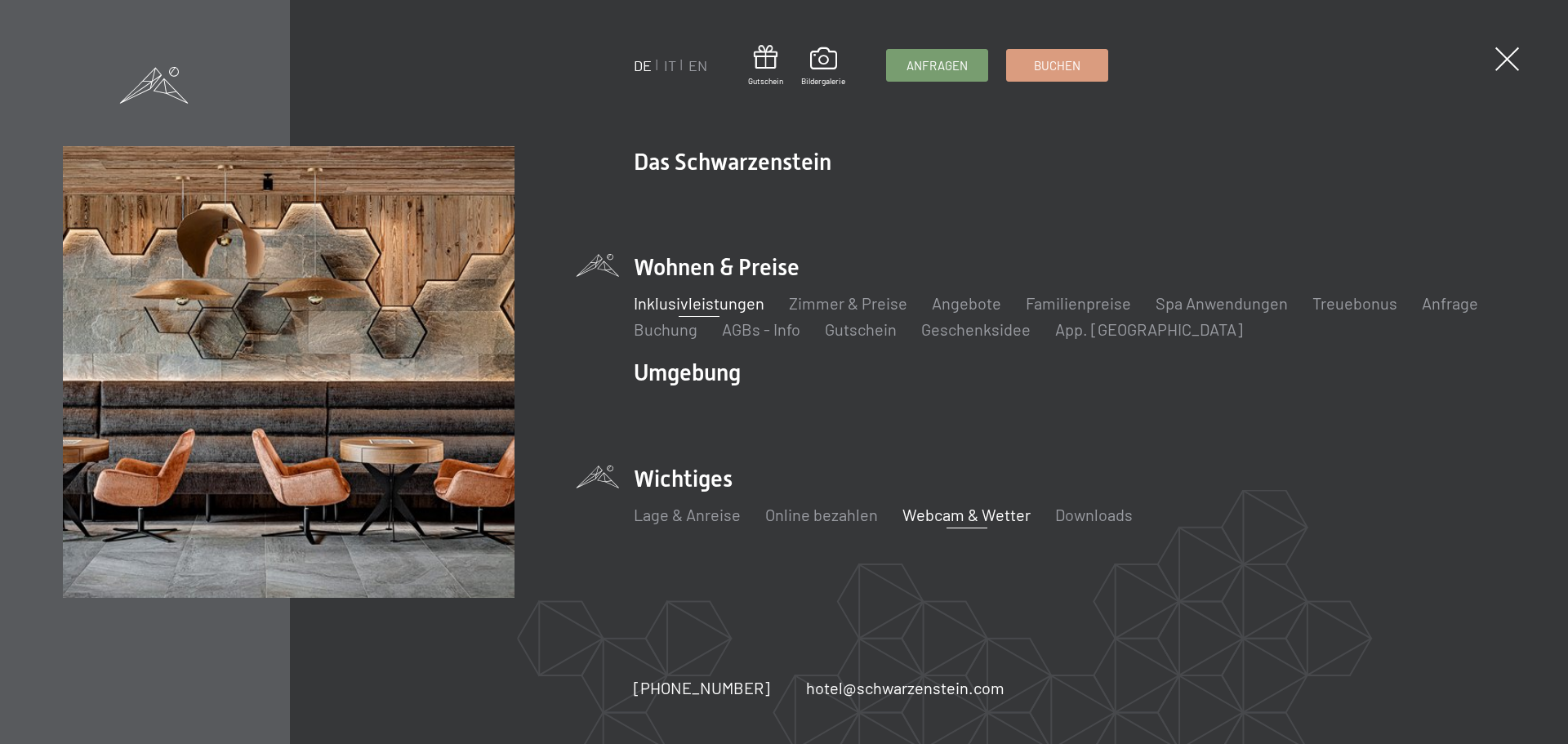
click at [965, 518] on link "Webcam & Wetter" at bounding box center [966, 513] width 129 height 19
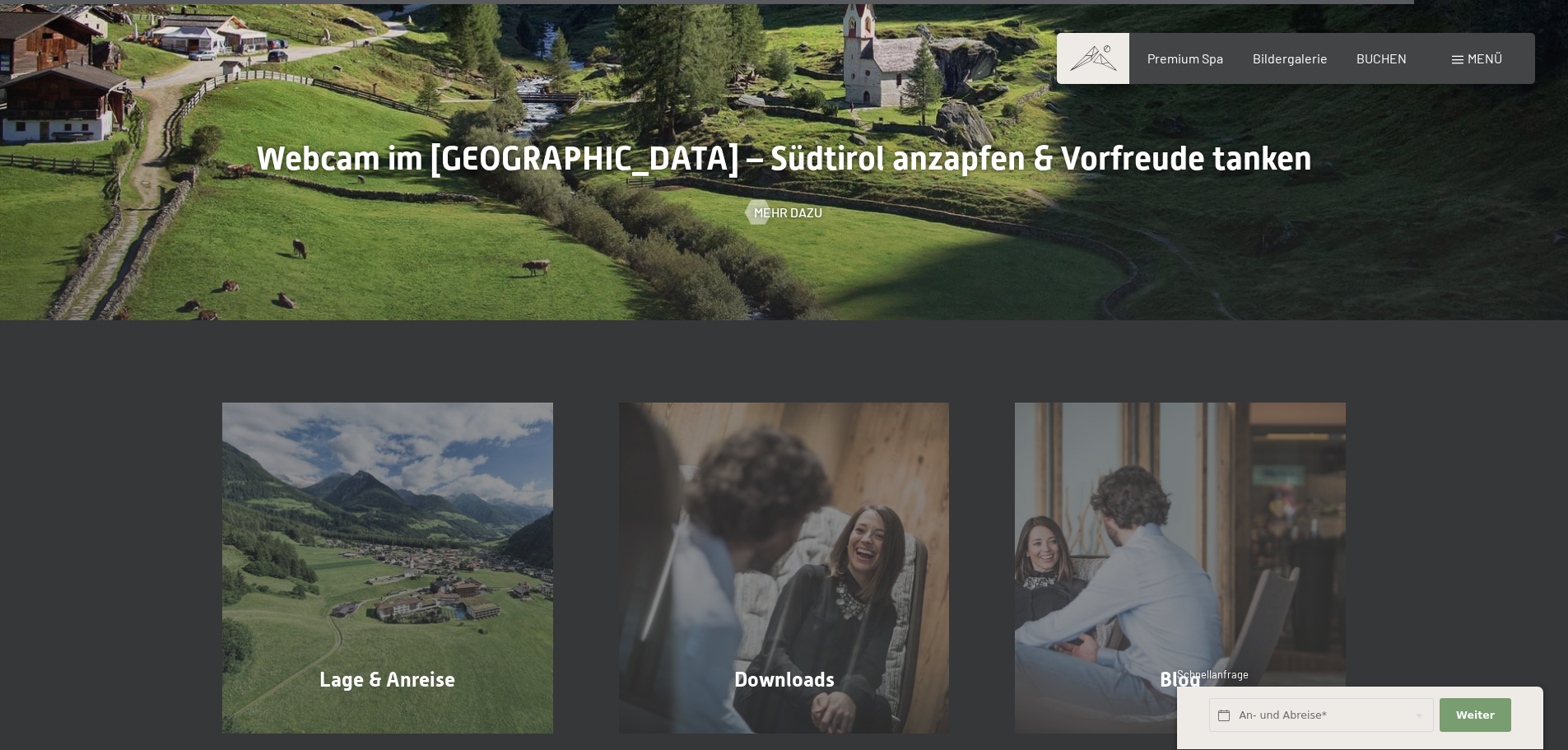
scroll to position [5432, 0]
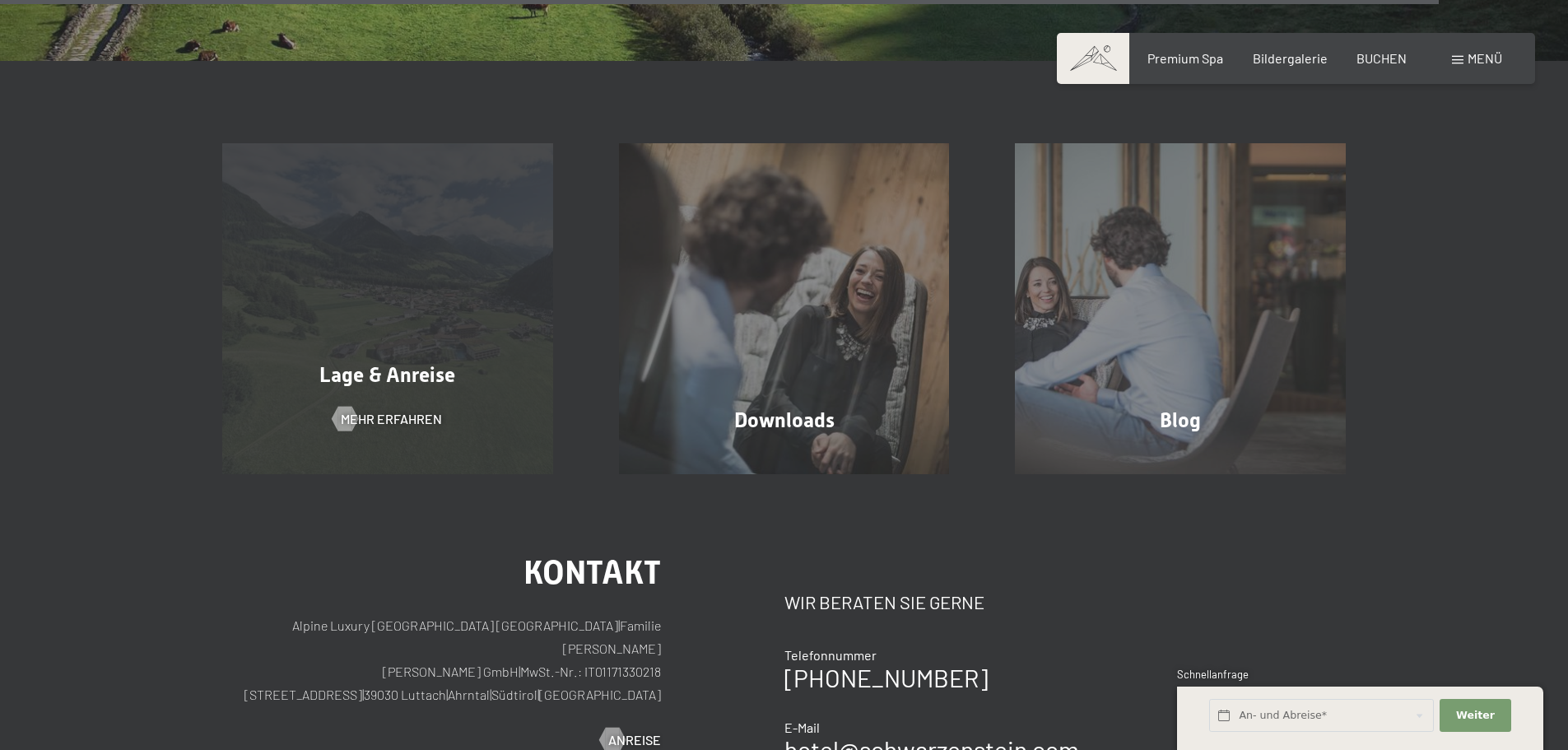
click at [441, 344] on div "Lage & Anreise Mehr erfahren" at bounding box center [387, 308] width 396 height 331
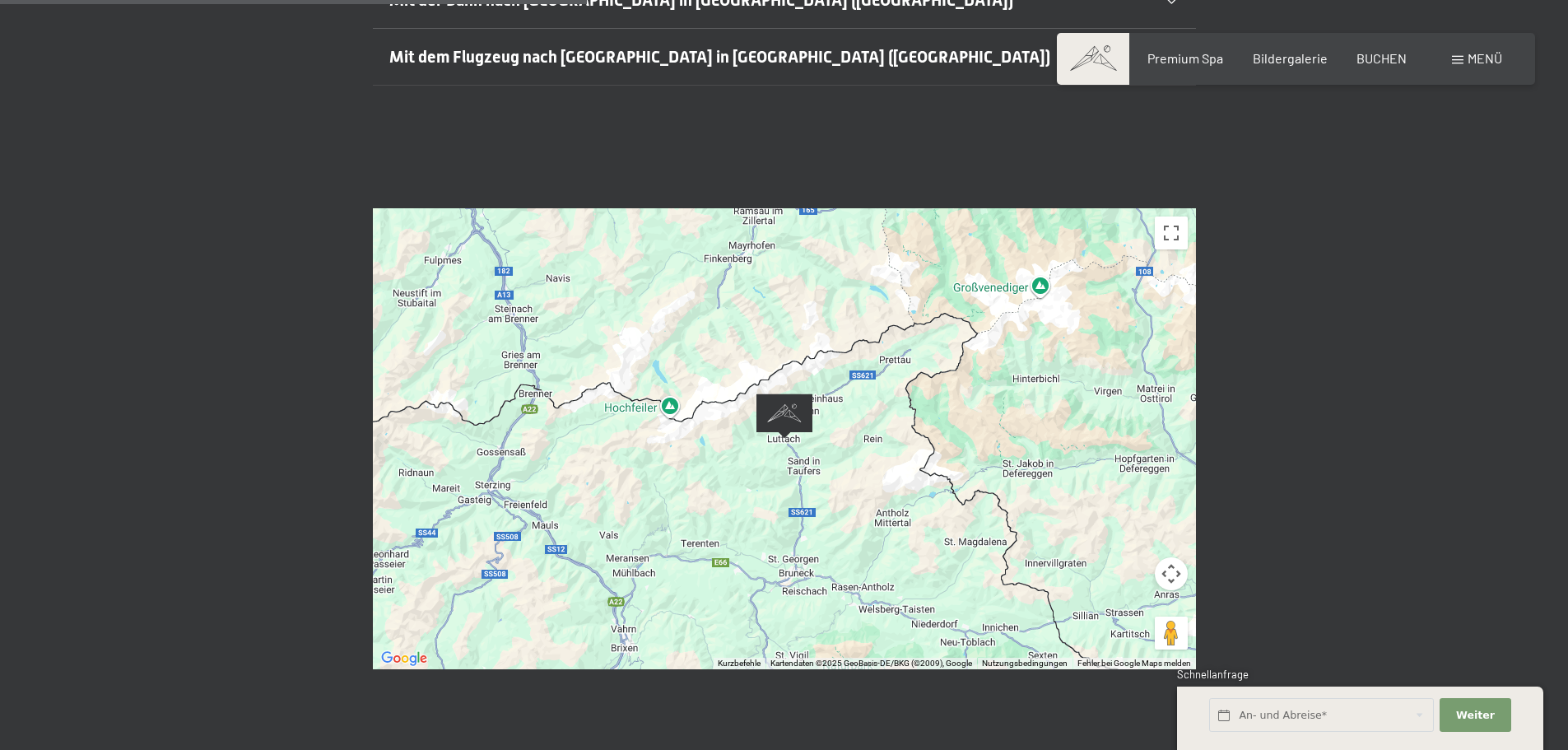
scroll to position [576, 0]
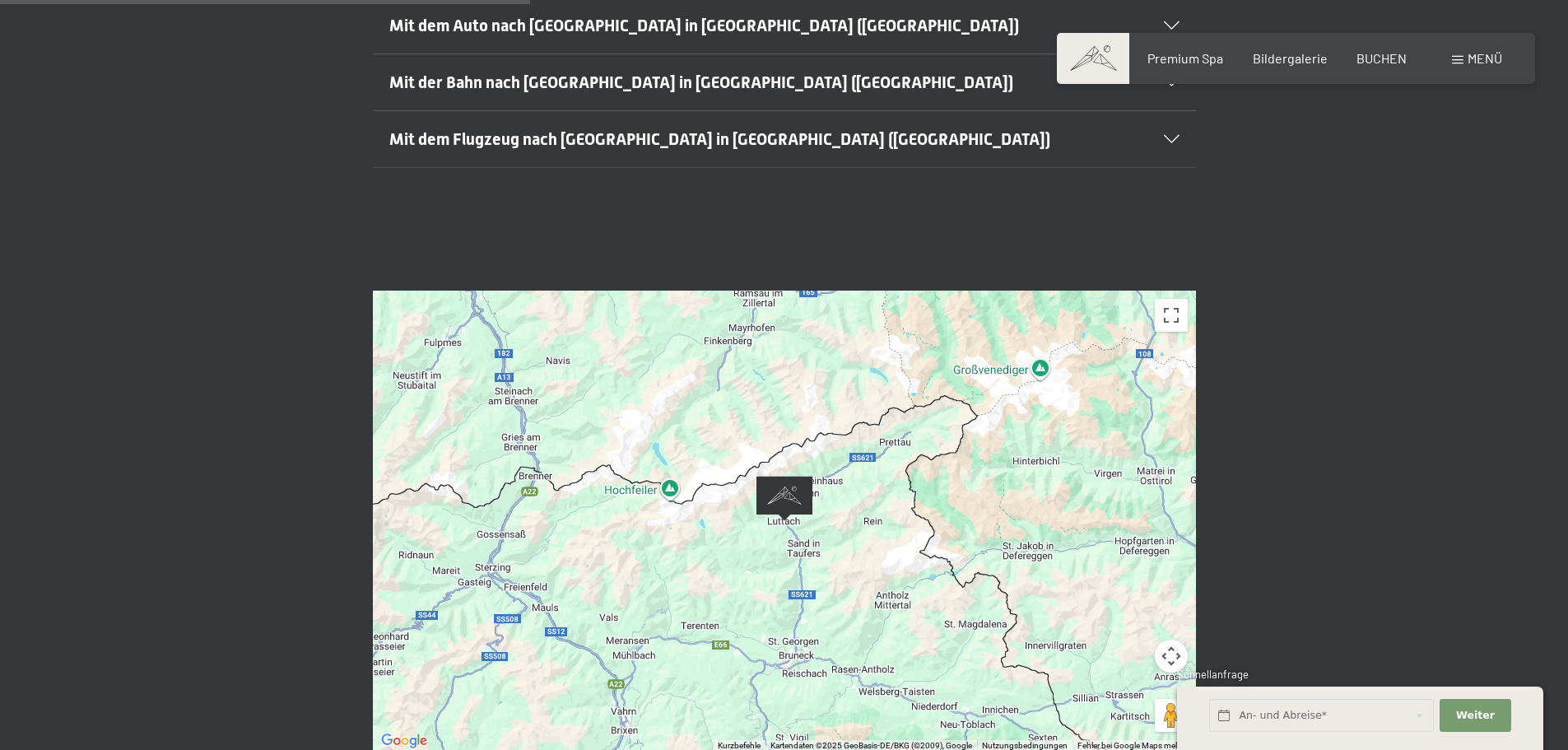
drag, startPoint x: 925, startPoint y: 577, endPoint x: 916, endPoint y: 491, distance: 86.5
click at [916, 491] on div at bounding box center [784, 521] width 823 height 461
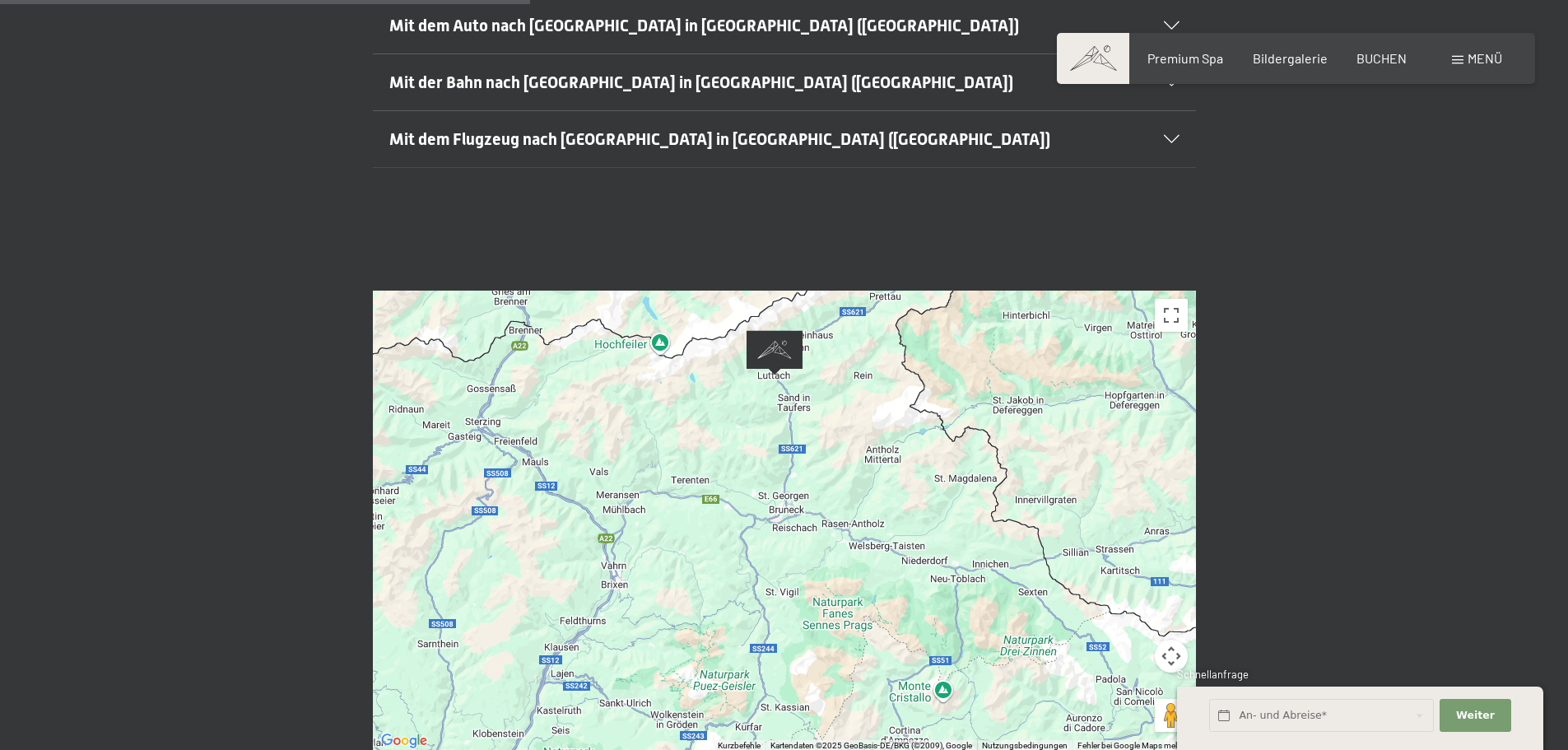
drag, startPoint x: 939, startPoint y: 567, endPoint x: 964, endPoint y: 439, distance: 130.4
click at [964, 439] on div at bounding box center [784, 521] width 823 height 461
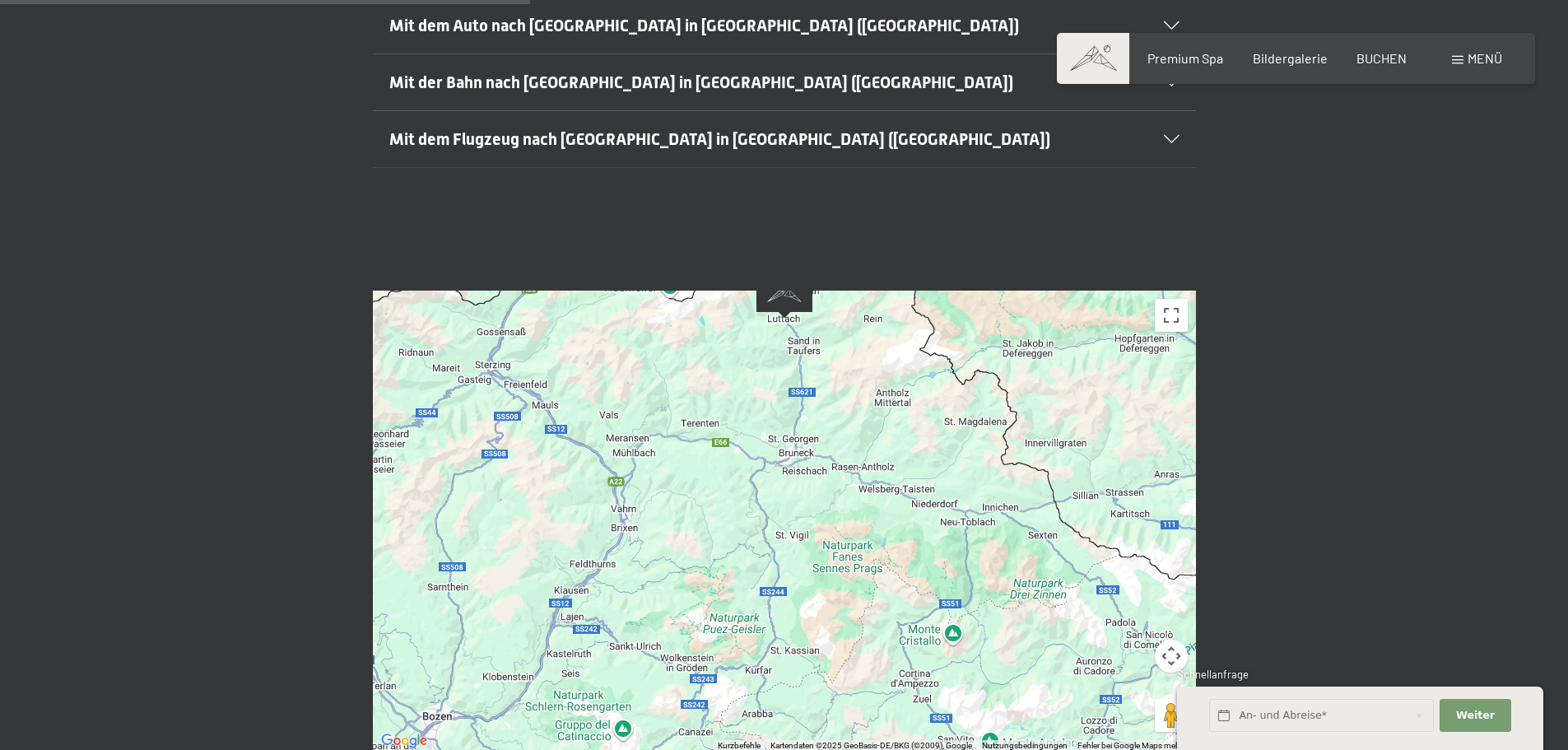
drag, startPoint x: 850, startPoint y: 601, endPoint x: 862, endPoint y: 544, distance: 58.2
click at [862, 544] on div at bounding box center [784, 521] width 823 height 461
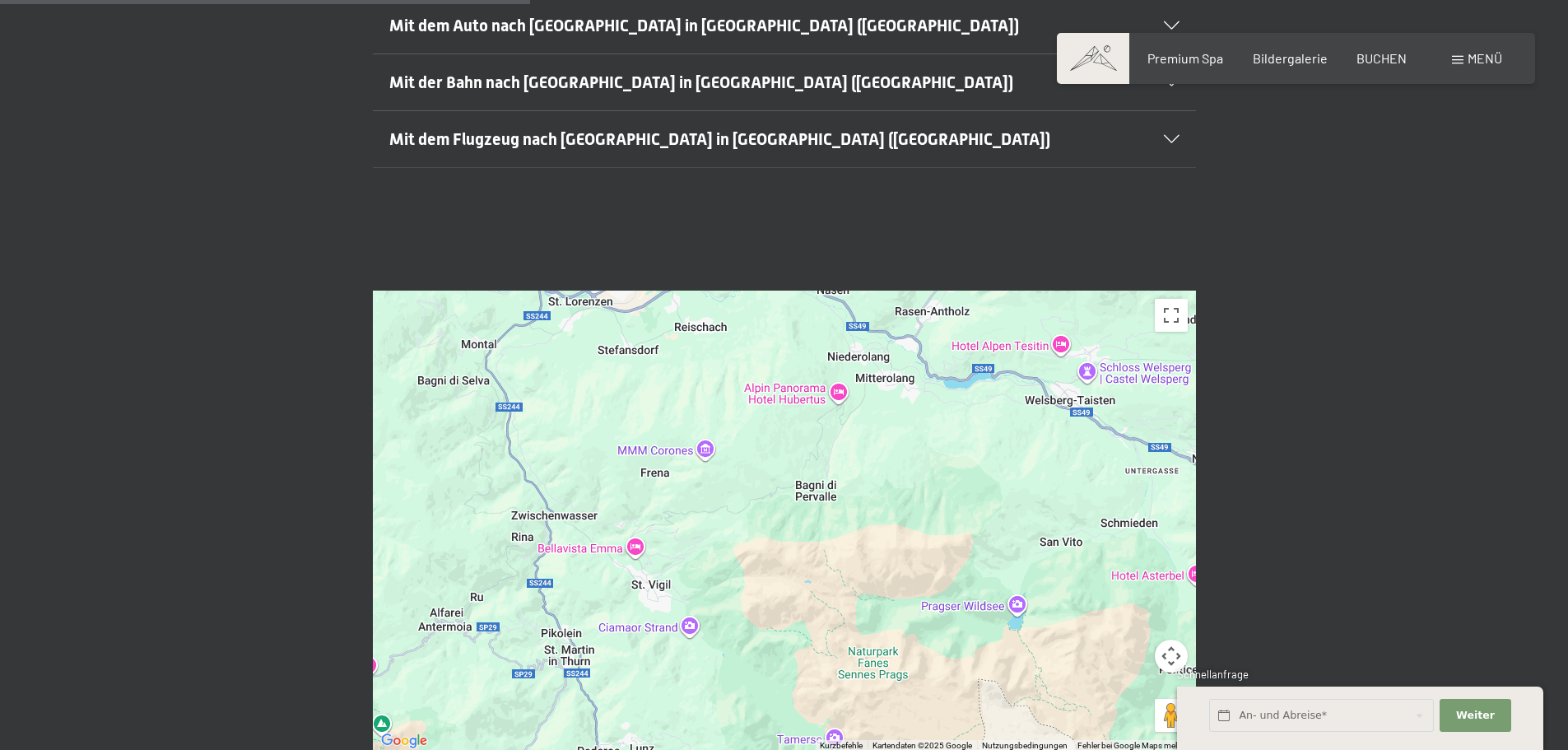
drag, startPoint x: 697, startPoint y: 403, endPoint x: 935, endPoint y: 480, distance: 250.1
click at [935, 480] on div at bounding box center [784, 521] width 823 height 461
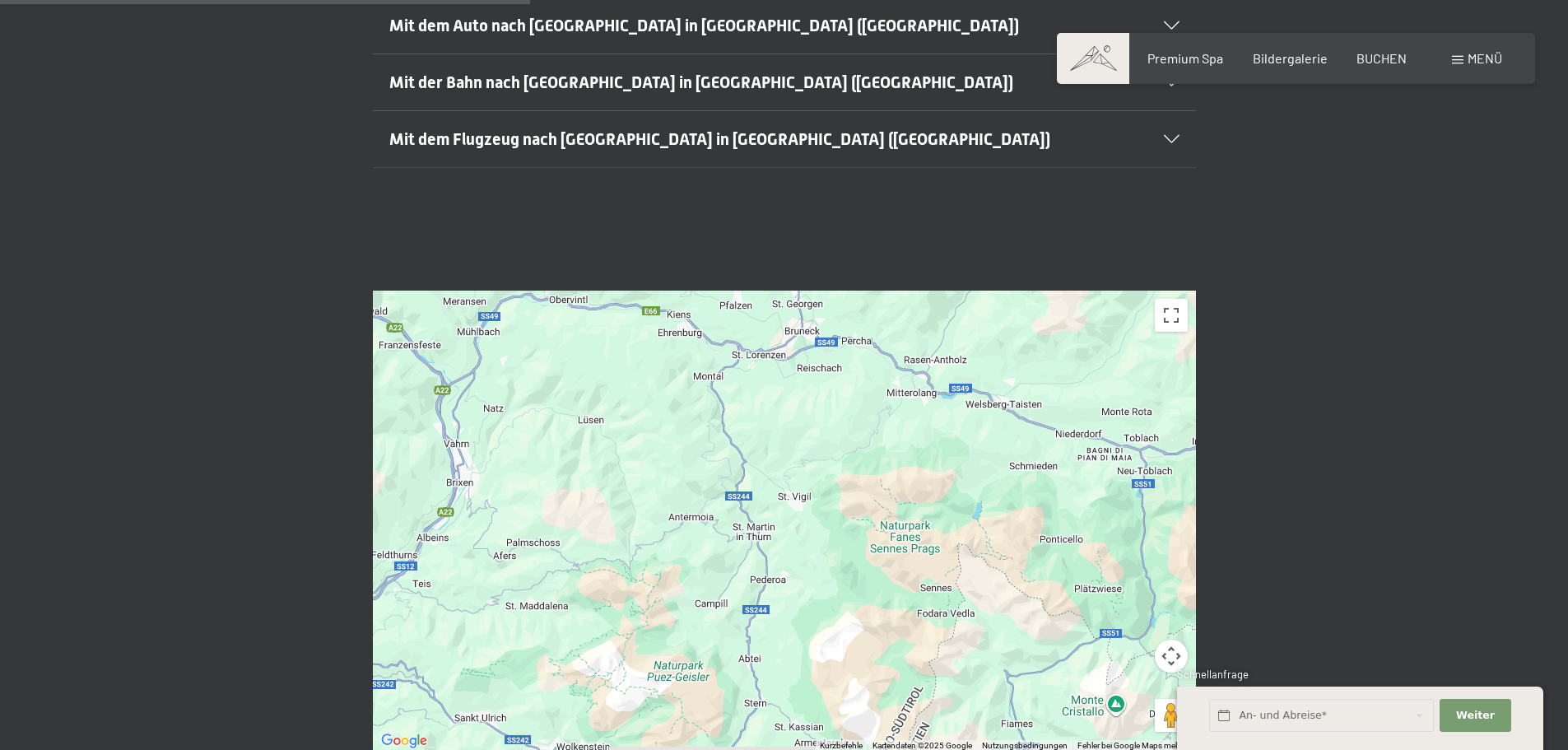
drag, startPoint x: 787, startPoint y: 484, endPoint x: 851, endPoint y: 439, distance: 78.2
click at [850, 439] on div at bounding box center [784, 521] width 823 height 461
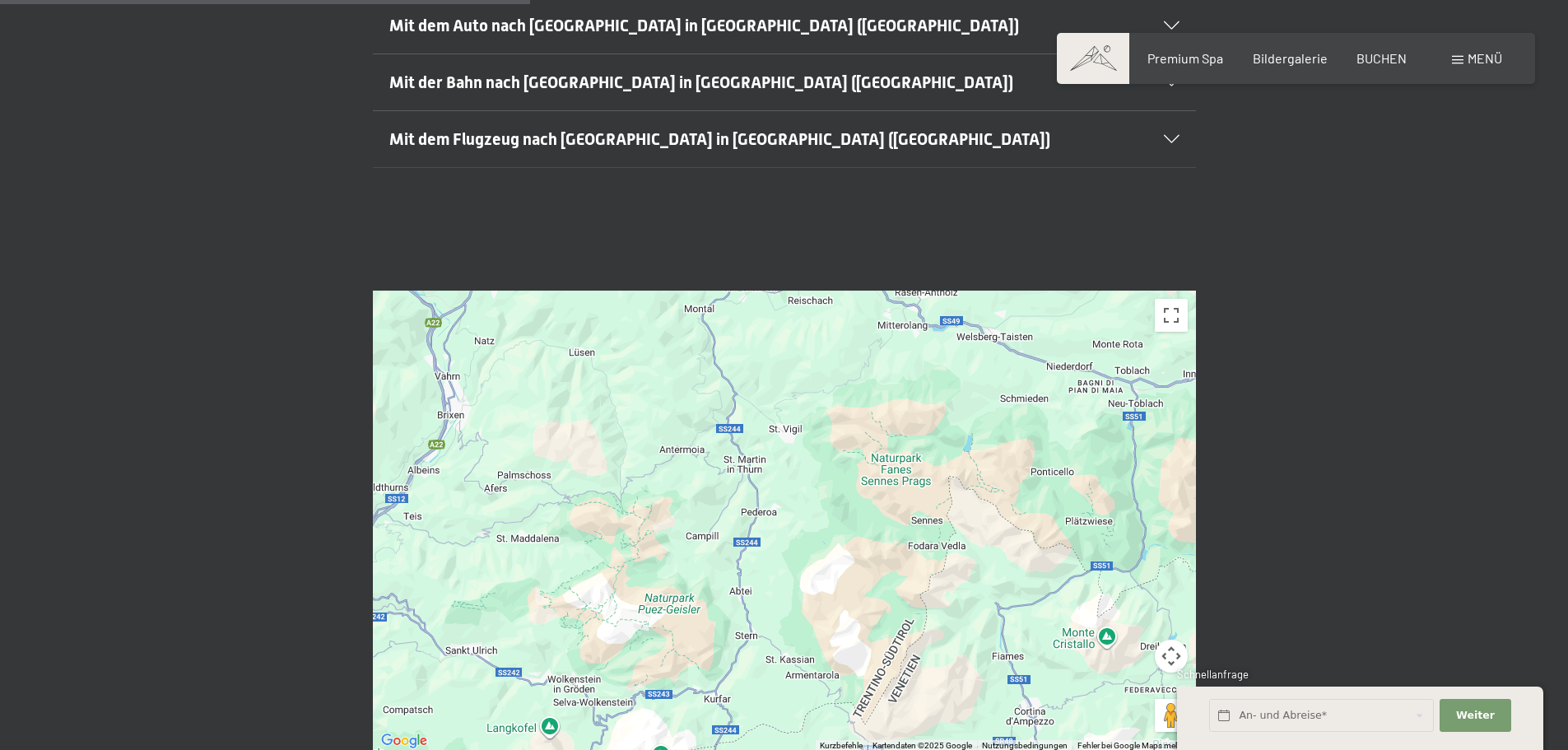
drag, startPoint x: 926, startPoint y: 529, endPoint x: 912, endPoint y: 463, distance: 67.5
click at [912, 463] on div at bounding box center [784, 521] width 823 height 461
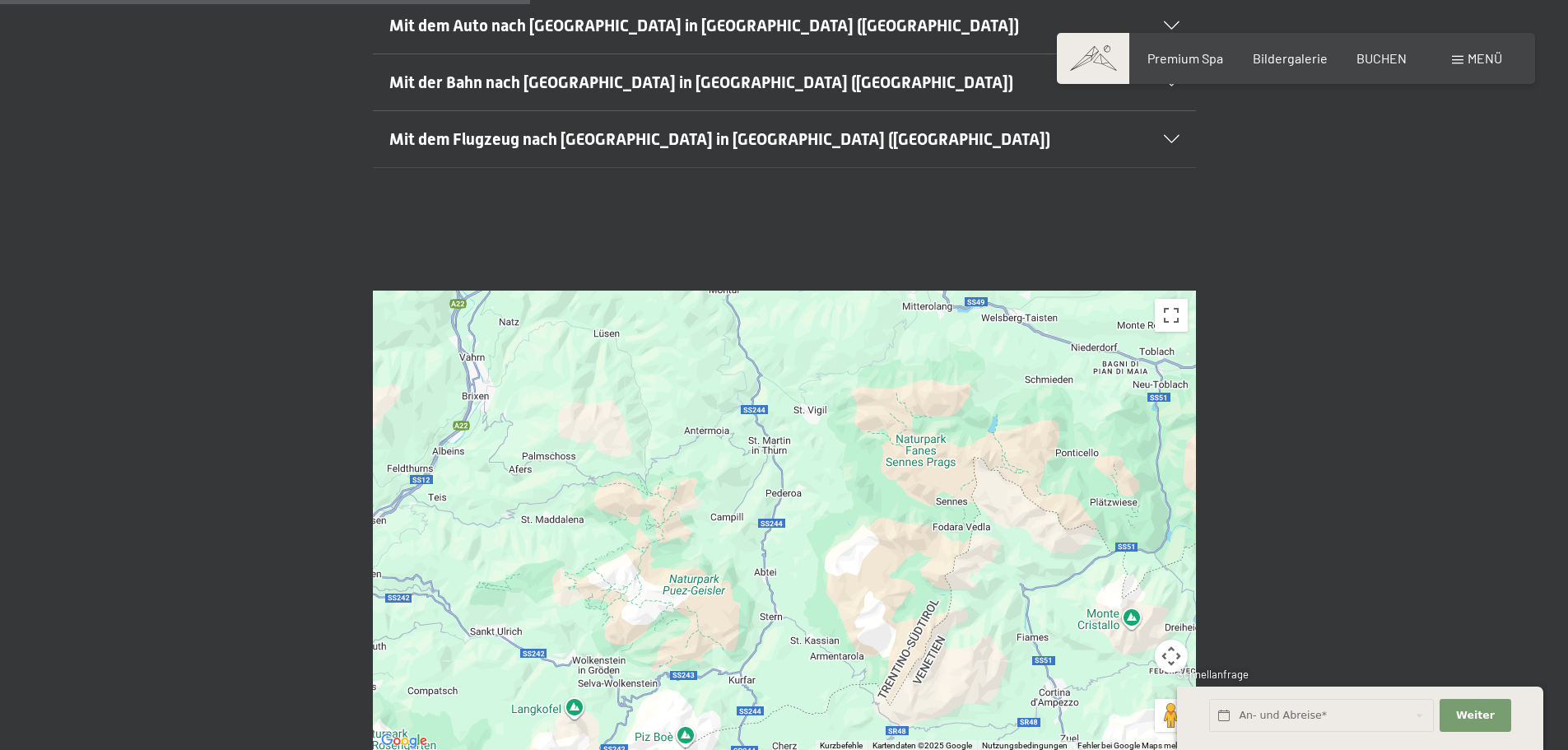
drag, startPoint x: 922, startPoint y: 512, endPoint x: 946, endPoint y: 493, distance: 30.6
click at [946, 493] on div at bounding box center [784, 521] width 823 height 461
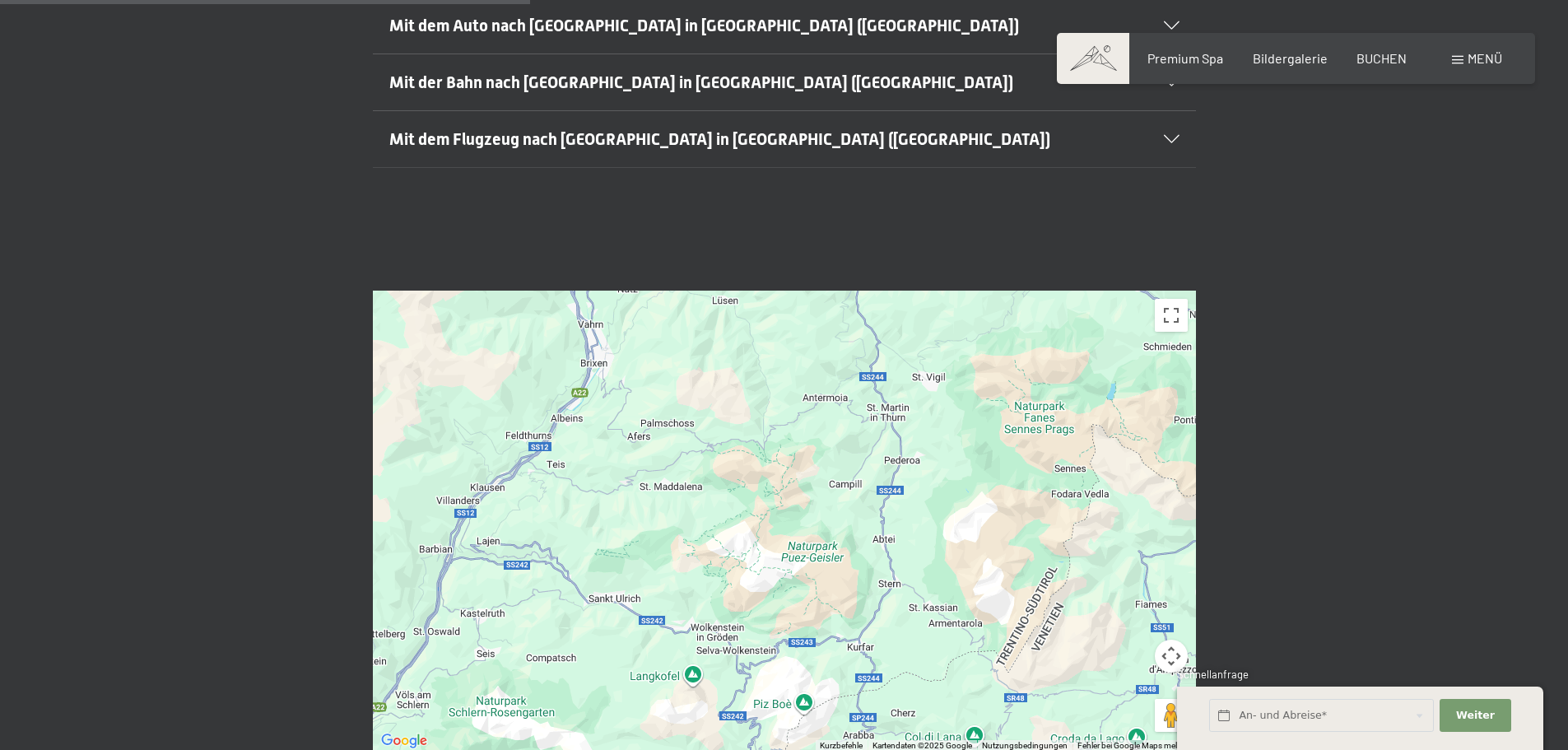
drag, startPoint x: 625, startPoint y: 556, endPoint x: 745, endPoint y: 522, distance: 124.7
click at [745, 522] on div at bounding box center [784, 521] width 823 height 461
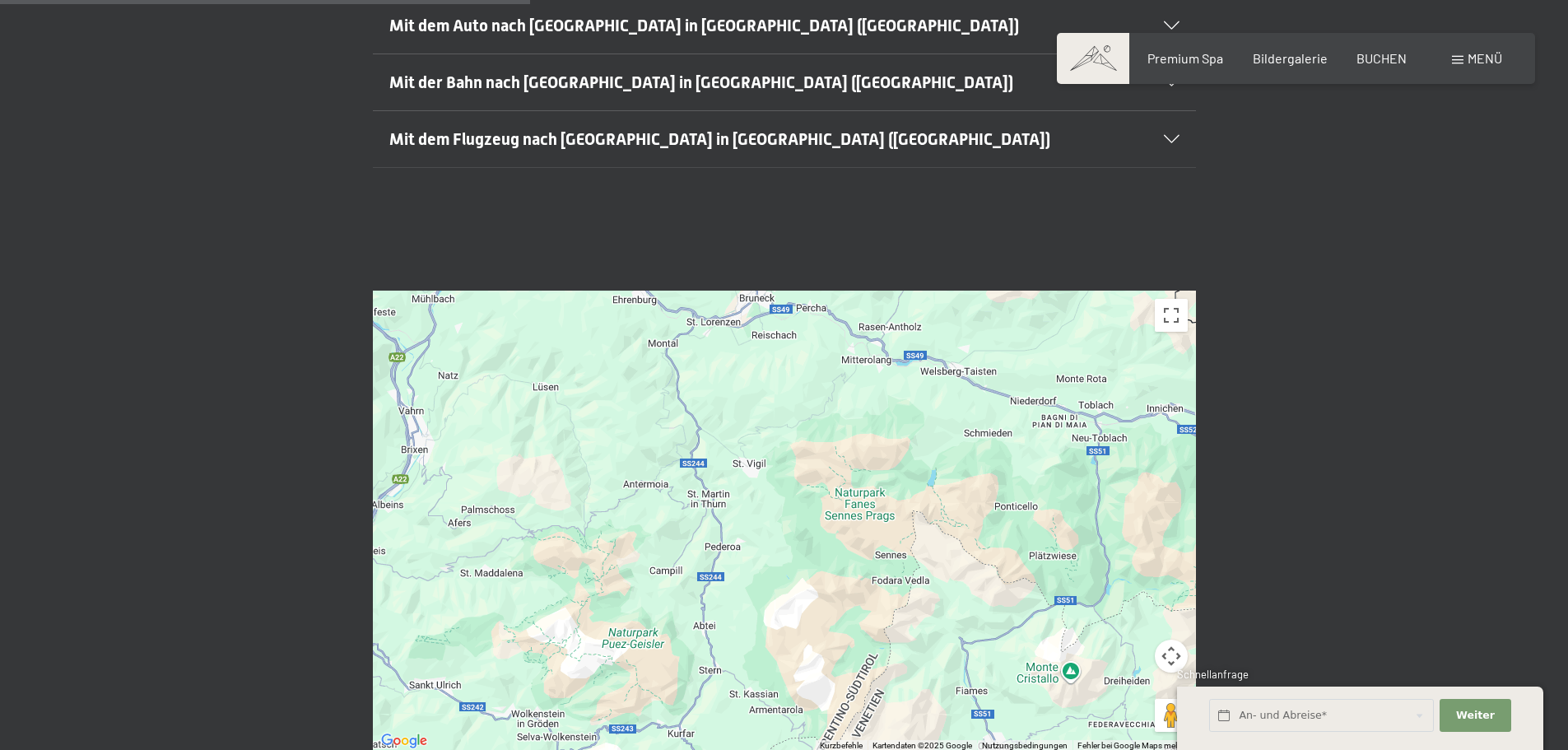
drag, startPoint x: 996, startPoint y: 418, endPoint x: 814, endPoint y: 506, distance: 202.2
click at [814, 506] on div at bounding box center [784, 521] width 823 height 461
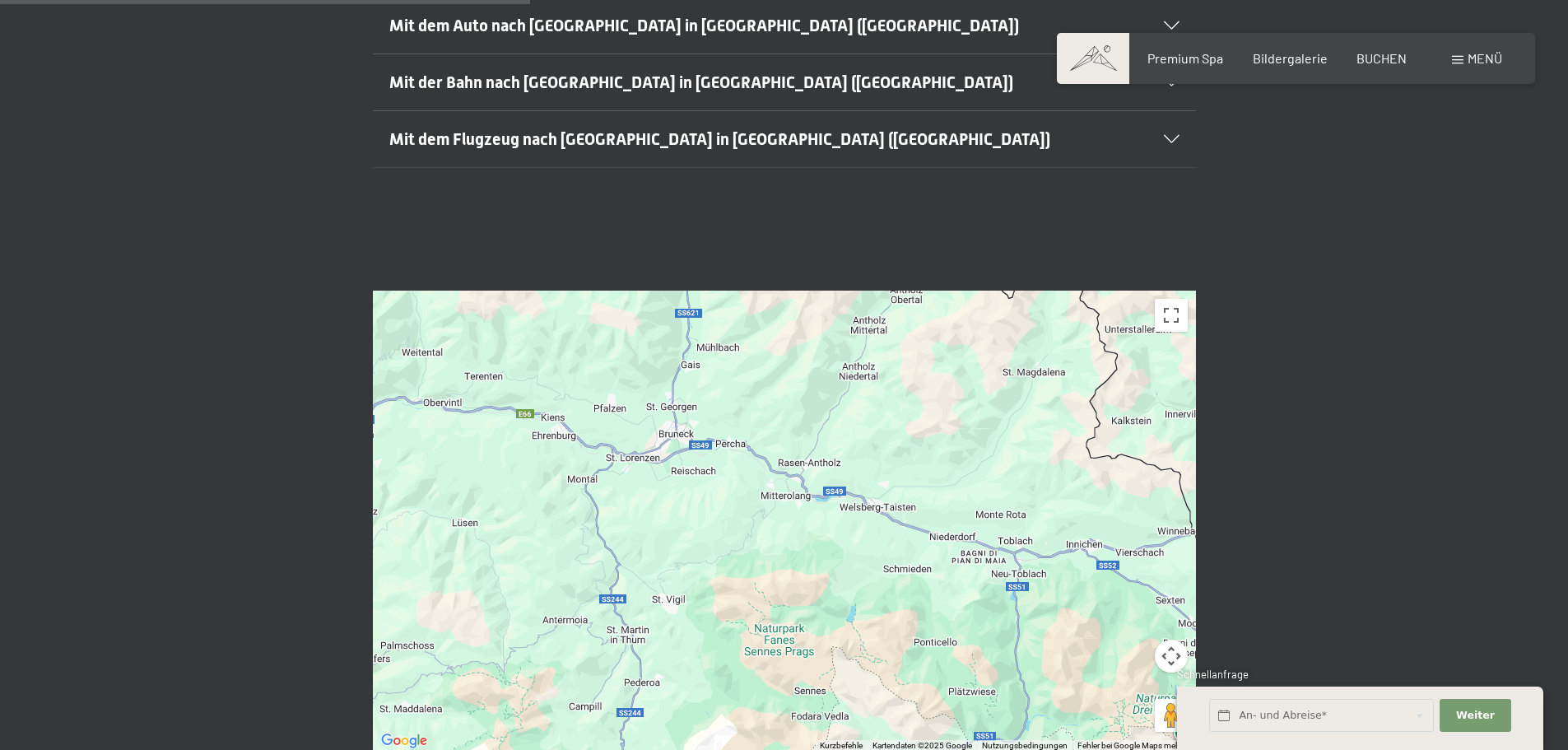
drag, startPoint x: 870, startPoint y: 437, endPoint x: 787, endPoint y: 574, distance: 160.2
click at [787, 574] on div at bounding box center [784, 521] width 823 height 461
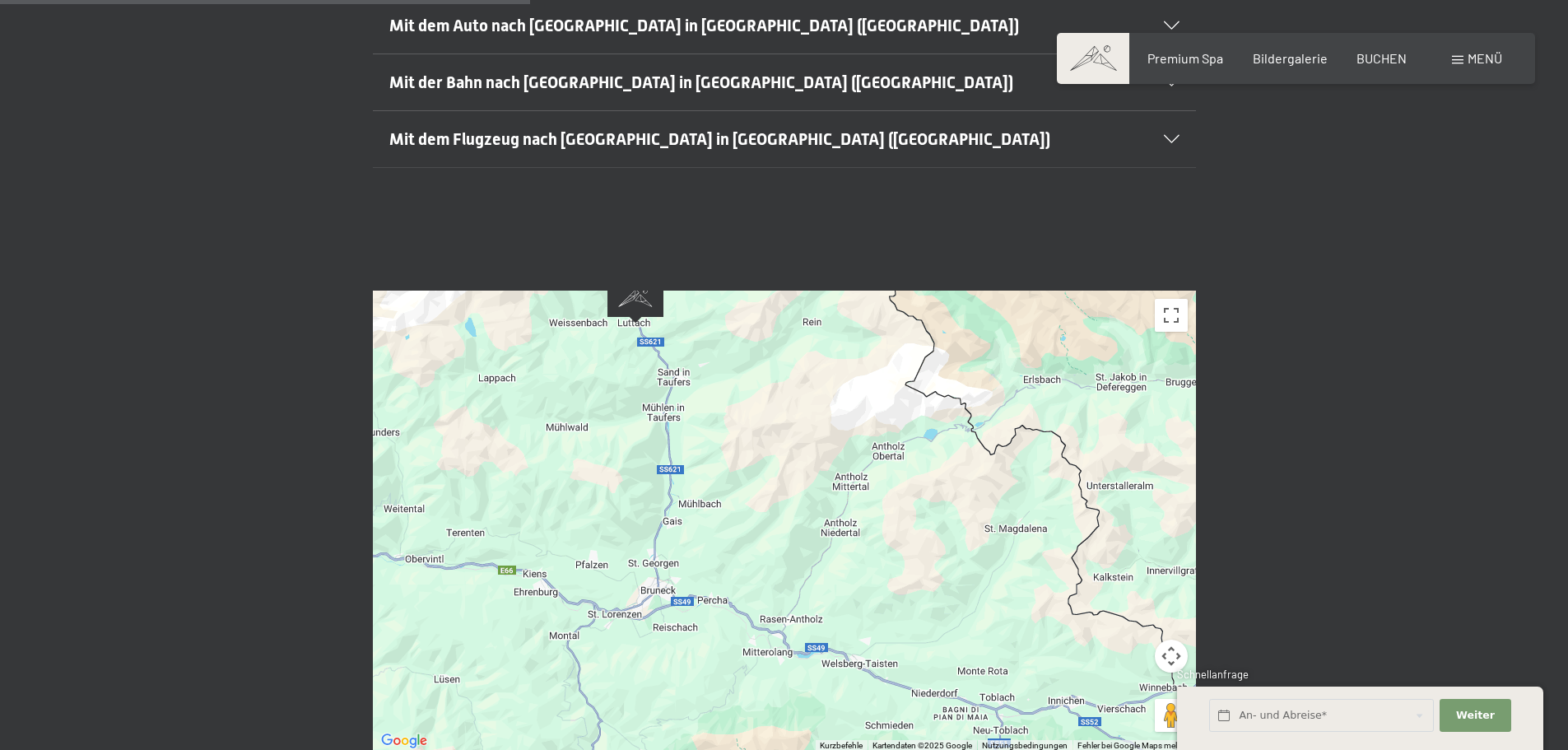
drag, startPoint x: 917, startPoint y: 426, endPoint x: 899, endPoint y: 582, distance: 157.0
click at [899, 582] on div at bounding box center [784, 521] width 823 height 461
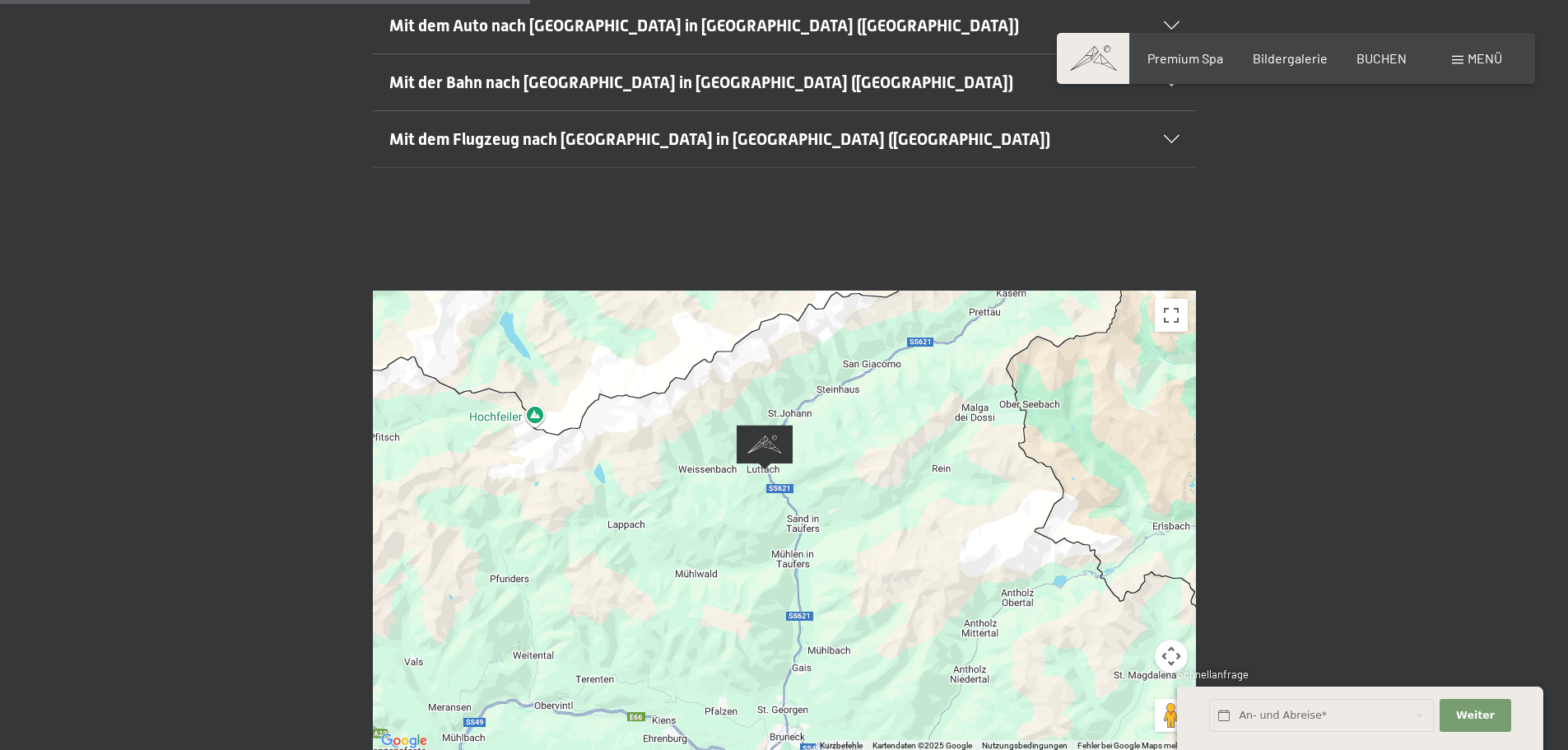
drag, startPoint x: 759, startPoint y: 377, endPoint x: 891, endPoint y: 523, distance: 196.8
click at [891, 523] on div at bounding box center [784, 521] width 823 height 461
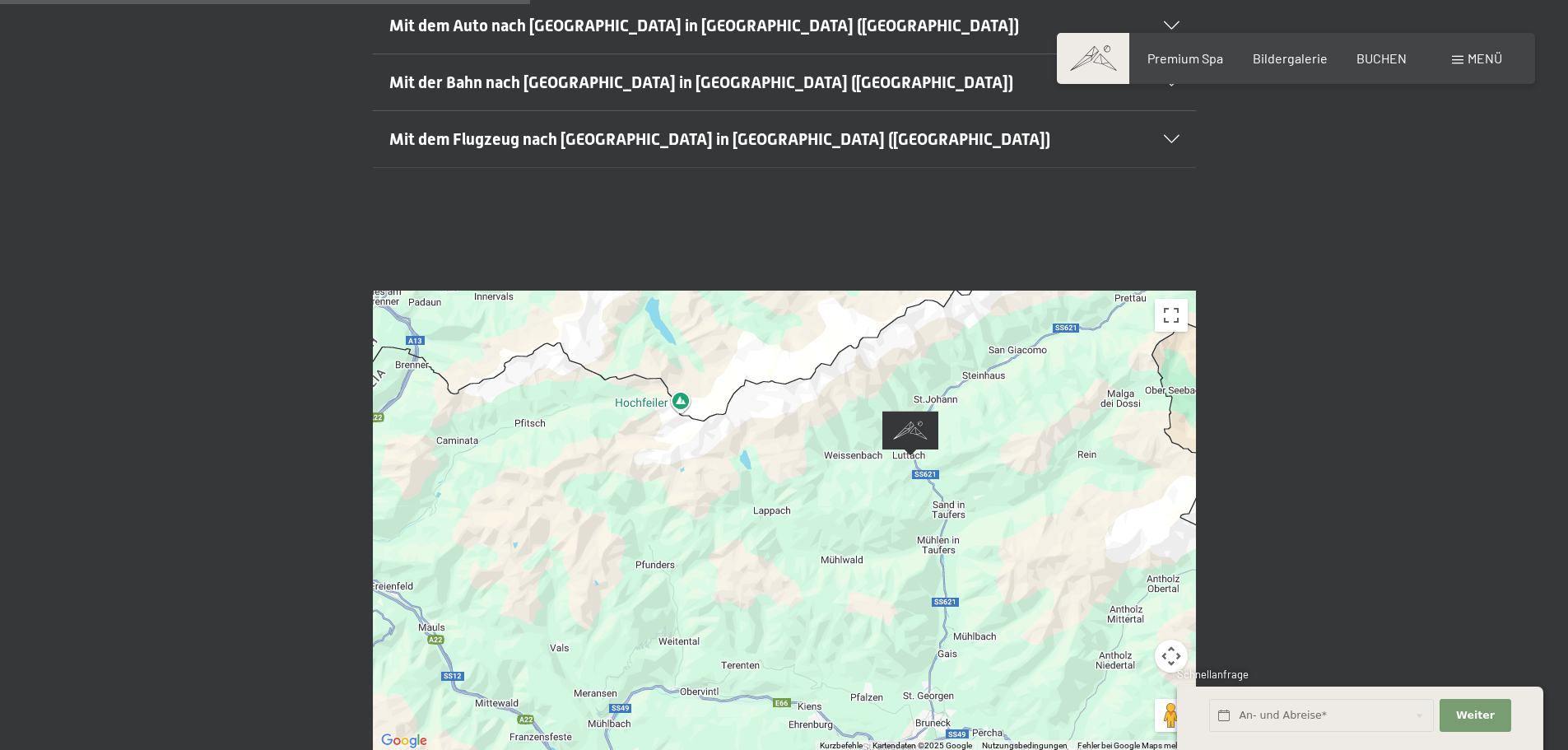
drag, startPoint x: 880, startPoint y: 419, endPoint x: 1026, endPoint y: 408, distance: 146.4
click at [1026, 408] on div at bounding box center [784, 521] width 823 height 461
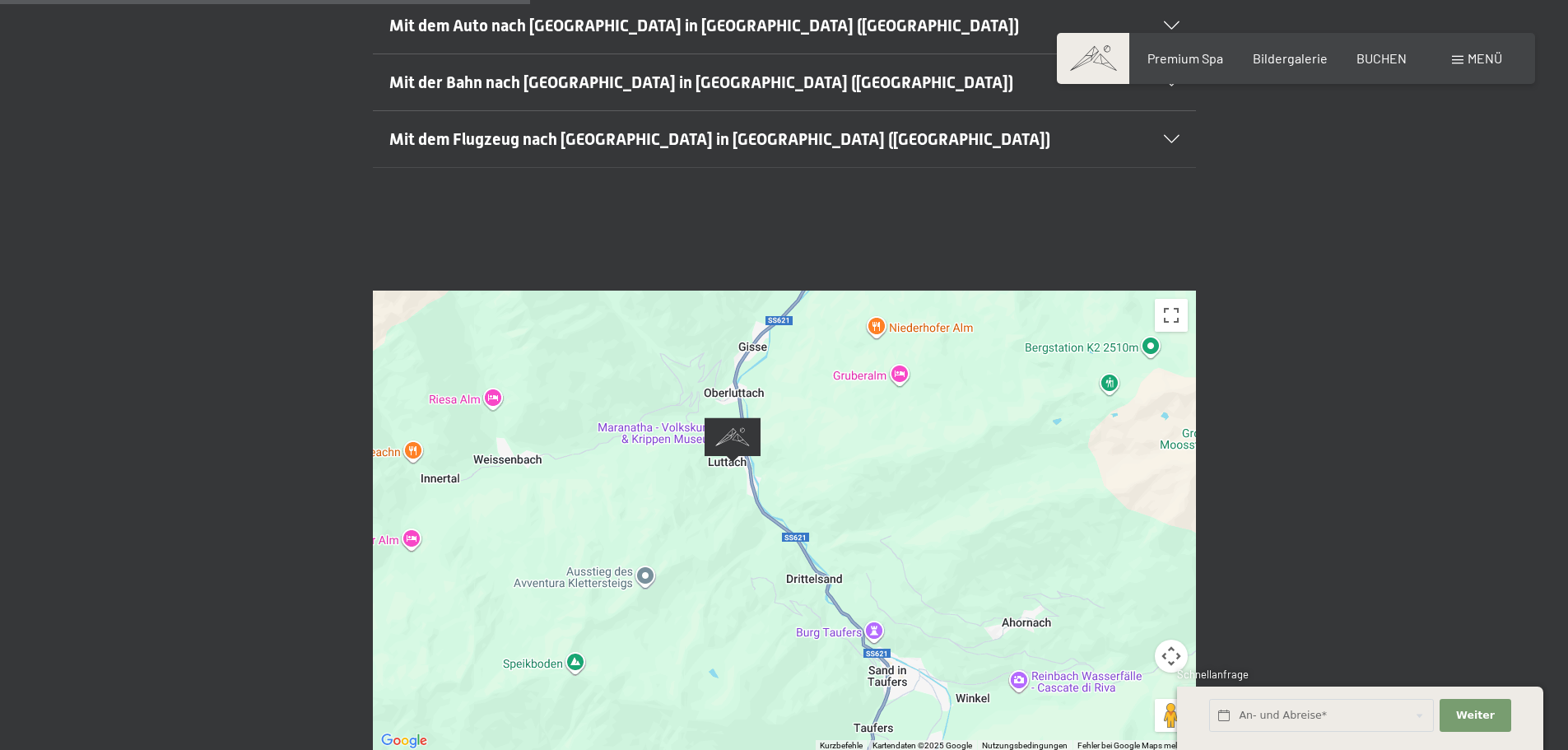
drag, startPoint x: 891, startPoint y: 408, endPoint x: 1035, endPoint y: 469, distance: 156.4
click at [1035, 469] on div at bounding box center [784, 521] width 823 height 461
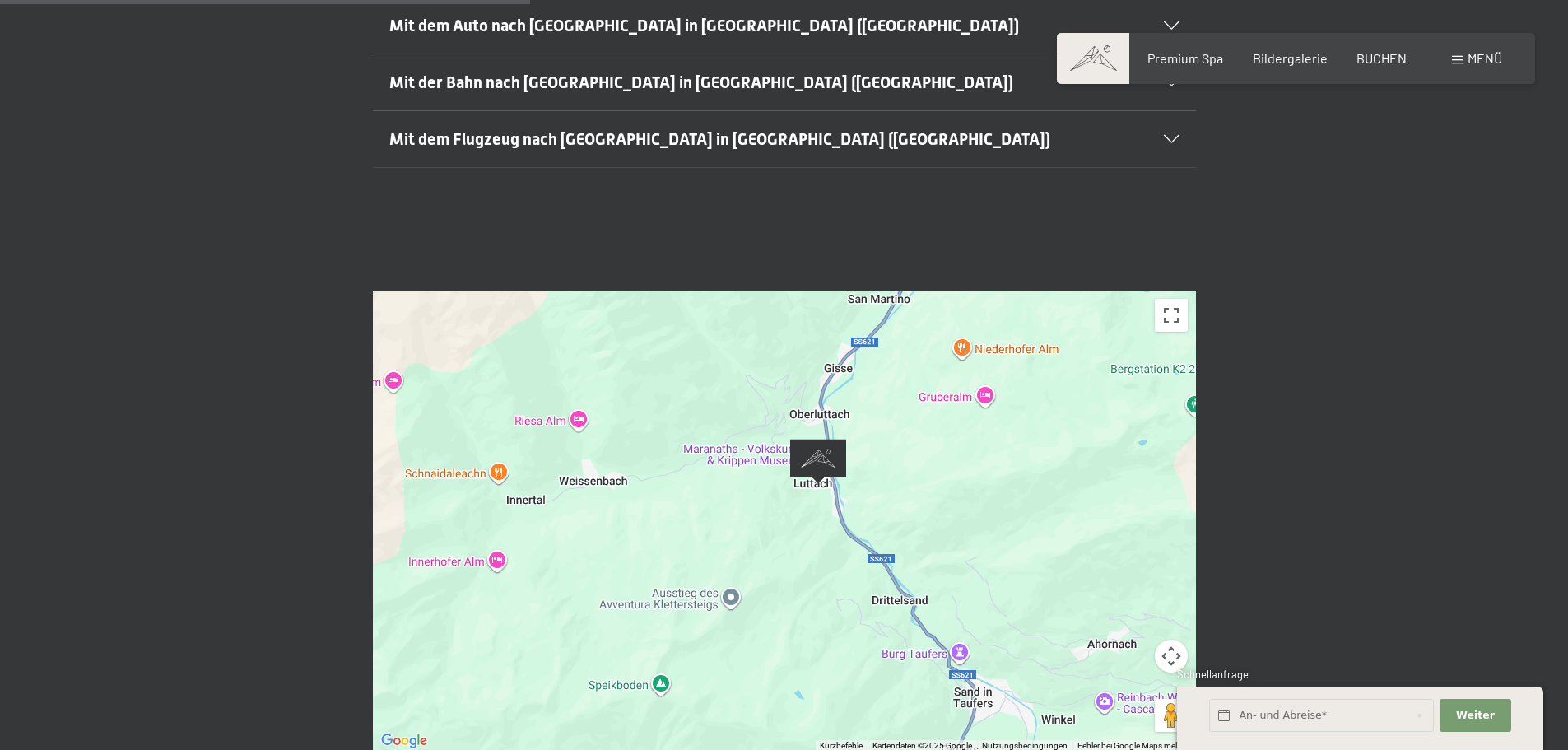
drag, startPoint x: 870, startPoint y: 430, endPoint x: 954, endPoint y: 451, distance: 86.6
click at [954, 451] on div at bounding box center [784, 521] width 823 height 461
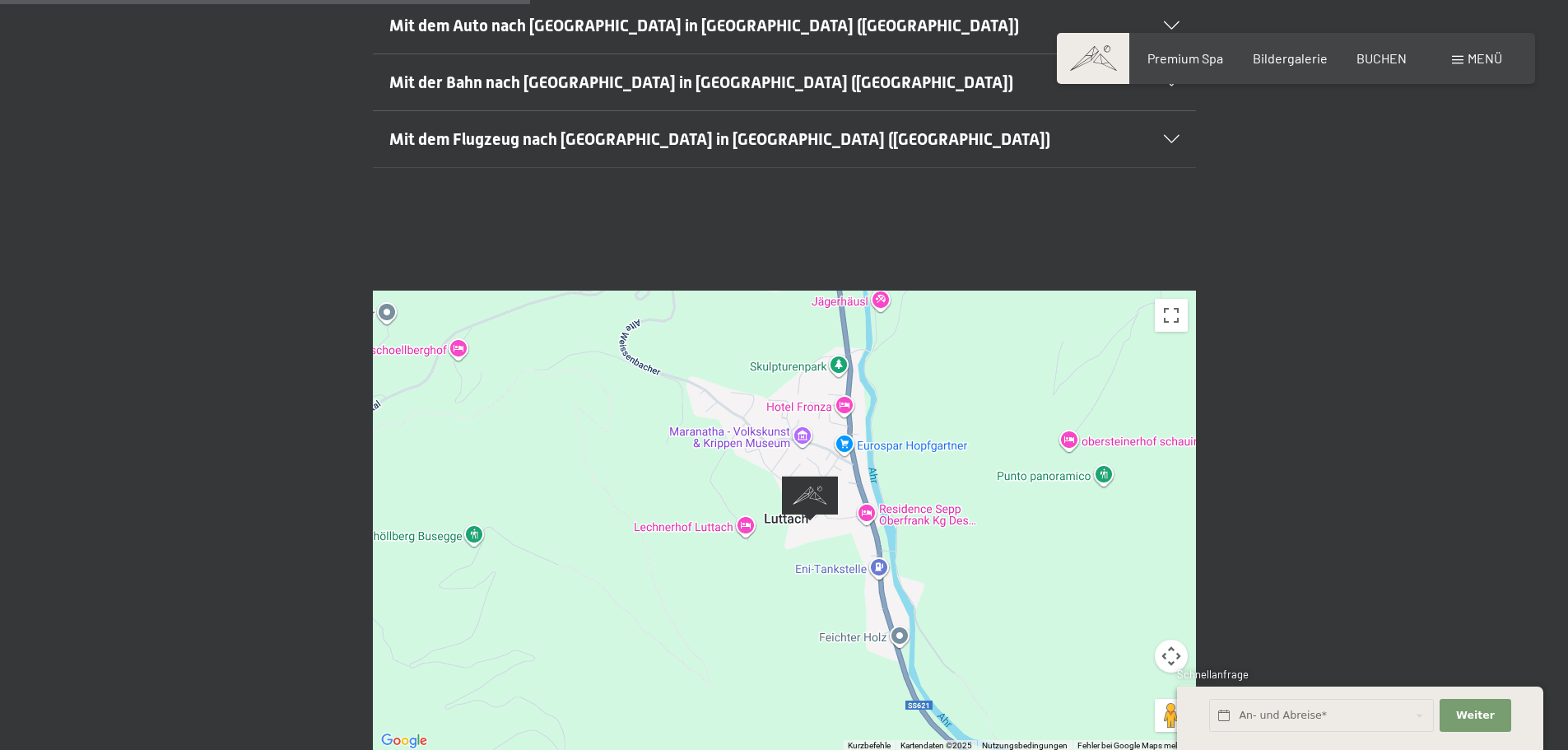
drag, startPoint x: 834, startPoint y: 436, endPoint x: 1054, endPoint y: 475, distance: 223.4
click at [1054, 475] on div at bounding box center [784, 521] width 823 height 461
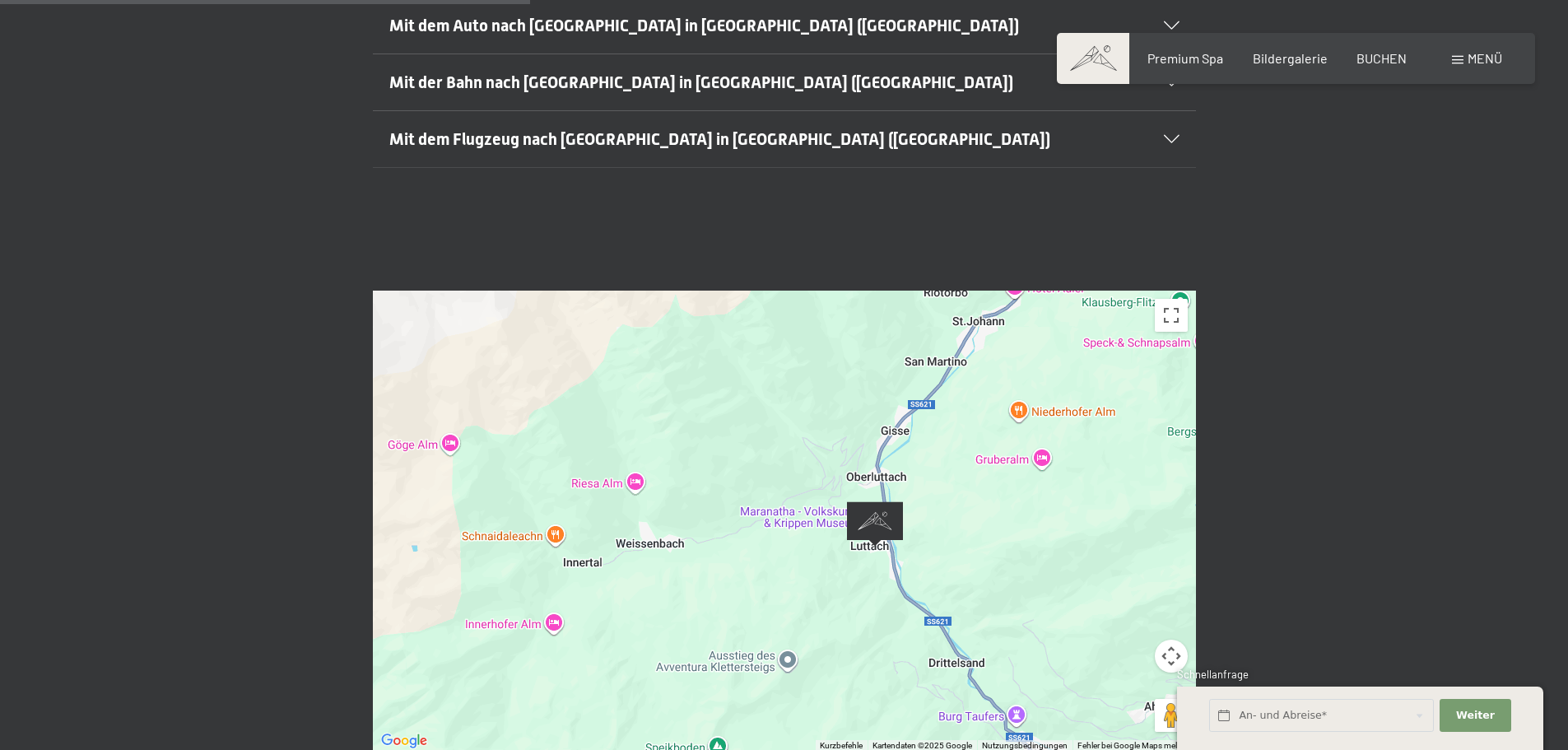
drag, startPoint x: 947, startPoint y: 500, endPoint x: 838, endPoint y: 534, distance: 114.2
click at [838, 534] on div at bounding box center [784, 521] width 823 height 461
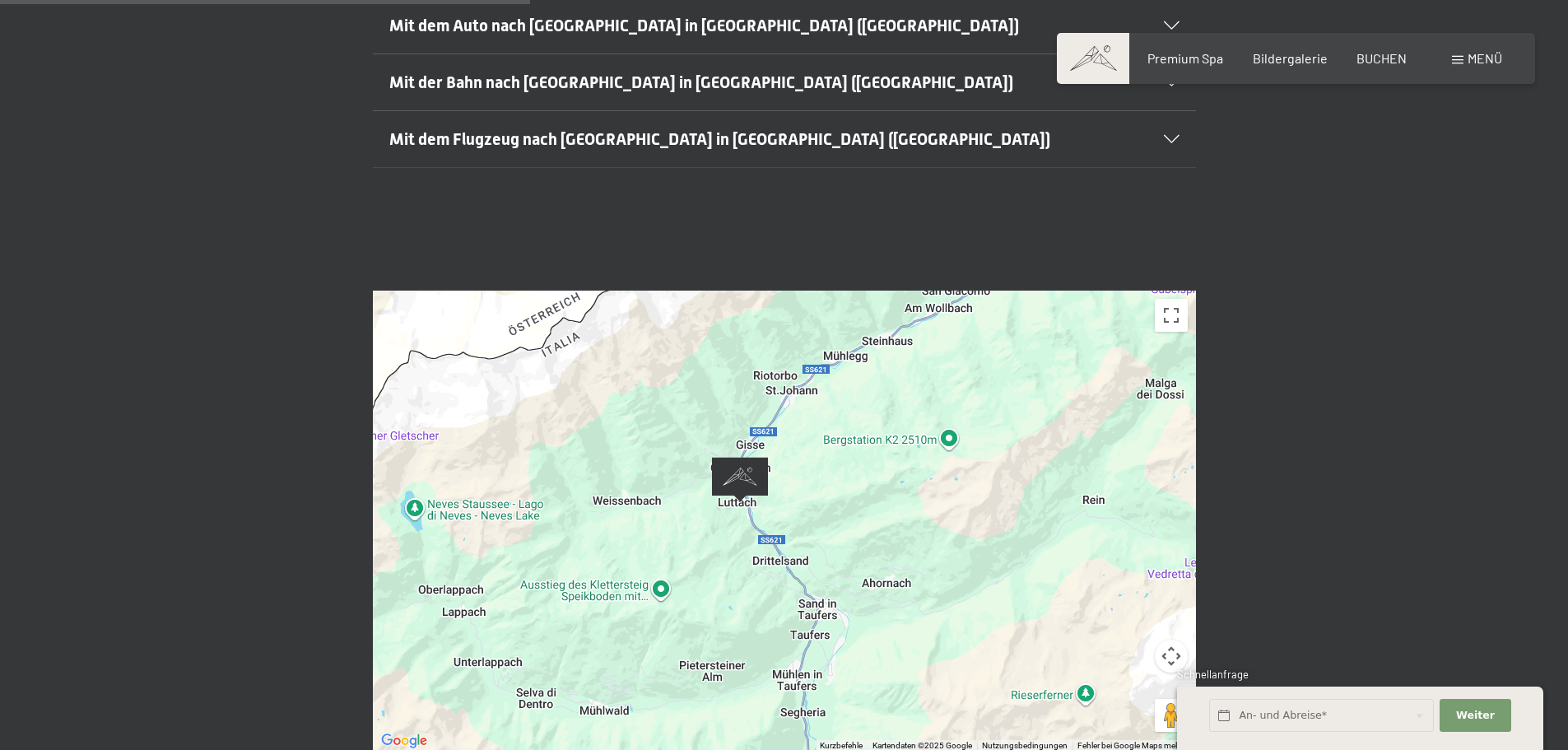
drag, startPoint x: 915, startPoint y: 494, endPoint x: 752, endPoint y: 504, distance: 163.3
click at [747, 507] on div at bounding box center [784, 521] width 823 height 461
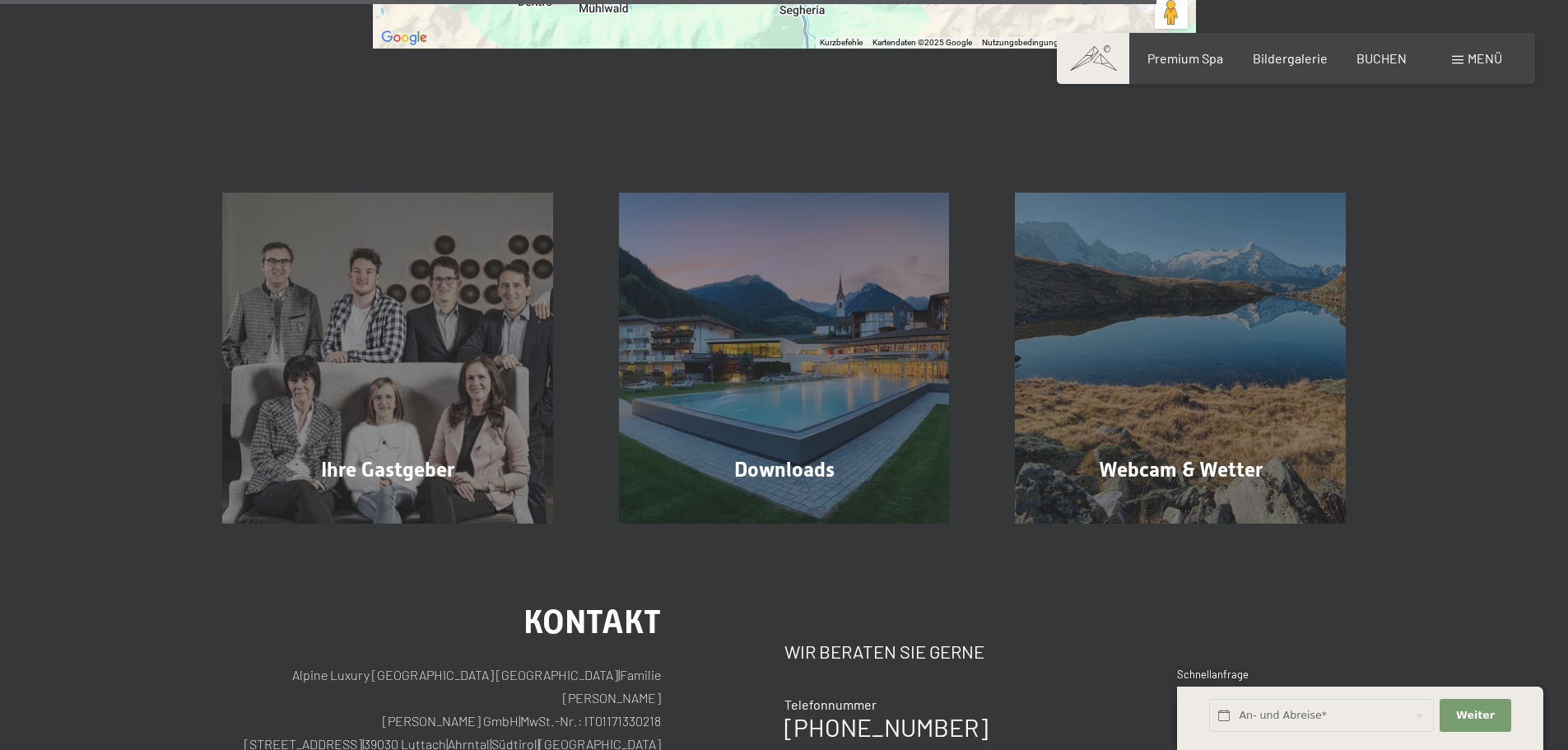
scroll to position [1317, 0]
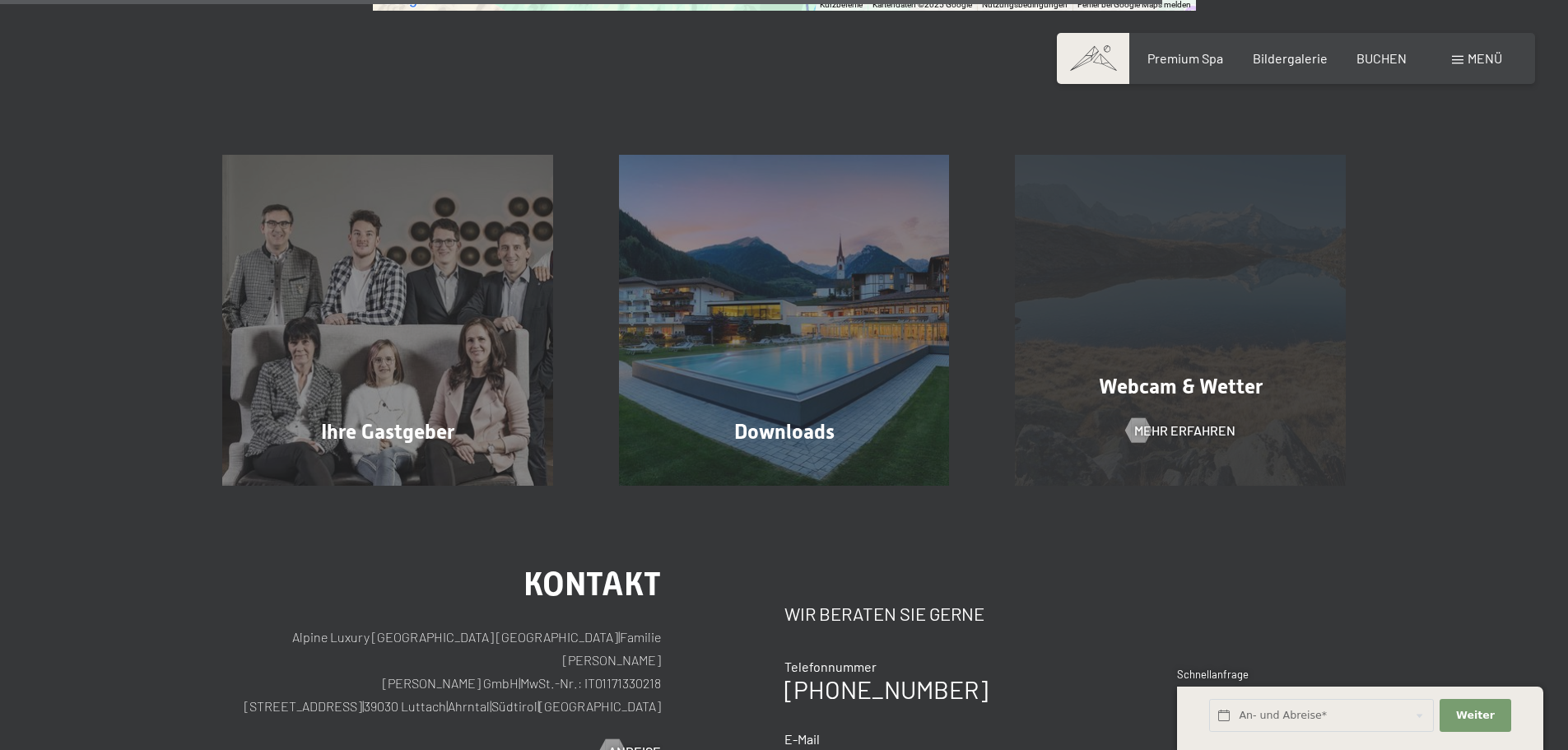
click at [1216, 374] on span "Webcam & Wetter" at bounding box center [1181, 386] width 164 height 24
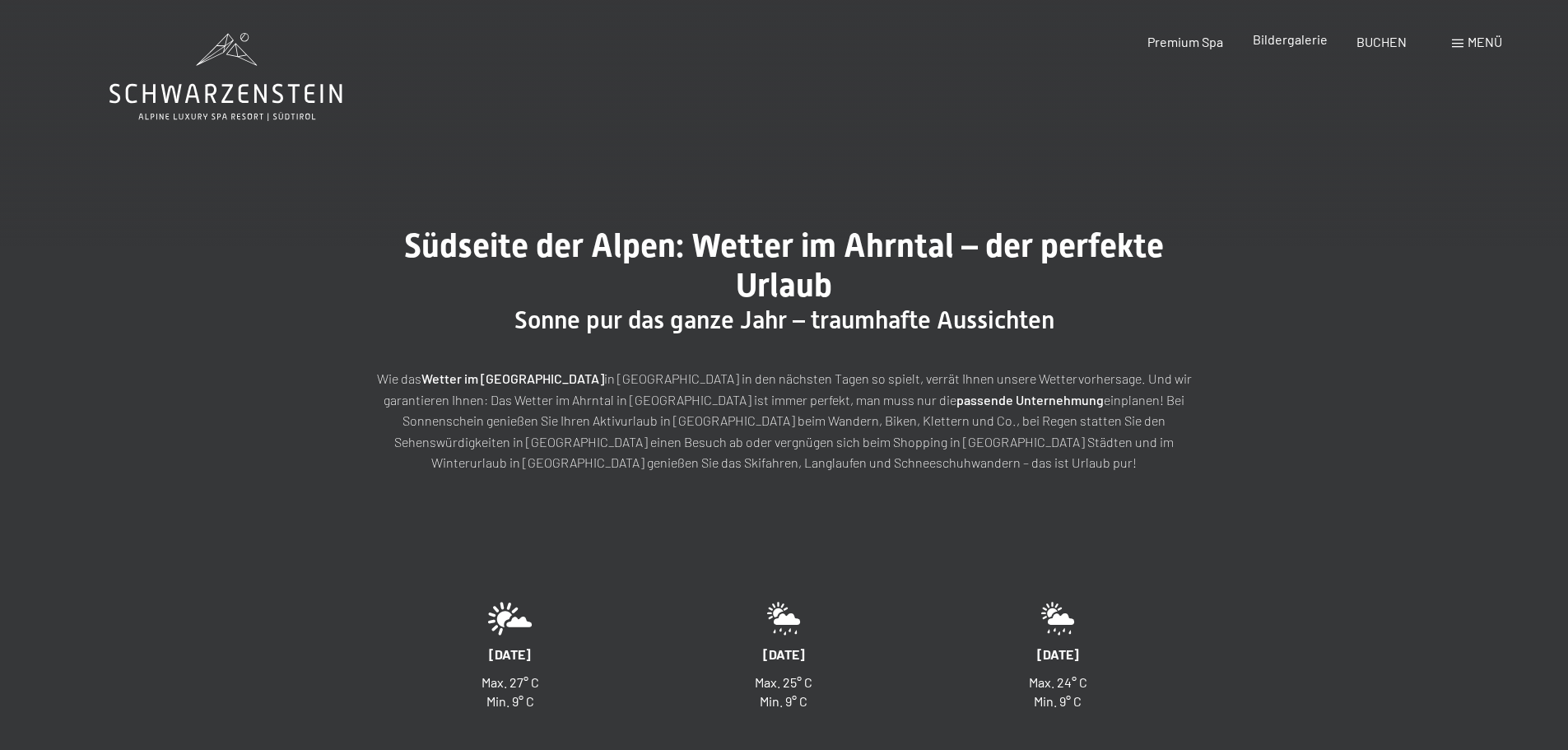
click at [1284, 40] on span "Bildergalerie" at bounding box center [1290, 39] width 75 height 16
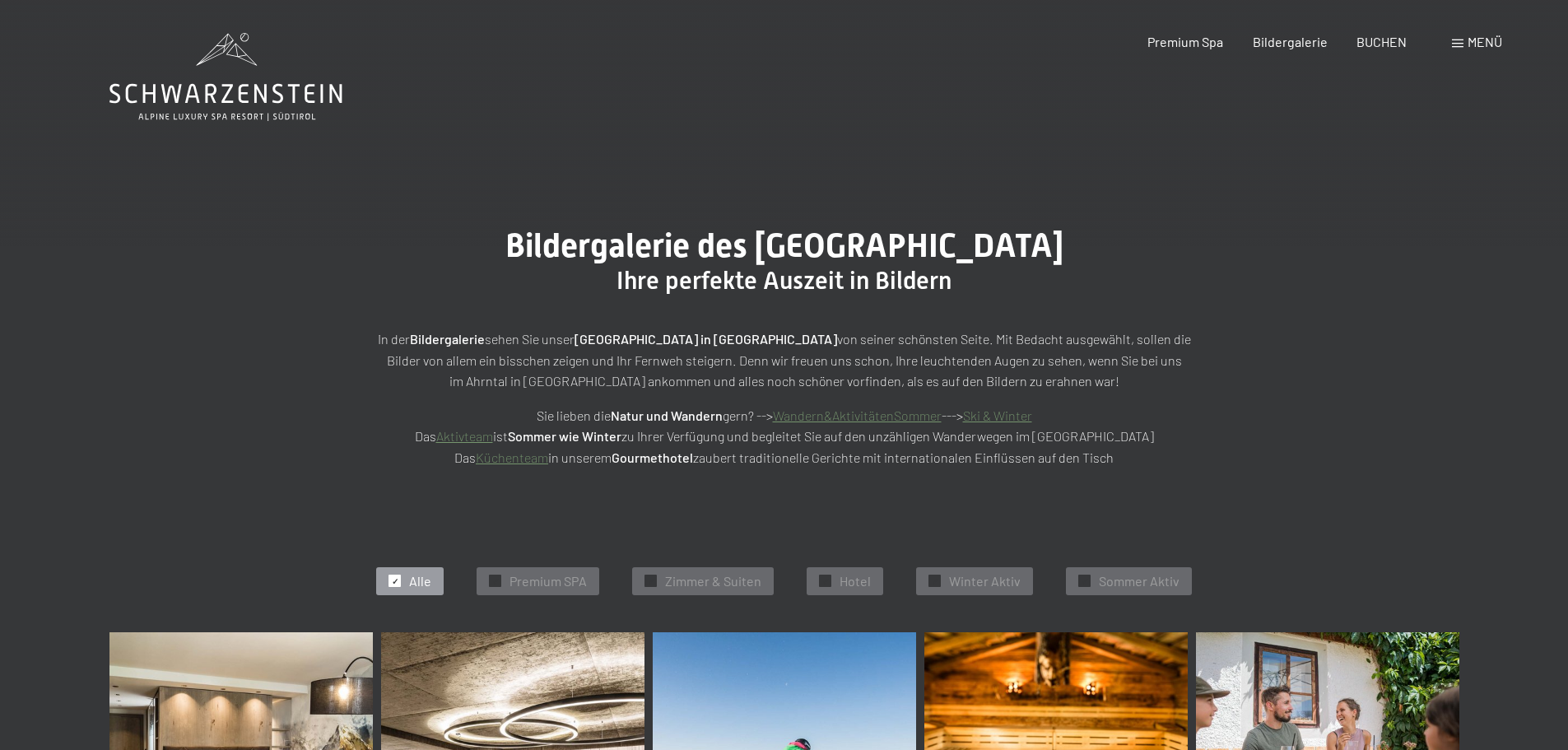
click at [248, 88] on icon at bounding box center [226, 77] width 233 height 88
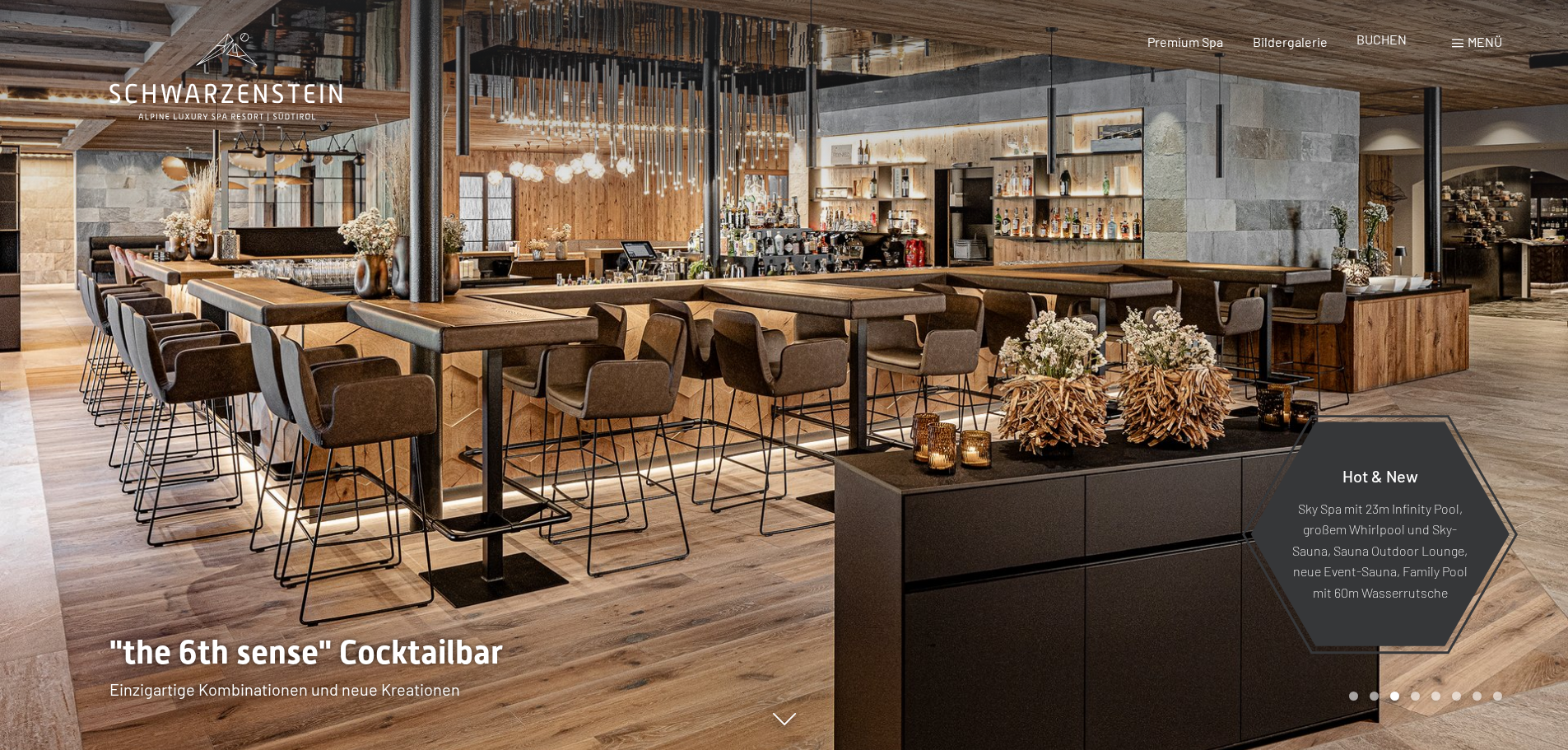
click at [1377, 44] on span "BUCHEN" at bounding box center [1382, 39] width 50 height 16
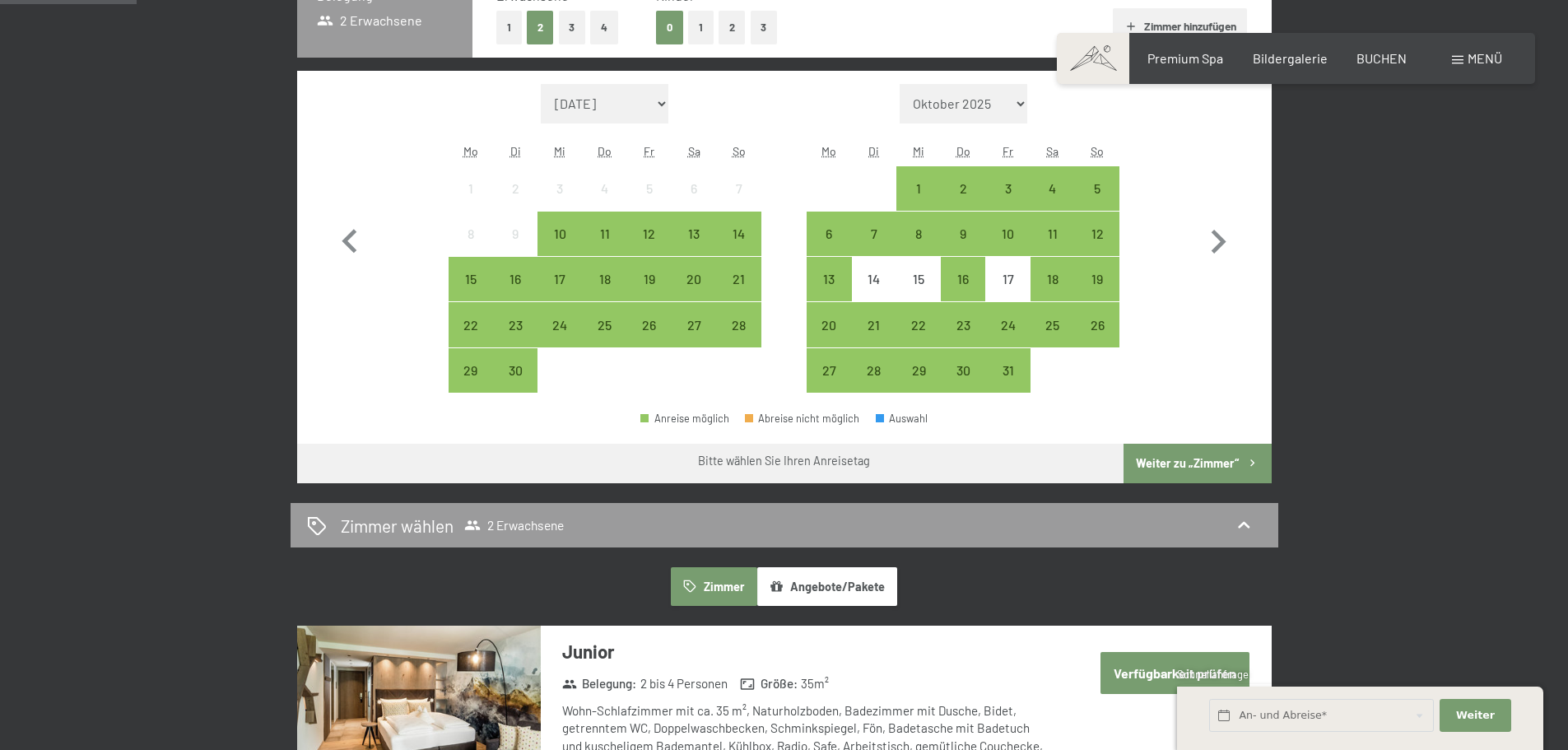
scroll to position [470, 0]
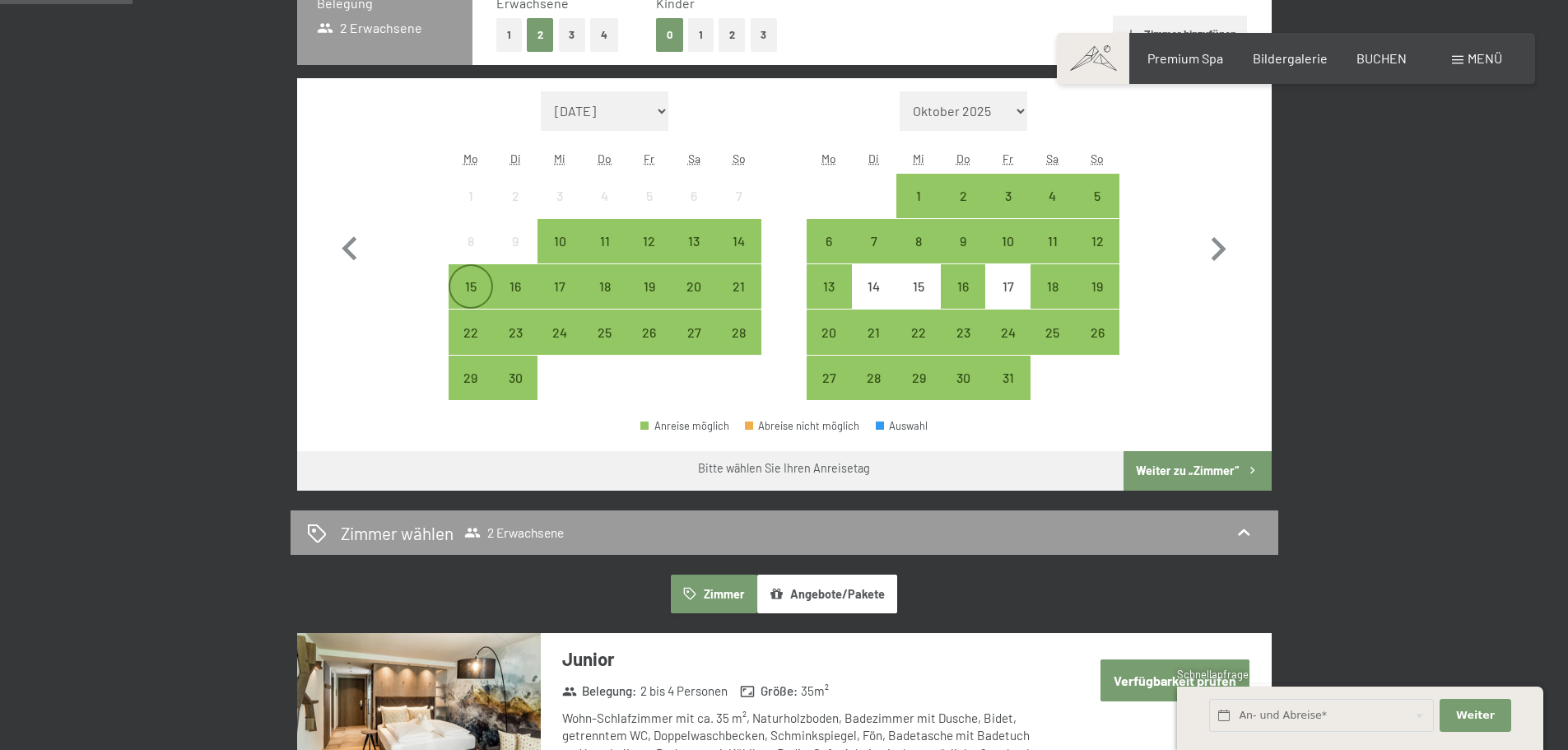
click at [471, 273] on div "15" at bounding box center [470, 286] width 41 height 41
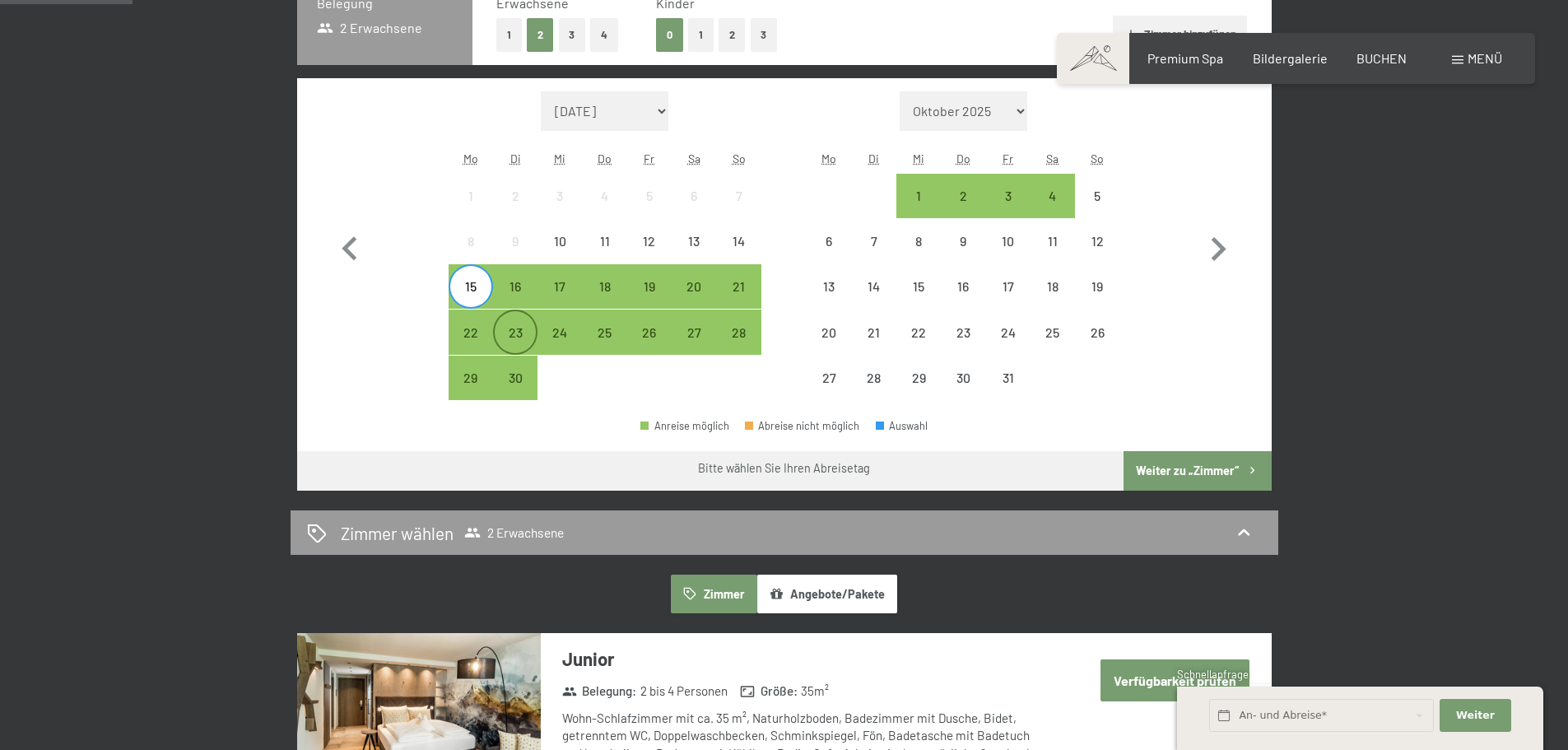
click at [515, 336] on div "23" at bounding box center [515, 346] width 41 height 41
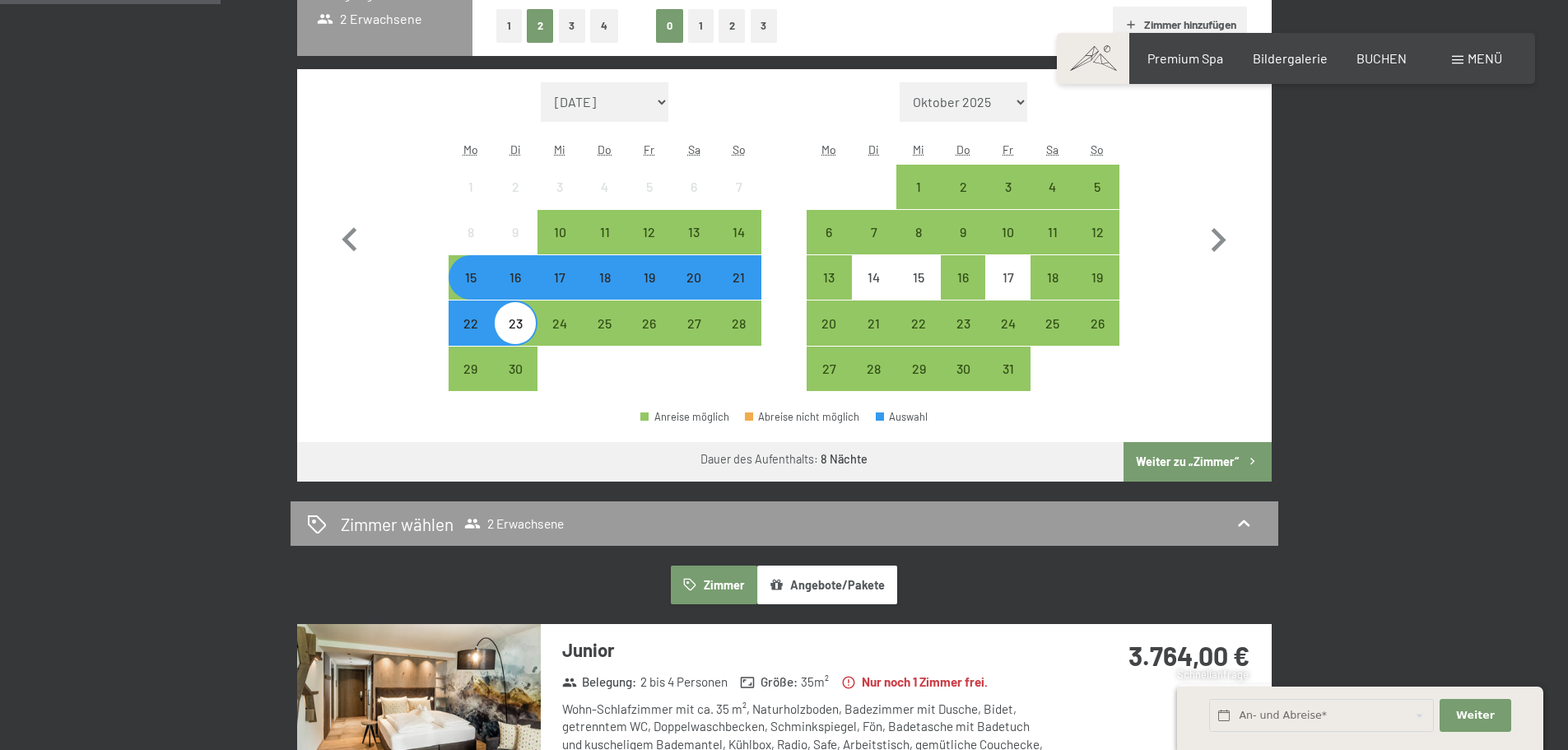
scroll to position [465, 0]
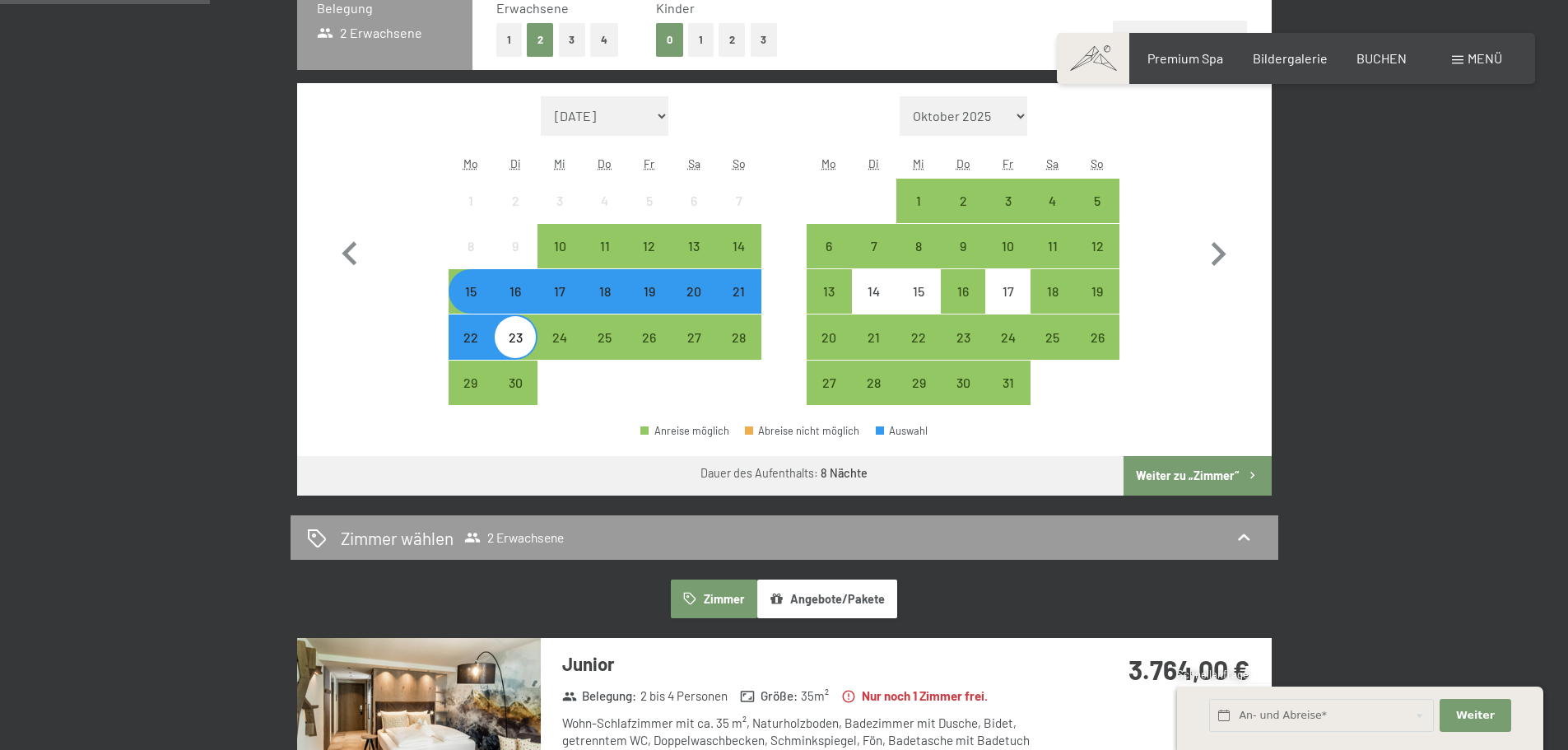
click at [469, 337] on div "22" at bounding box center [470, 351] width 41 height 41
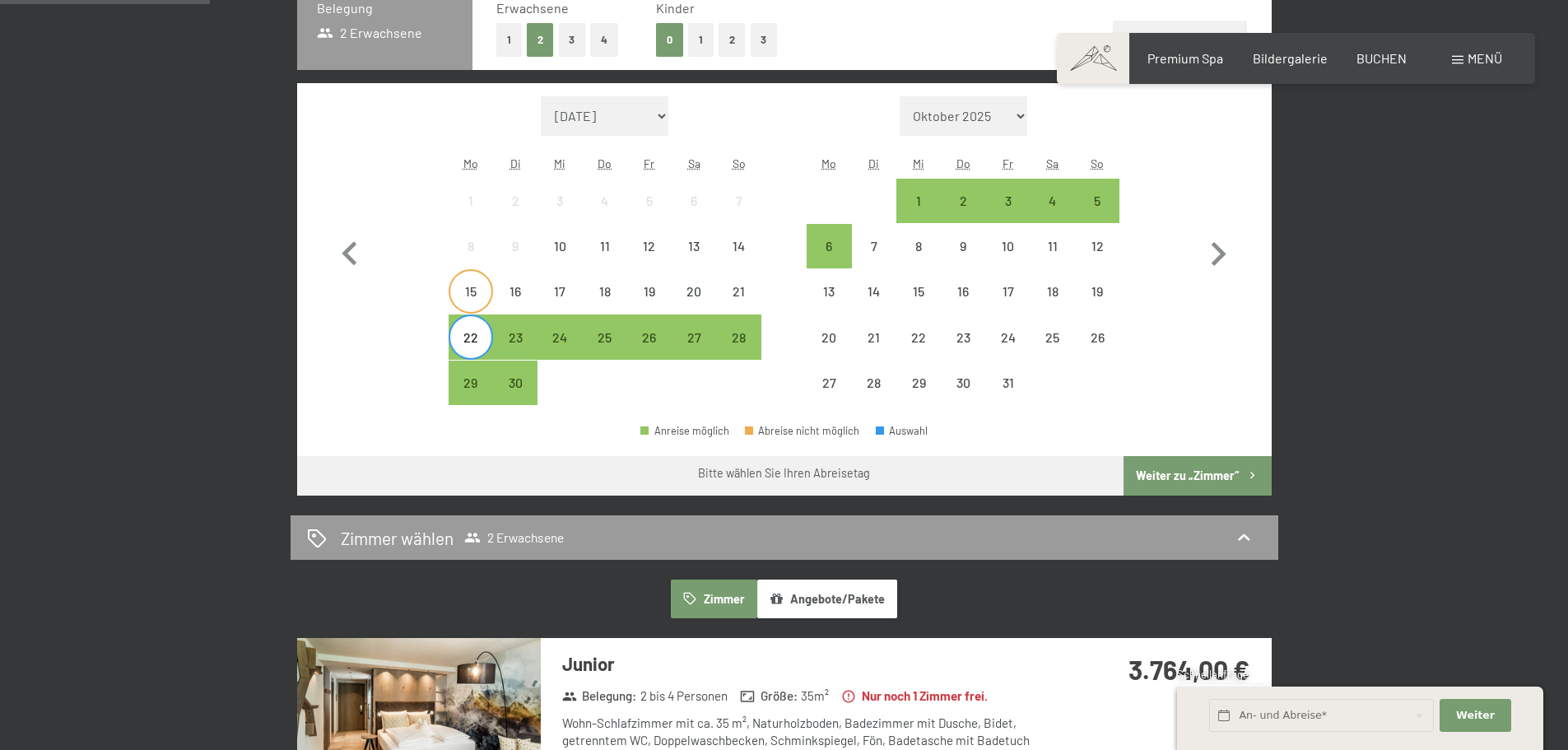
click at [470, 300] on div "15" at bounding box center [470, 306] width 41 height 41
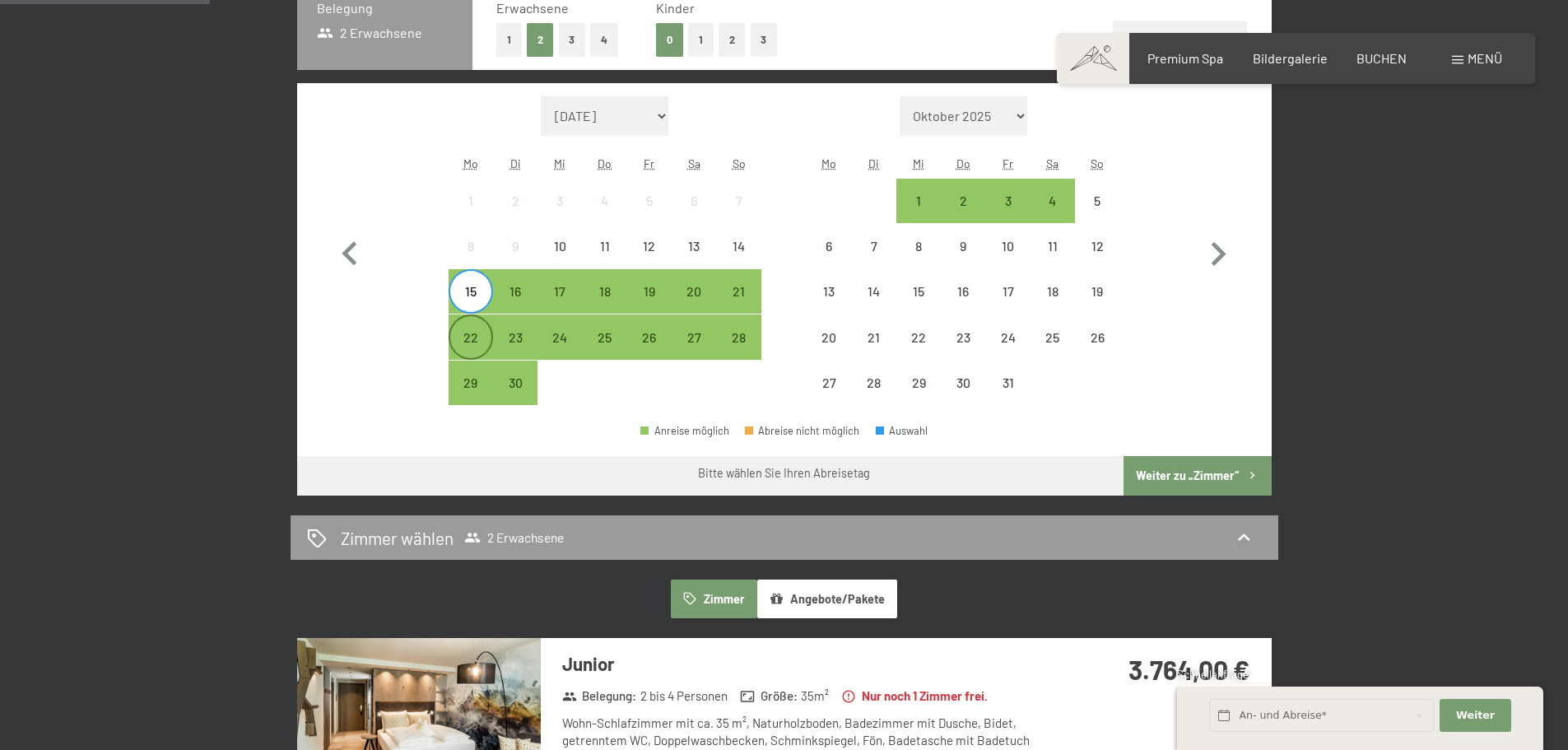
click at [474, 344] on div "22" at bounding box center [470, 351] width 41 height 41
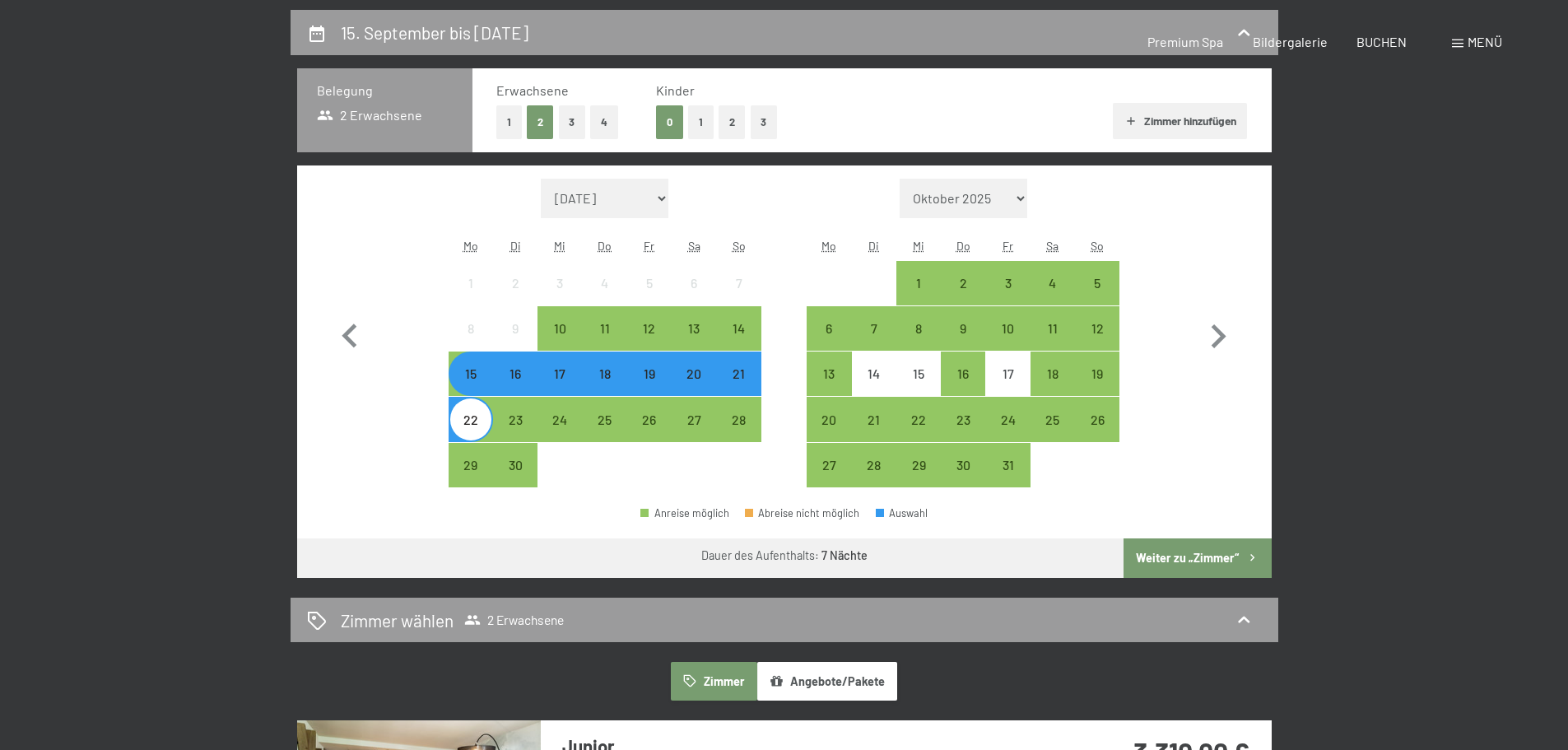
scroll to position [0, 0]
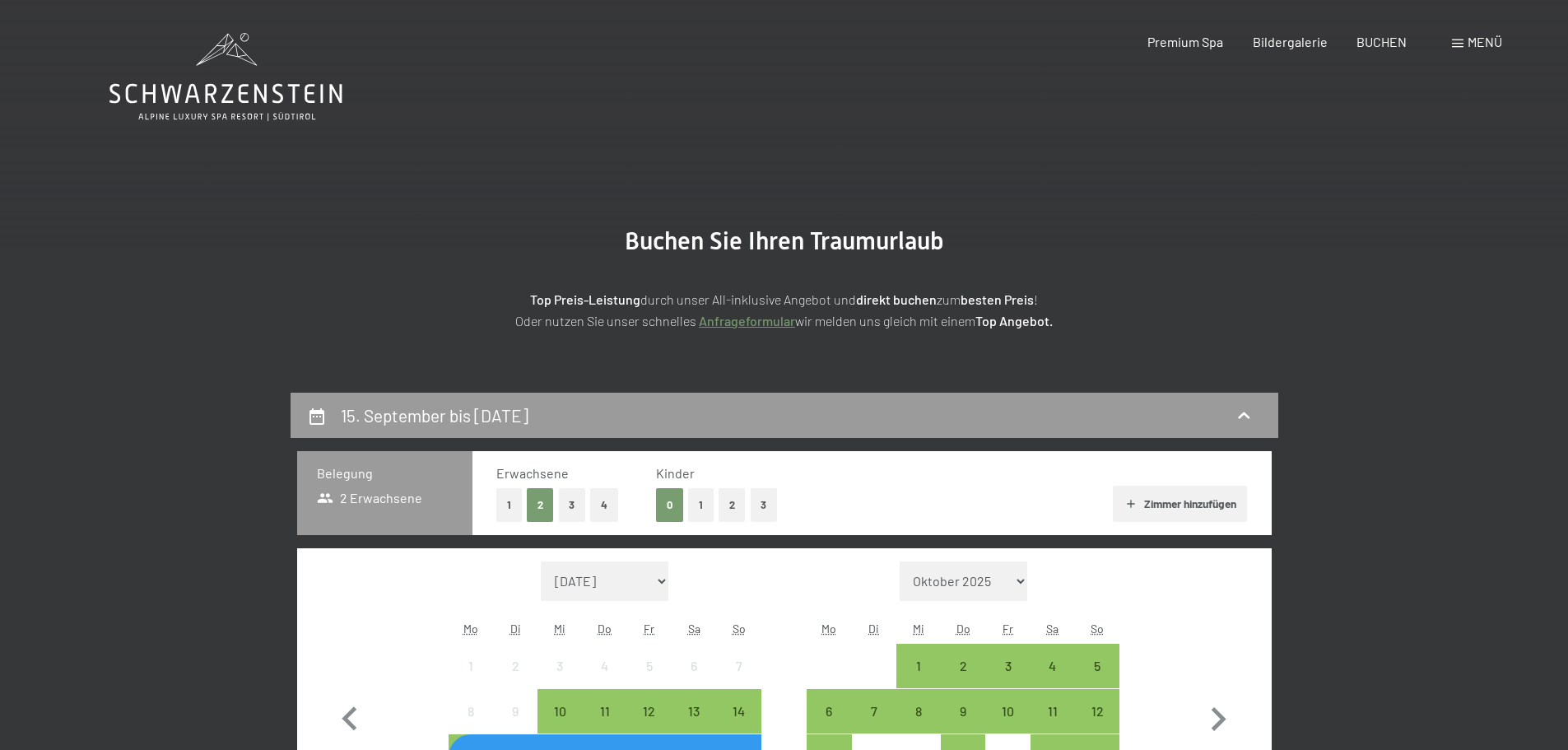
click at [243, 93] on icon at bounding box center [226, 94] width 233 height 19
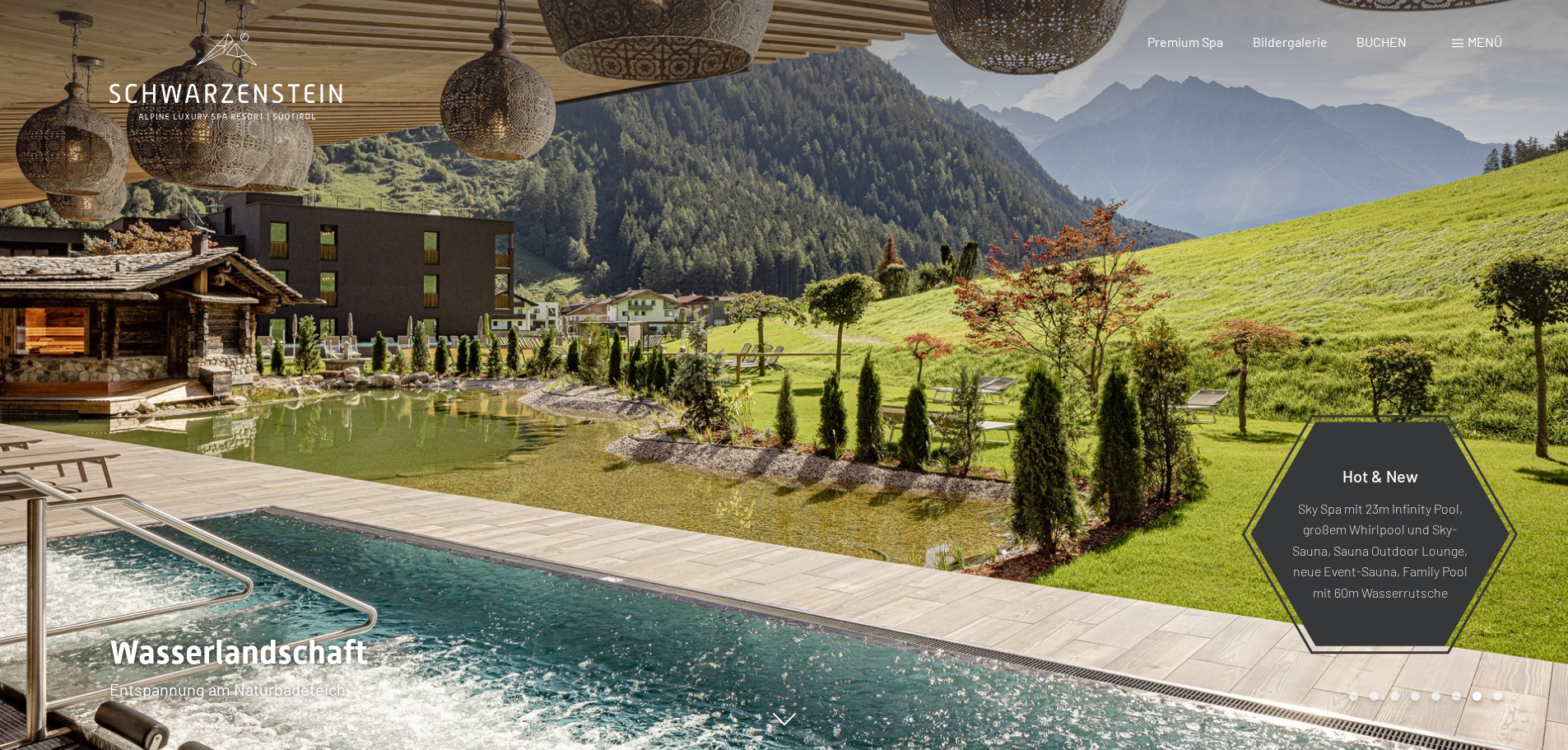
click at [1495, 34] on span "Menü" at bounding box center [1485, 41] width 34 height 16
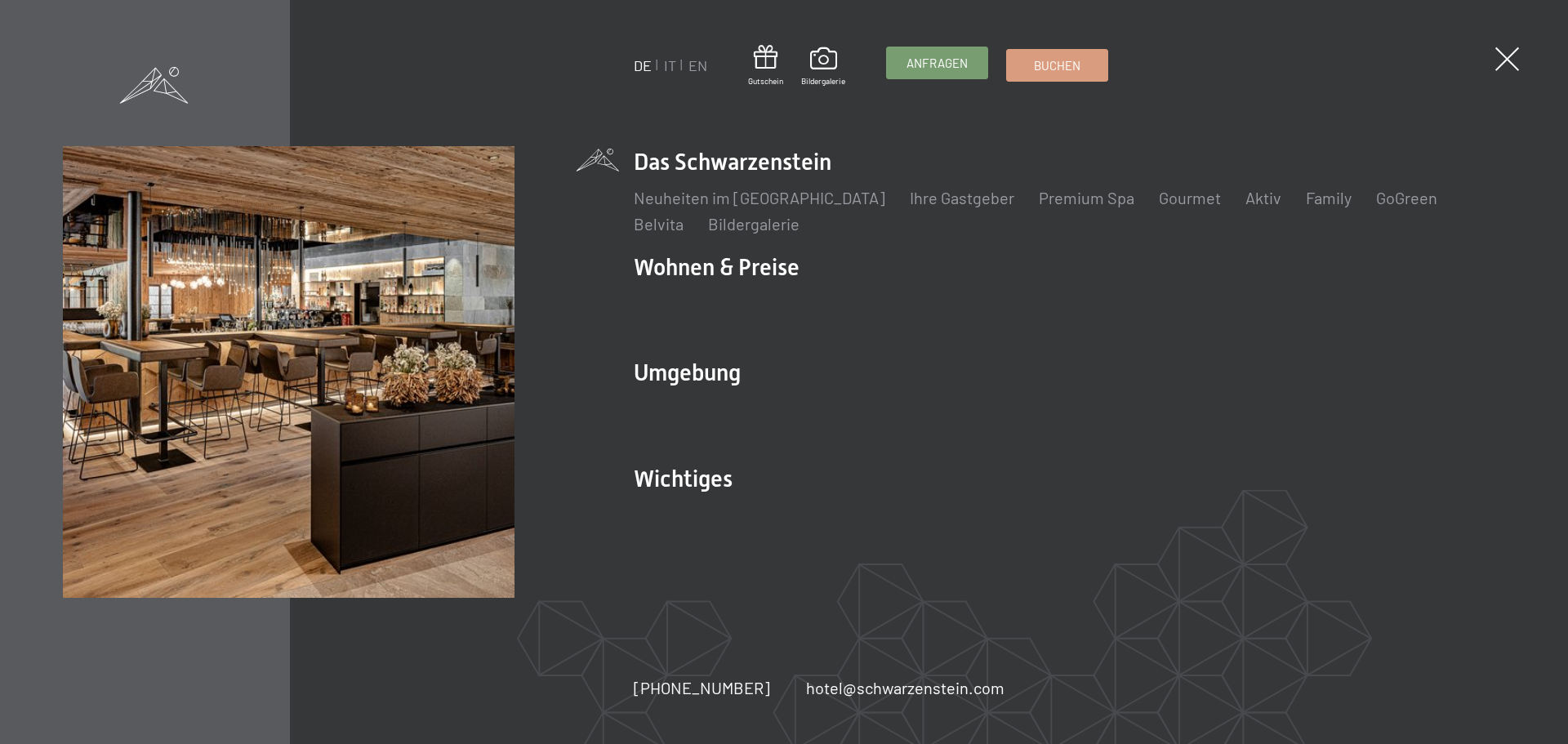
click at [938, 65] on span "Anfragen" at bounding box center [937, 63] width 62 height 17
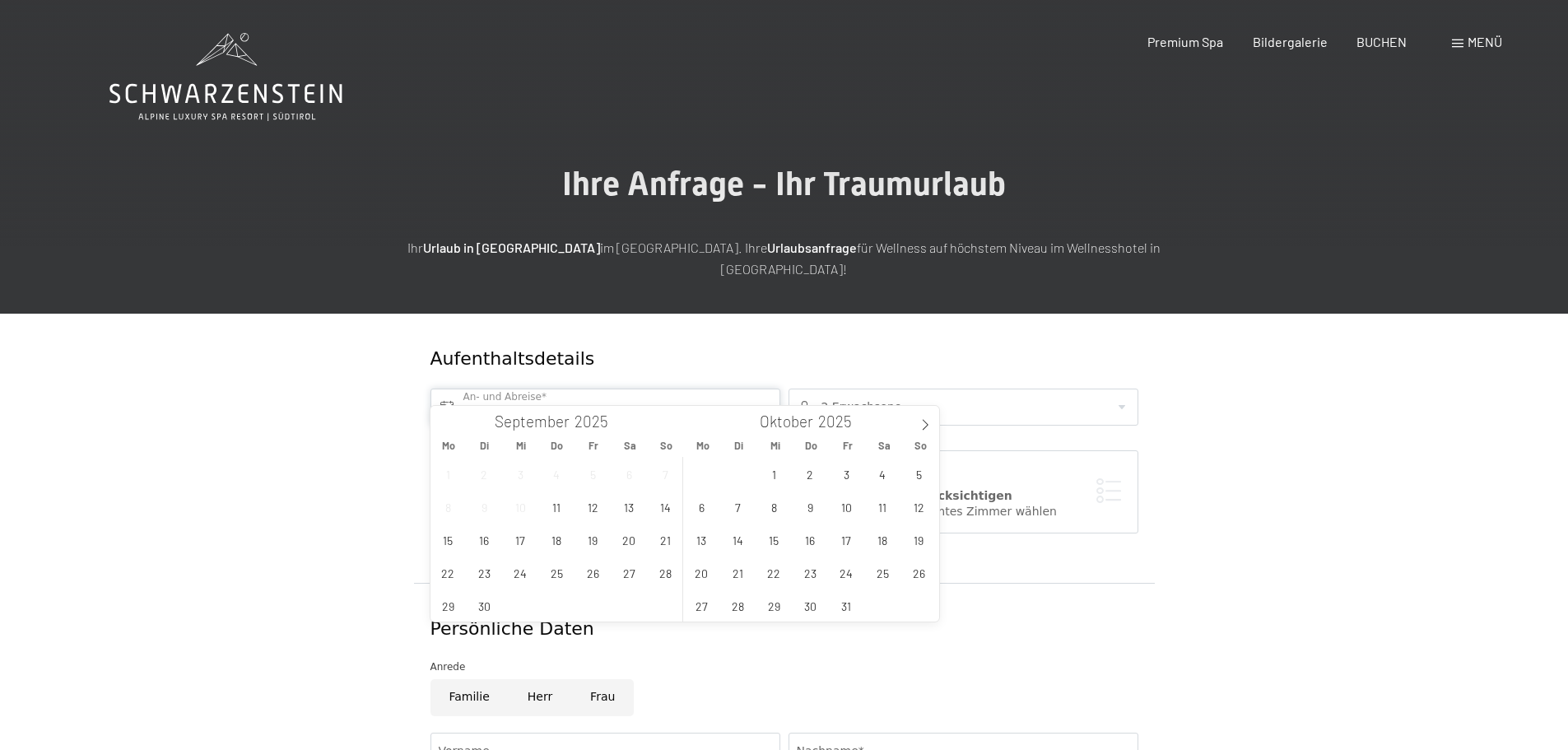
click at [526, 389] on input "text" at bounding box center [606, 407] width 350 height 37
click at [1483, 34] on span "Menü" at bounding box center [1485, 41] width 34 height 16
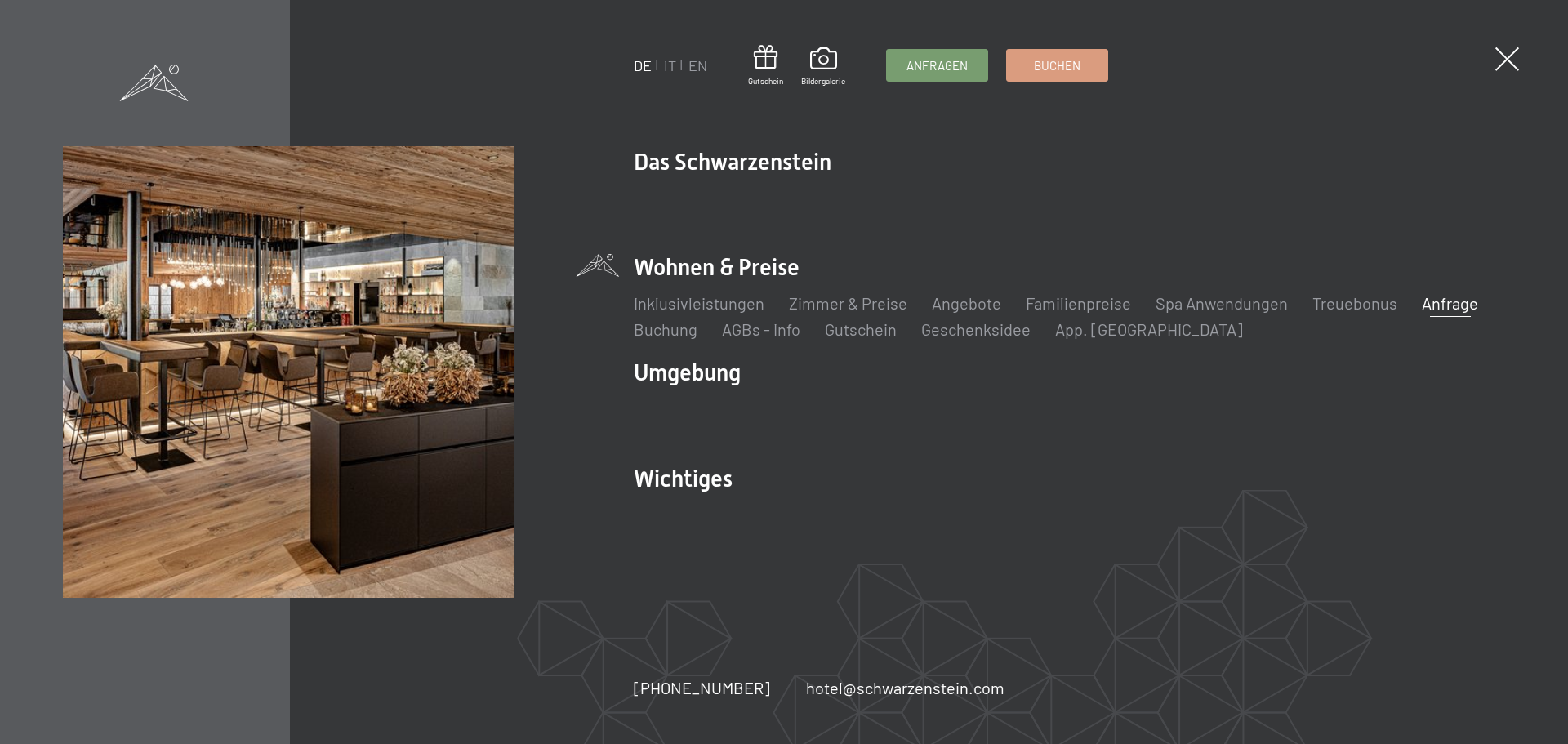
click at [138, 91] on span at bounding box center [154, 83] width 69 height 37
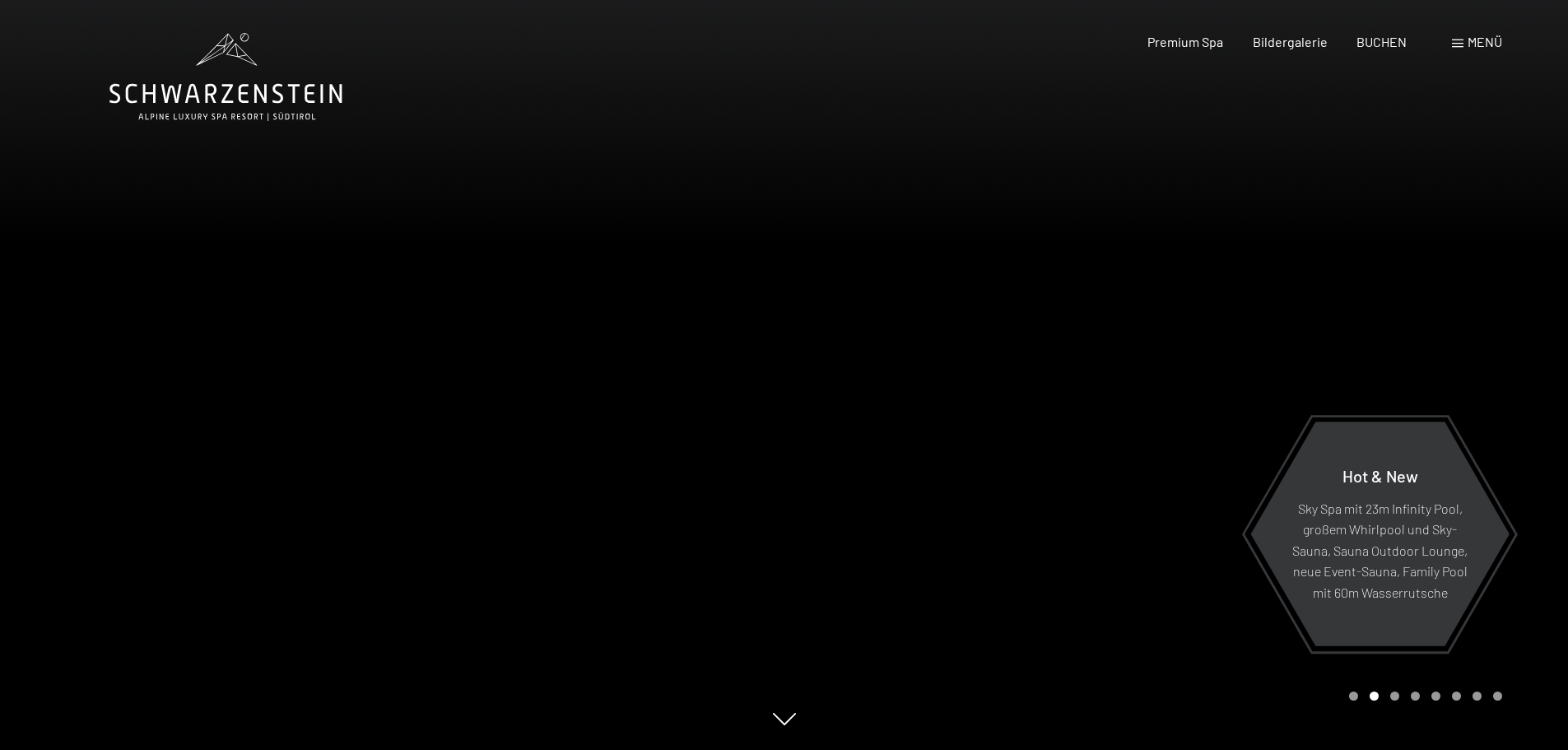
click at [1484, 37] on span "Menü" at bounding box center [1485, 41] width 34 height 16
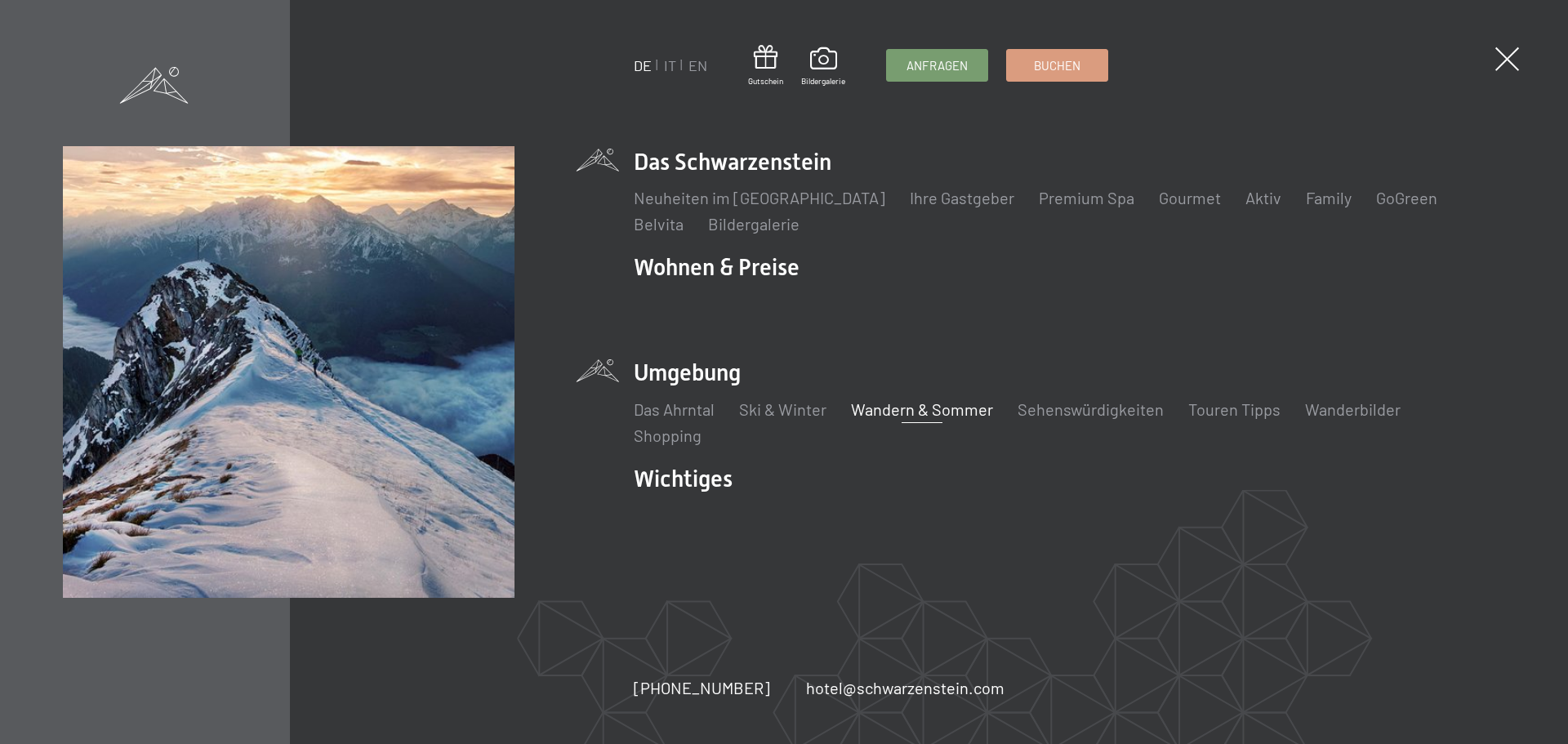
click at [917, 411] on link "Wandern & Sommer" at bounding box center [921, 409] width 142 height 19
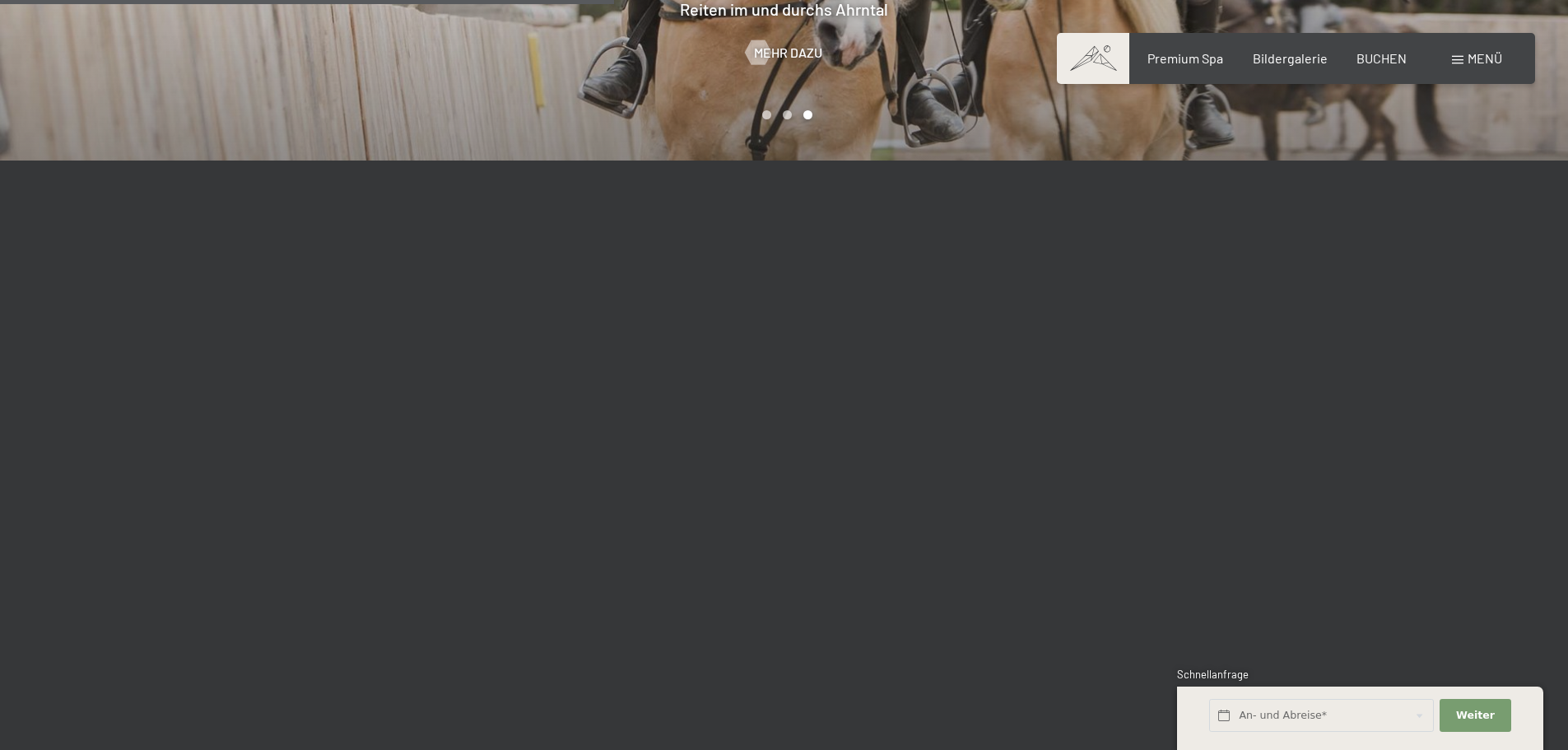
scroll to position [3795, 0]
